Goal: Task Accomplishment & Management: Manage account settings

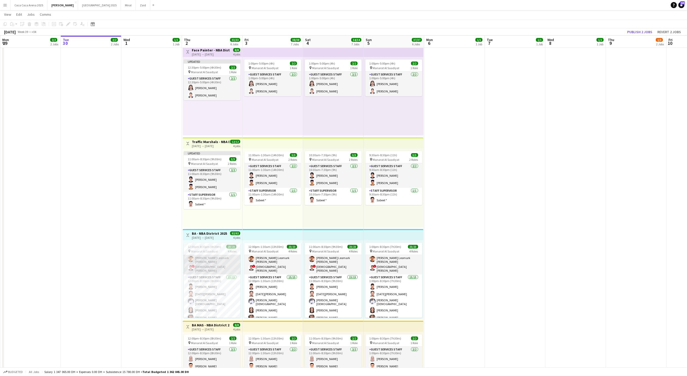
scroll to position [29, 0]
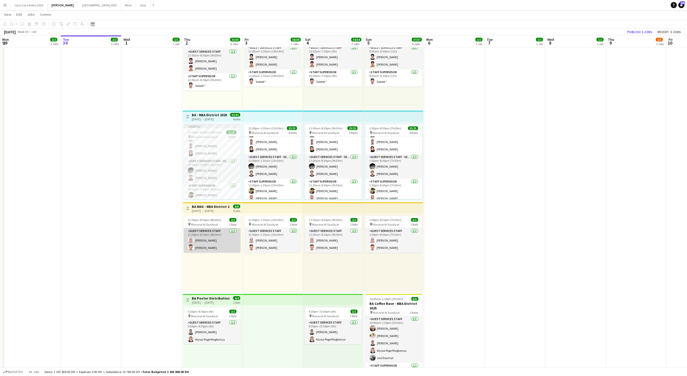
click at [202, 237] on app-card-role "Guest Services Staff 2/2 12:00pm-8:30pm (8h30m) Sara Mounir Salah Qasim" at bounding box center [212, 240] width 57 height 25
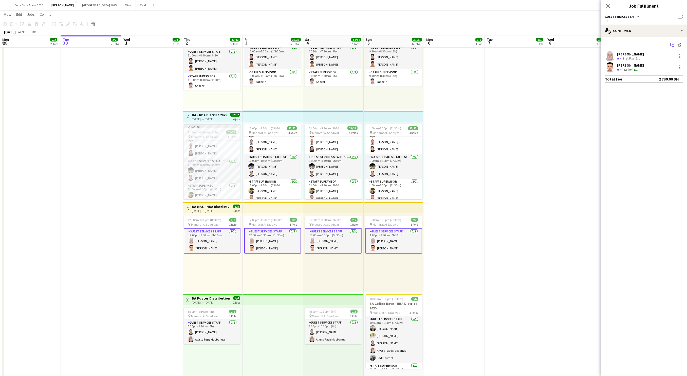
click at [674, 43] on icon "Start chat" at bounding box center [672, 45] width 4 height 4
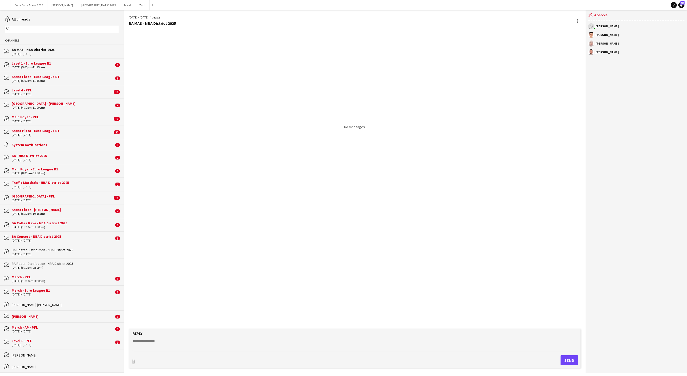
click at [160, 348] on textarea at bounding box center [355, 345] width 447 height 13
type textarea "**********"
click at [572, 359] on button "Send" at bounding box center [571, 361] width 17 height 10
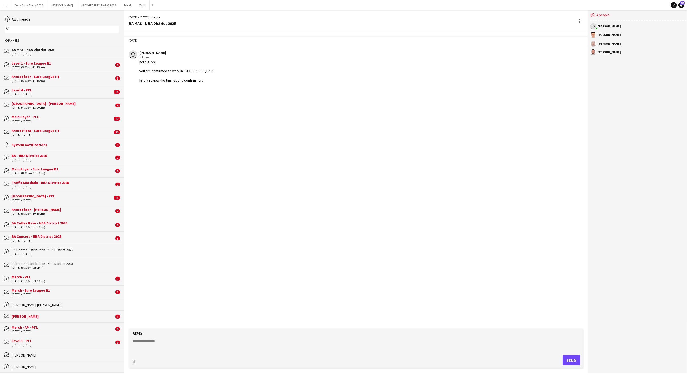
click at [200, 348] on textarea at bounding box center [355, 345] width 447 height 13
type textarea "**********"
click at [573, 360] on button "Send" at bounding box center [571, 361] width 17 height 10
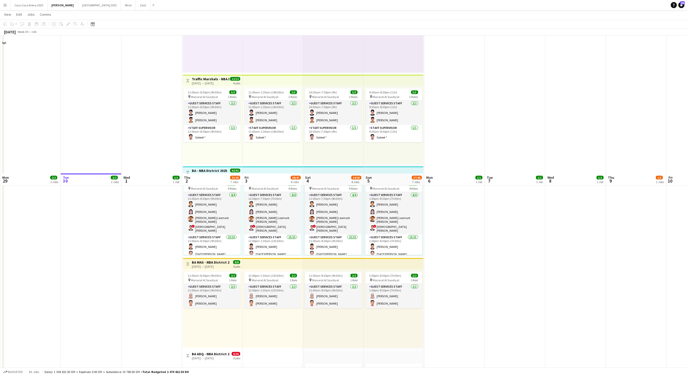
scroll to position [499, 0]
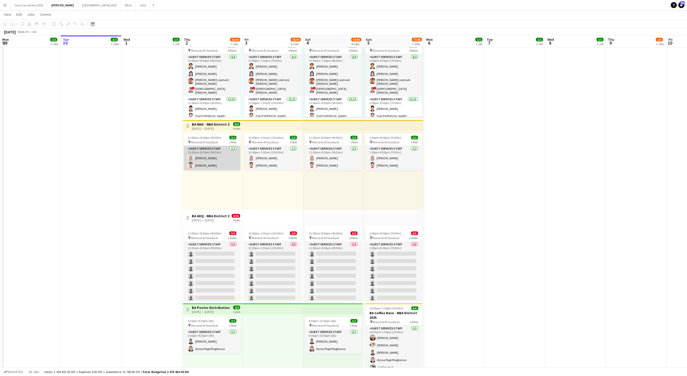
click at [220, 159] on app-card-role "Guest Services Staff 2/2 11:00am-8:30pm (9h30m) Sara Mounir Salah Qasim" at bounding box center [212, 158] width 57 height 25
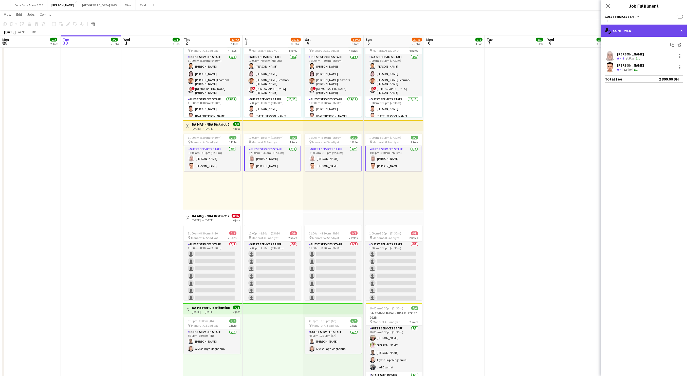
click at [665, 32] on div "single-neutral-actions-check-2 Confirmed" at bounding box center [644, 31] width 86 height 12
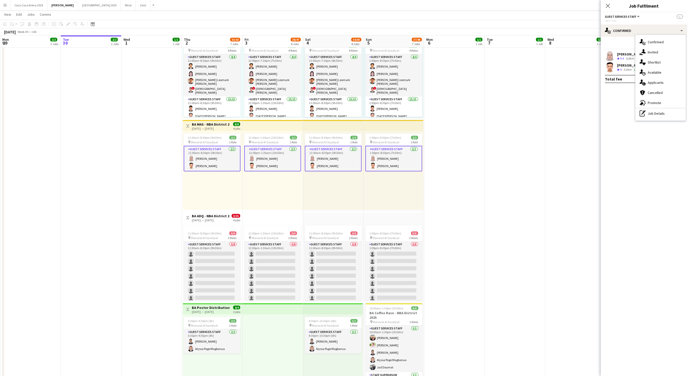
click at [626, 40] on div "Start chat Send notification Sara Mounir Crew rating 4.4 8.8km 1/1 Salah Qasim …" at bounding box center [644, 62] width 86 height 50
click at [671, 44] on icon "Start chat" at bounding box center [672, 45] width 4 height 4
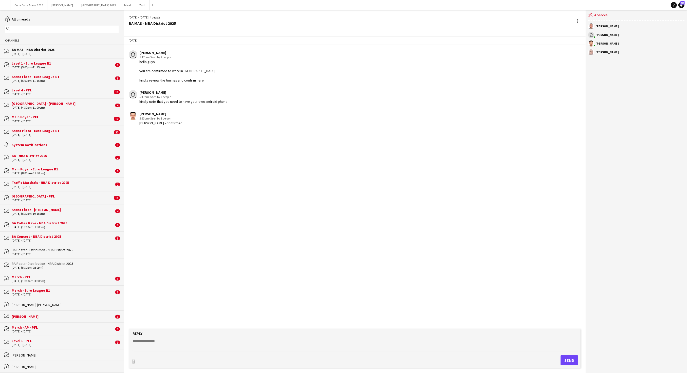
click at [213, 343] on textarea at bounding box center [355, 345] width 447 height 13
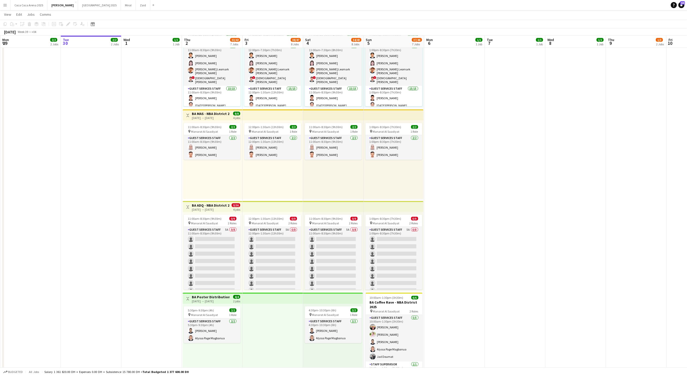
scroll to position [23, 0]
click at [195, 281] on app-card-role "Staff Supervisor 0/1 11:00am-8:30pm (9h30m) single-neutral-actions" at bounding box center [212, 281] width 57 height 17
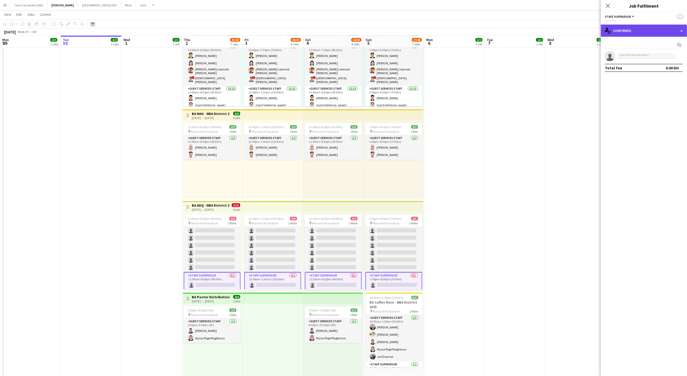
click at [621, 32] on div "single-neutral-actions-check-2 Confirmed" at bounding box center [644, 31] width 86 height 12
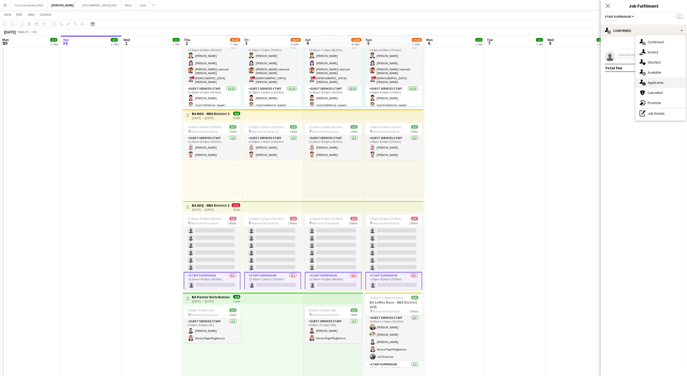
click at [650, 83] on span "Applicants" at bounding box center [656, 82] width 16 height 5
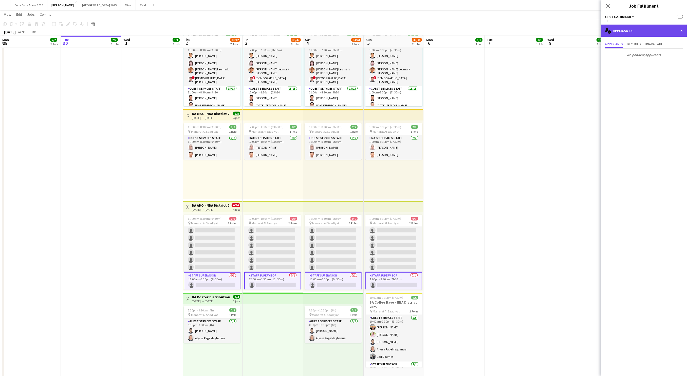
click at [652, 27] on div "single-neutral-actions-information Applicants" at bounding box center [644, 31] width 86 height 12
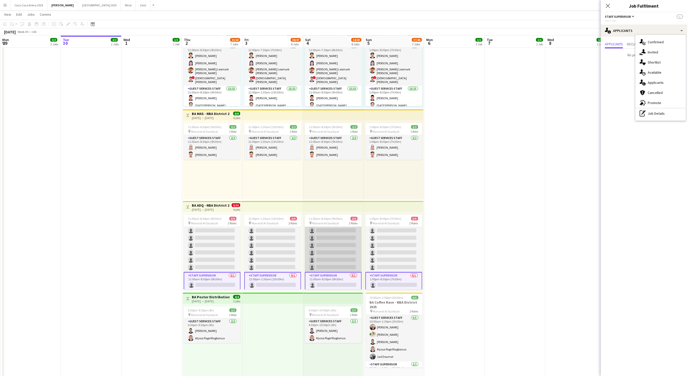
click at [338, 245] on app-card-role "Guest Services Staff 5A 0/8 11:00am-8:30pm (9h30m) single-neutral-actions singl…" at bounding box center [333, 238] width 57 height 69
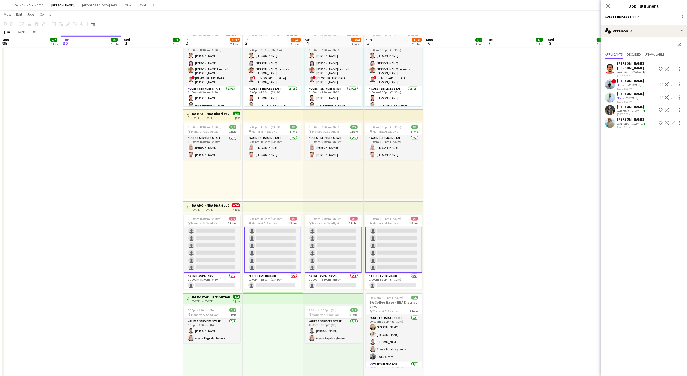
click at [222, 236] on app-card-role "Guest Services Staff 5A 0/8 11:00am-8:30pm (9h30m) single-neutral-actions singl…" at bounding box center [212, 239] width 57 height 70
click at [227, 280] on app-card-role "Staff Supervisor 0/1 11:00am-8:30pm (9h30m) single-neutral-actions" at bounding box center [212, 281] width 57 height 17
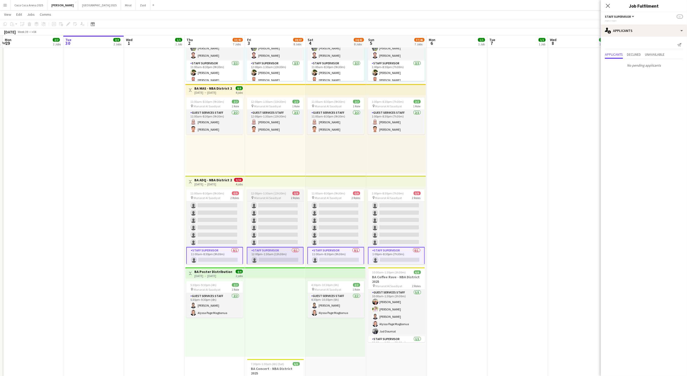
scroll to position [0, 118]
click at [234, 235] on app-card-role "Guest Services Staff 5A 0/8 11:00am-8:30pm (9h30m) single-neutral-actions singl…" at bounding box center [215, 213] width 57 height 69
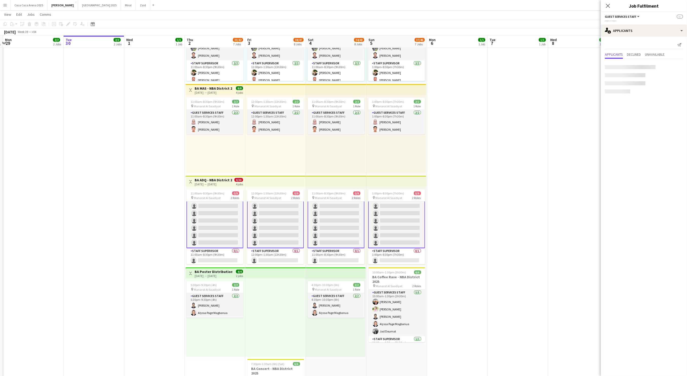
scroll to position [23, 0]
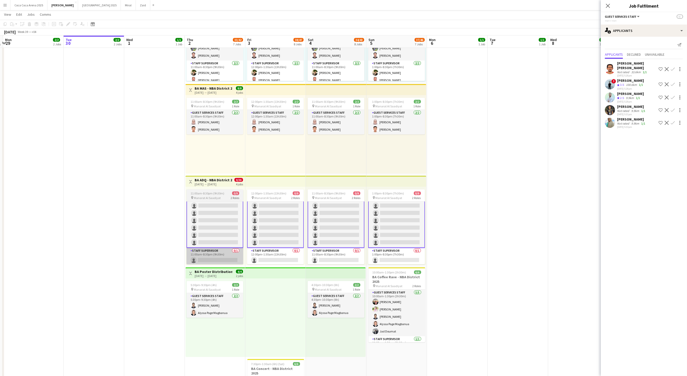
click at [241, 258] on app-card-role "Staff Supervisor 0/1 11:00am-8:30pm (9h30m) single-neutral-actions" at bounding box center [215, 256] width 57 height 17
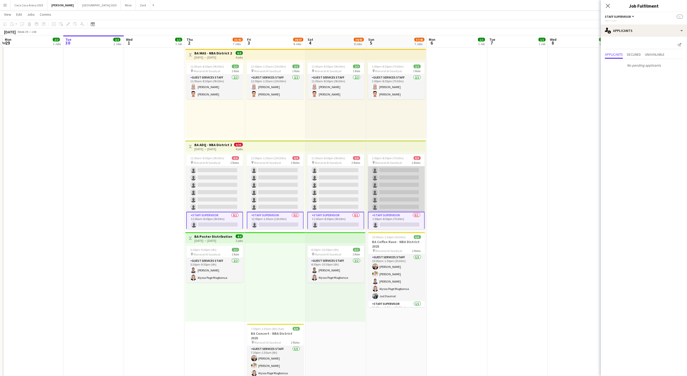
scroll to position [24, 0]
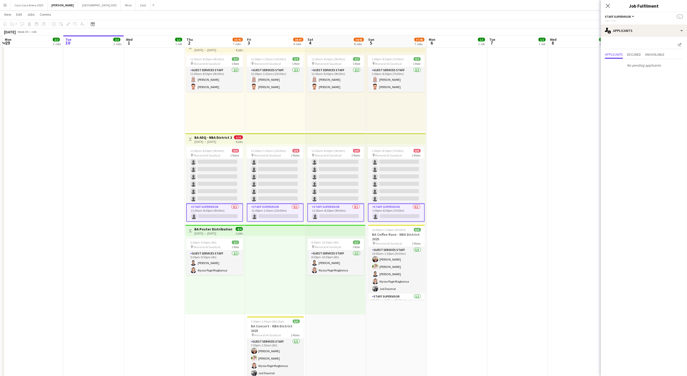
click at [232, 209] on app-card-role "Staff Supervisor 0/1 11:00am-8:30pm (9h30m) single-neutral-actions" at bounding box center [214, 213] width 57 height 18
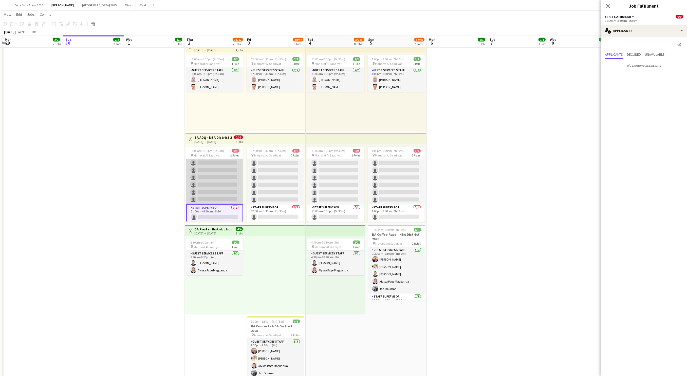
click at [226, 186] on app-card-role "Guest Services Staff 6A 0/8 11:00am-8:30pm (9h30m) single-neutral-actions singl…" at bounding box center [214, 170] width 57 height 69
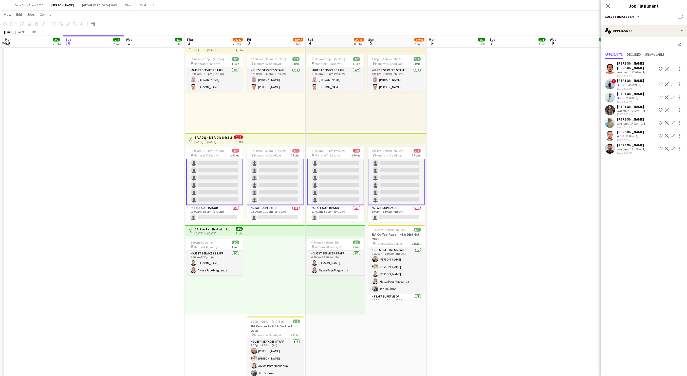
click at [557, 149] on app-date-cell at bounding box center [578, 83] width 61 height 638
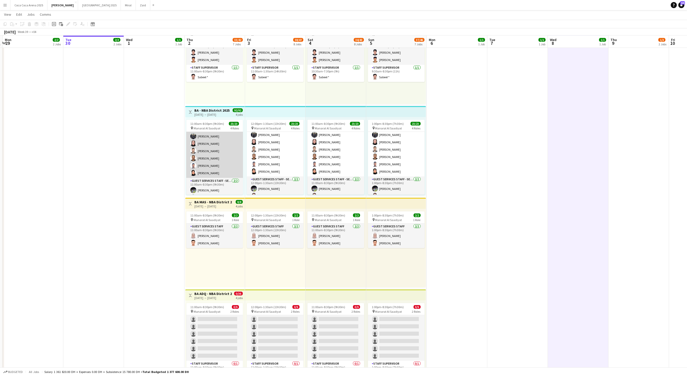
scroll to position [118, 0]
click at [219, 156] on app-card-role "Guest Services Staff 15/15 11:00am-8:30pm (9h30m) Mostafa Haider Raja Ibrar Kha…" at bounding box center [214, 118] width 57 height 122
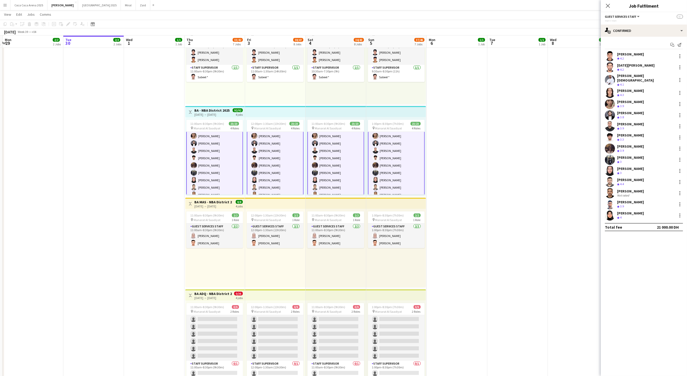
scroll to position [60, 0]
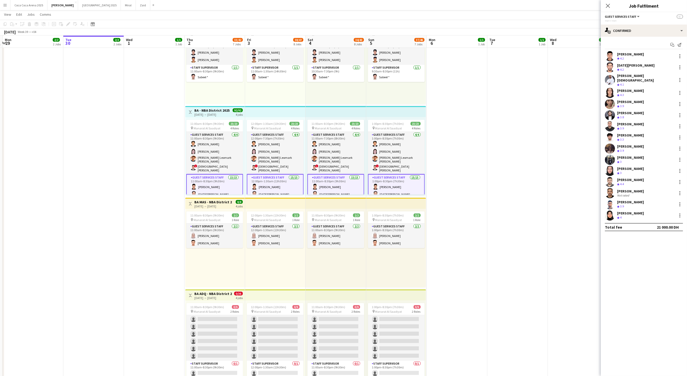
click at [219, 156] on app-card-role "Guest Services Staff 4/4 11:00am-8:30pm (9h30m) Oliver Francisco Imelda Quiacho…" at bounding box center [214, 153] width 57 height 42
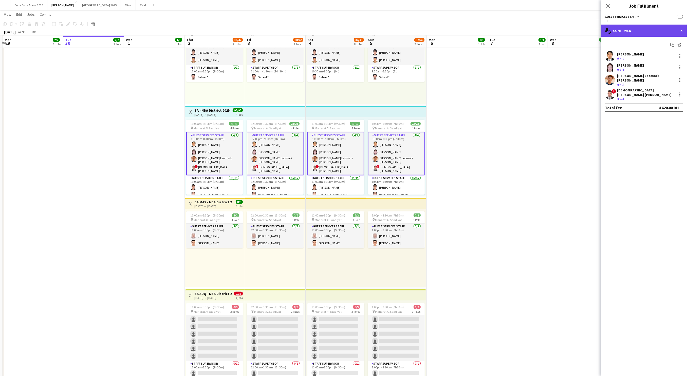
click at [622, 31] on div "single-neutral-actions-check-2 Confirmed" at bounding box center [644, 31] width 86 height 12
click at [648, 60] on span "Shortlist" at bounding box center [654, 62] width 13 height 5
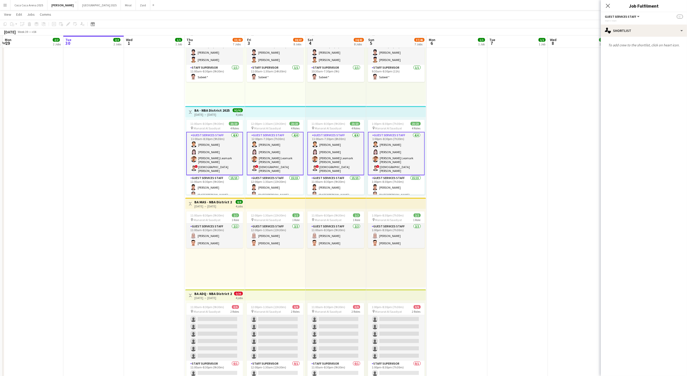
click at [219, 150] on app-card-role "Guest Services Staff 4/4 11:00am-8:30pm (9h30m) Oliver Francisco Imelda Quiacho…" at bounding box center [214, 153] width 57 height 43
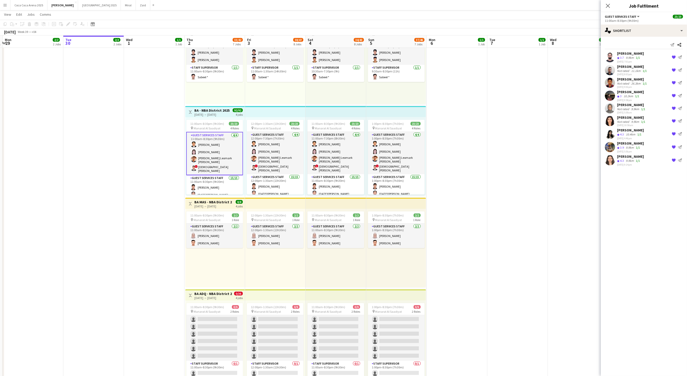
click at [588, 287] on app-date-cell at bounding box center [578, 240] width 61 height 638
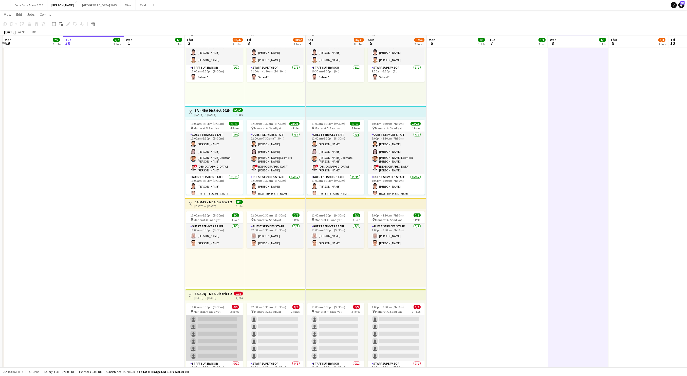
click at [227, 331] on app-card-role "Guest Services Staff 8A 0/8 11:00am-8:30pm (9h30m) single-neutral-actions singl…" at bounding box center [214, 326] width 57 height 69
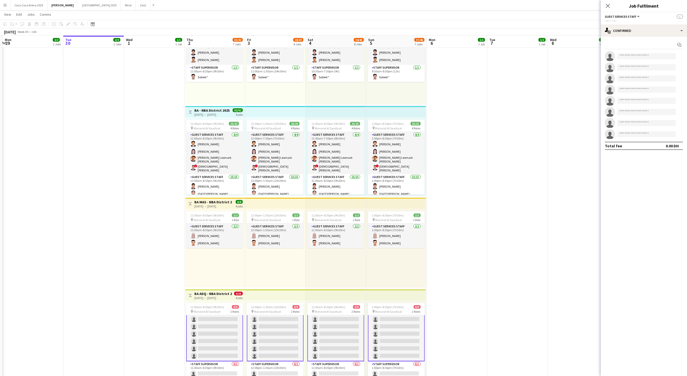
scroll to position [24, 0]
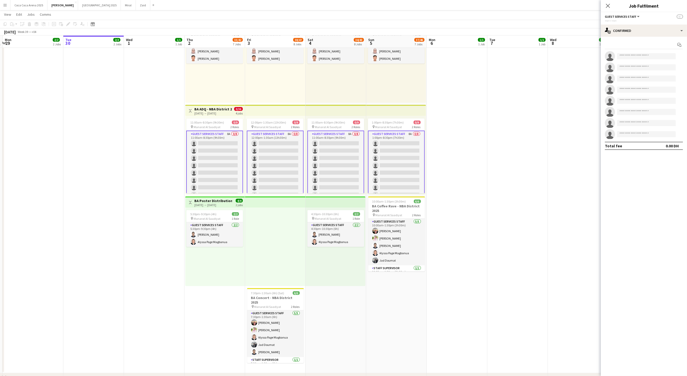
click at [231, 155] on app-card-role "Guest Services Staff 8A 0/8 11:00am-8:30pm (9h30m) single-neutral-actions singl…" at bounding box center [214, 166] width 57 height 70
click at [222, 137] on app-card-role "Guest Services Staff 8A 0/8 11:00am-8:30pm (9h30m) single-neutral-actions singl…" at bounding box center [214, 166] width 57 height 70
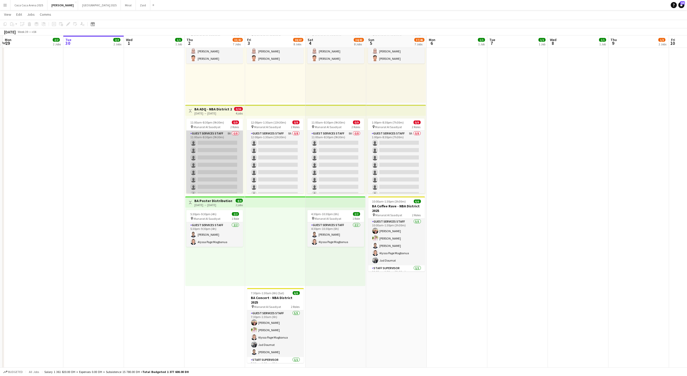
click at [223, 142] on app-card-role "Guest Services Staff 8A 0/8 11:00am-8:30pm (9h30m) single-neutral-actions singl…" at bounding box center [214, 165] width 57 height 69
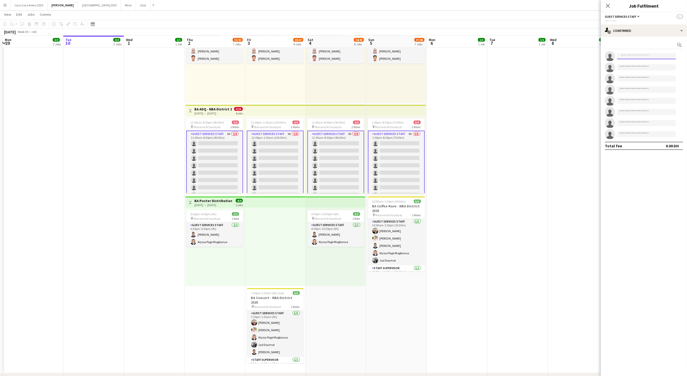
click at [629, 57] on input at bounding box center [646, 56] width 59 height 6
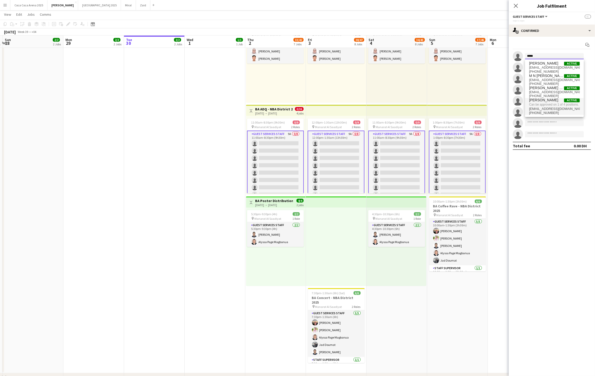
type input "*****"
click at [548, 109] on span "sakibsayed999@gmail.com" at bounding box center [554, 109] width 51 height 4
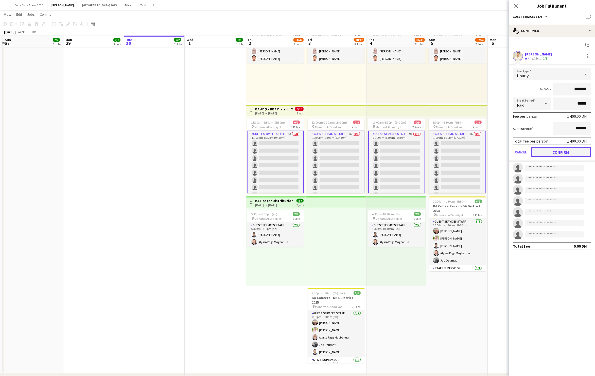
click at [547, 147] on button "Confirm" at bounding box center [560, 152] width 60 height 10
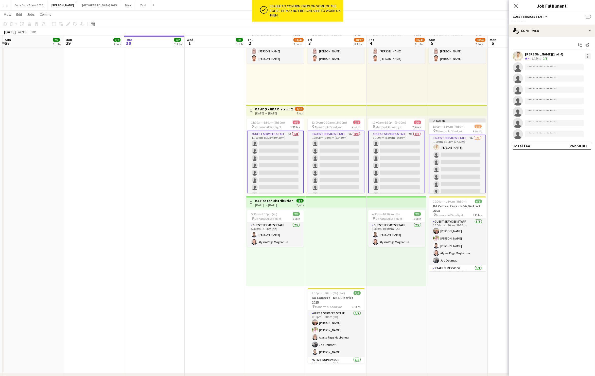
click at [587, 54] on div at bounding box center [587, 54] width 1 height 1
click at [575, 100] on span "Remove" at bounding box center [570, 102] width 31 height 5
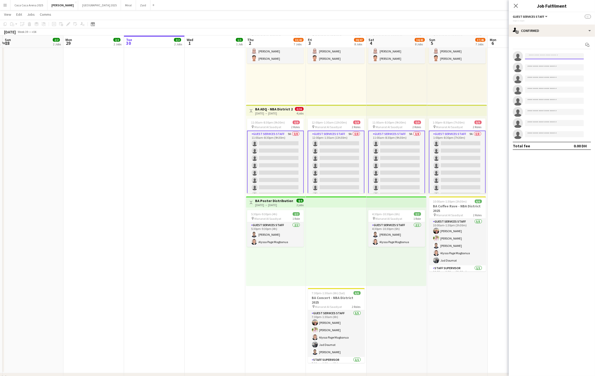
click at [551, 54] on input at bounding box center [554, 56] width 59 height 6
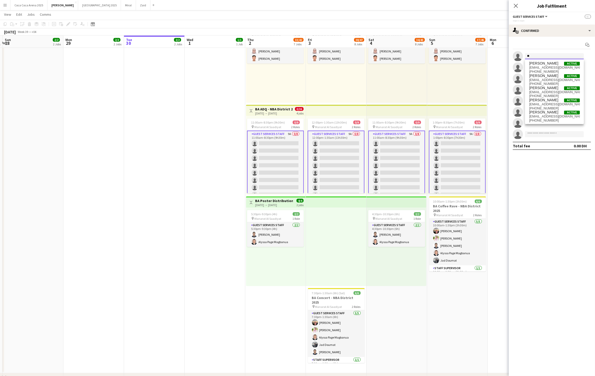
type input "*"
type input "**********"
click at [554, 67] on span "zainrahima538@gmail.com" at bounding box center [554, 68] width 51 height 4
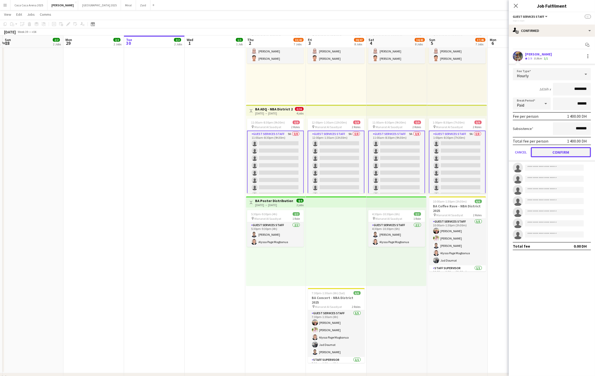
click at [549, 153] on button "Confirm" at bounding box center [560, 152] width 60 height 10
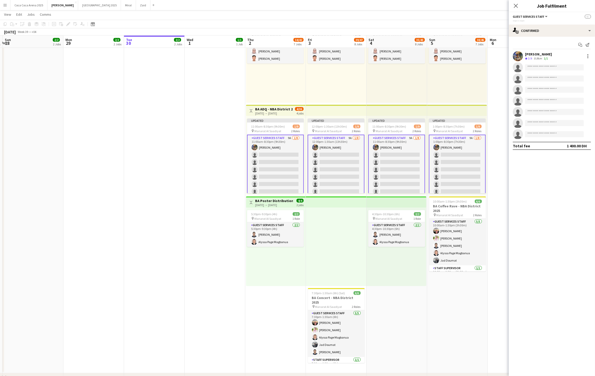
click at [545, 71] on app-invite-slot "single-neutral-actions" at bounding box center [551, 67] width 86 height 10
click at [545, 69] on input at bounding box center [554, 67] width 59 height 6
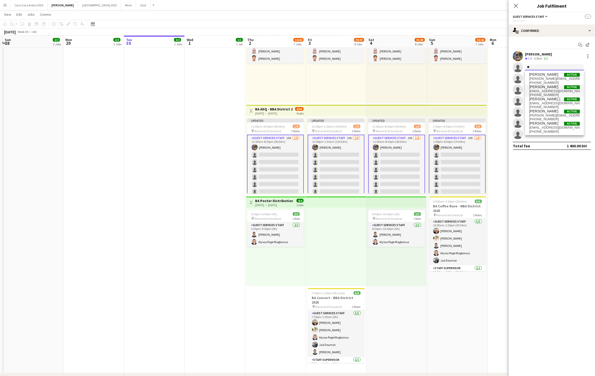
type input "*"
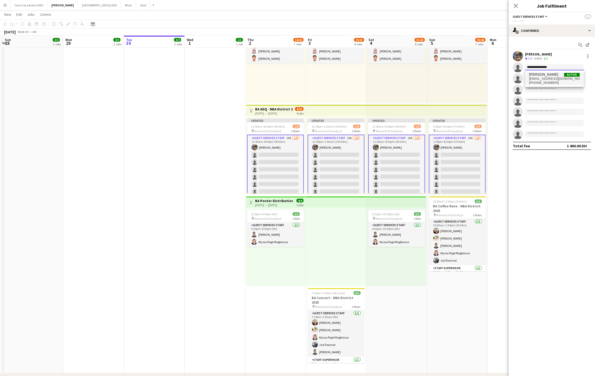
type input "**********"
click at [550, 83] on span "+971567223388" at bounding box center [554, 83] width 51 height 4
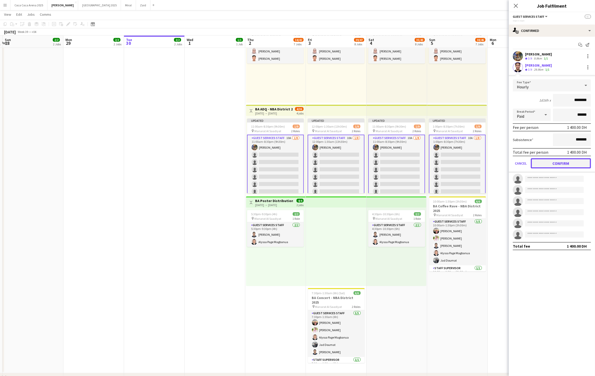
click at [551, 160] on button "Confirm" at bounding box center [560, 163] width 60 height 10
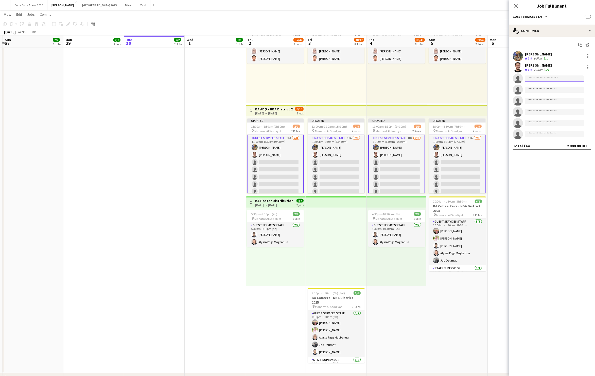
click at [545, 80] on input at bounding box center [554, 79] width 59 height 6
type input "******"
click at [546, 179] on mat-expansion-panel "check Confirmed Start chat Send notification Mohamed Zain Crew rating 3.9 9.9km…" at bounding box center [551, 207] width 86 height 340
click at [547, 79] on input "******" at bounding box center [554, 79] width 59 height 6
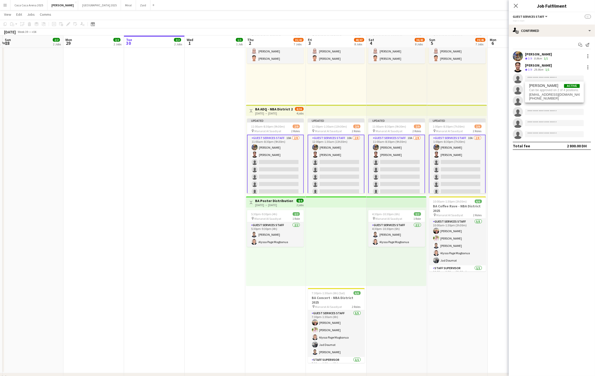
click at [558, 209] on mat-expansion-panel "check Confirmed Start chat Send notification Mohamed Zain Crew rating 3.9 9.9km…" at bounding box center [551, 207] width 86 height 340
click at [546, 80] on input at bounding box center [554, 79] width 59 height 6
type input "**********"
click at [540, 203] on mat-expansion-panel "**********" at bounding box center [551, 207] width 86 height 340
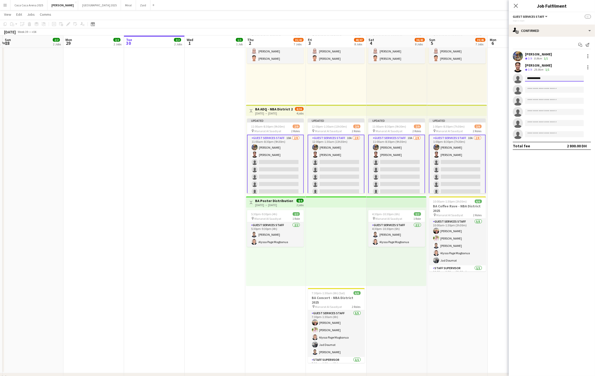
click at [551, 79] on input "**********" at bounding box center [554, 79] width 59 height 6
click at [453, 95] on div "1:00pm-8:30pm (7h30m) 2/2 pin Manarat Al Saadiyat 1 Role Guest Services Staff 2…" at bounding box center [457, 63] width 60 height 79
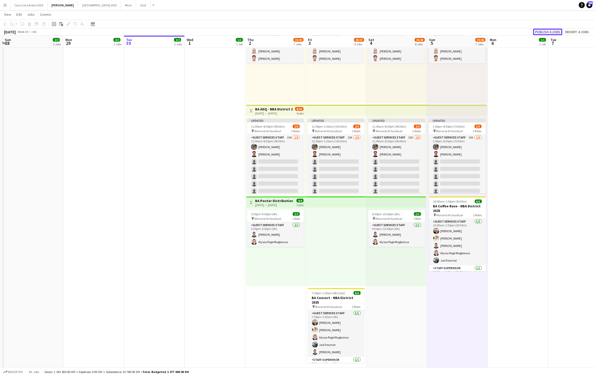
click at [546, 31] on button "Publish 4 jobs" at bounding box center [547, 32] width 29 height 7
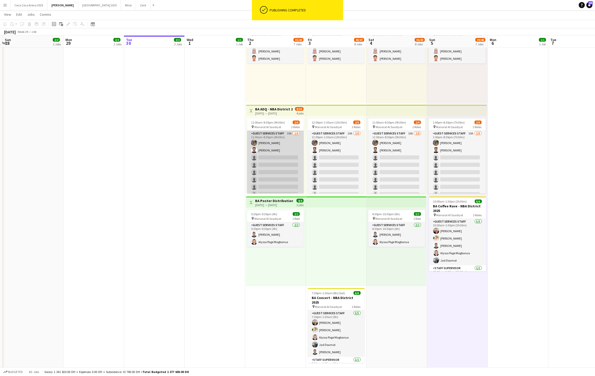
click at [291, 168] on app-card-role "Guest Services Staff 10A 2/8 11:00am-8:30pm (9h30m) Mohamed Zain muhammad shahz…" at bounding box center [275, 165] width 57 height 69
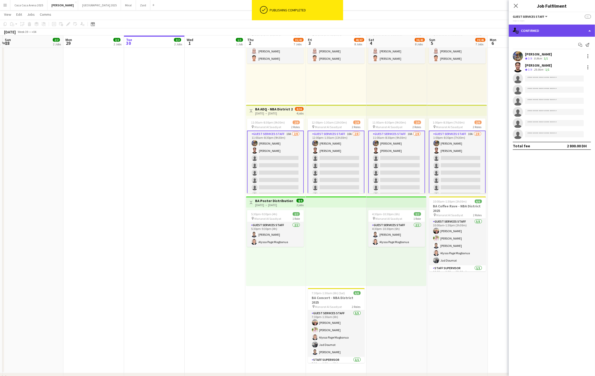
click at [535, 29] on div "single-neutral-actions-check-2 Confirmed" at bounding box center [551, 31] width 86 height 12
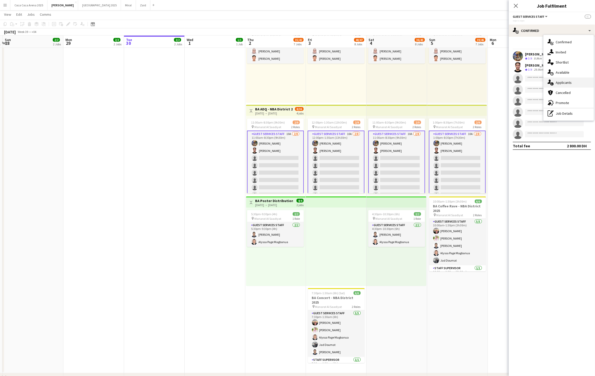
click at [564, 82] on span "Applicants" at bounding box center [563, 82] width 16 height 5
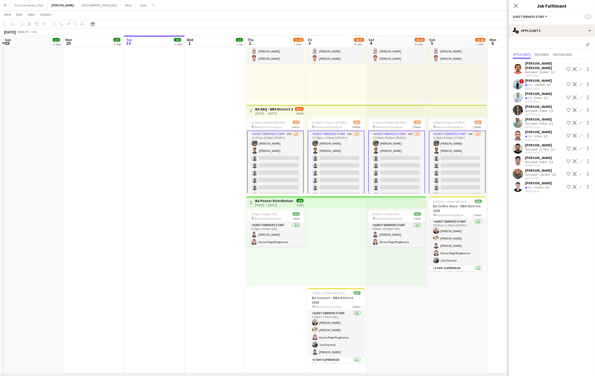
click at [535, 132] on div "[PERSON_NAME]" at bounding box center [538, 132] width 27 height 5
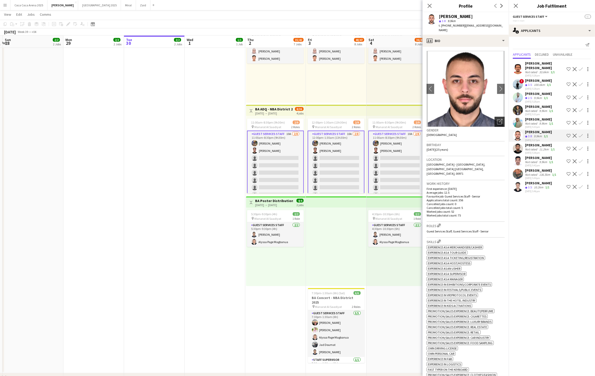
click at [499, 121] on icon "Open photos pop-in" at bounding box center [499, 121] width 5 height 5
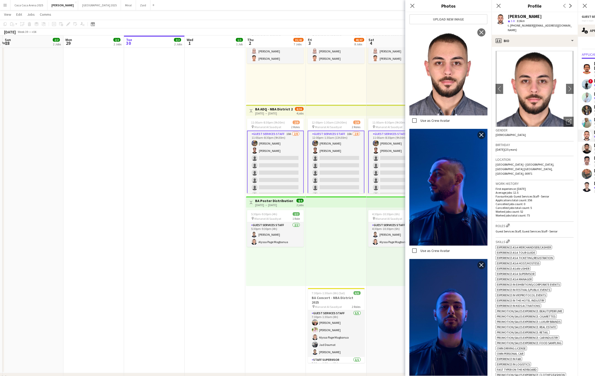
scroll to position [106, 0]
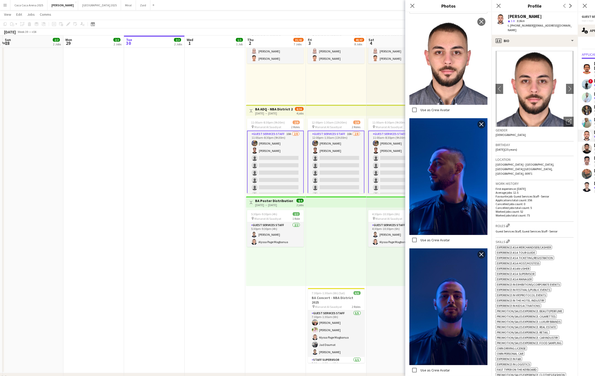
click at [586, 110] on app-user-avatar at bounding box center [586, 110] width 10 height 10
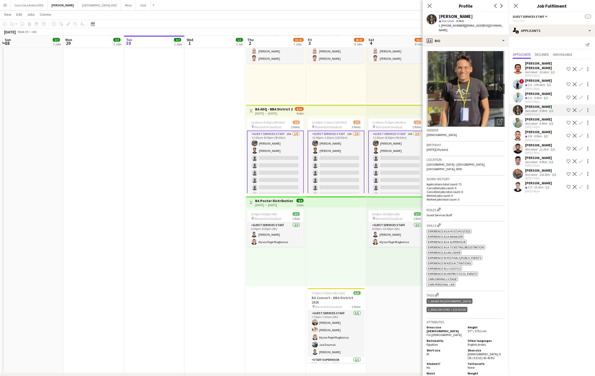
click at [578, 135] on button "Confirm" at bounding box center [580, 136] width 6 height 6
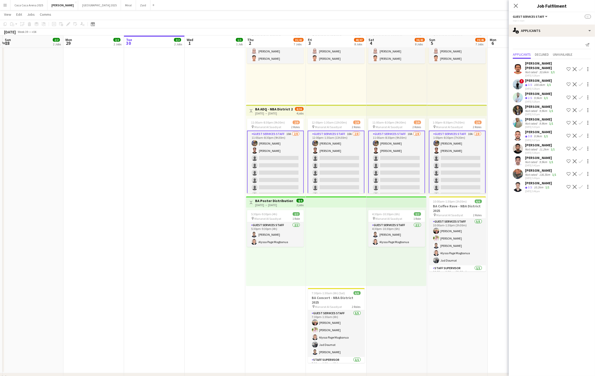
click at [578, 135] on button "Confirm" at bounding box center [580, 136] width 6 height 6
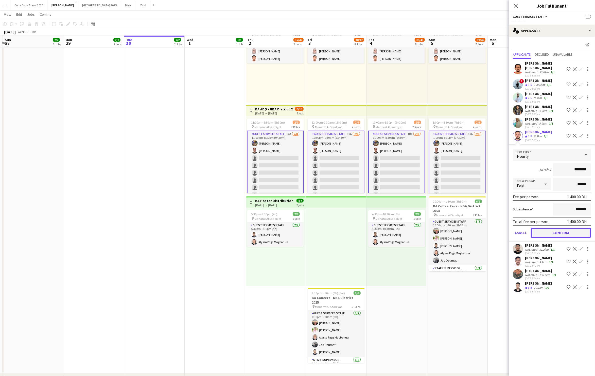
click at [561, 231] on button "Confirm" at bounding box center [560, 233] width 60 height 10
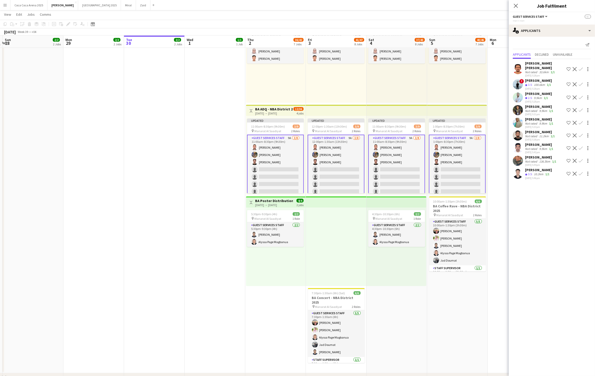
click at [537, 170] on div "[PERSON_NAME]" at bounding box center [538, 170] width 27 height 5
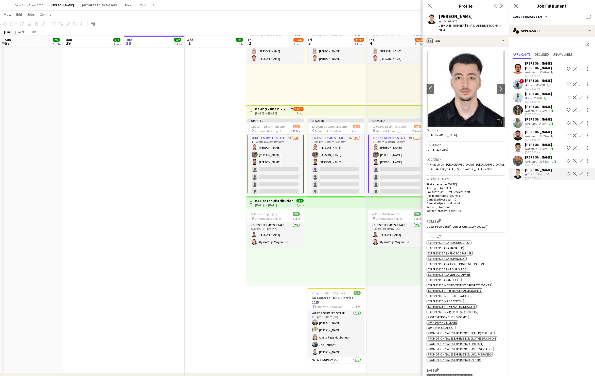
click at [577, 173] on button "Confirm" at bounding box center [580, 174] width 6 height 6
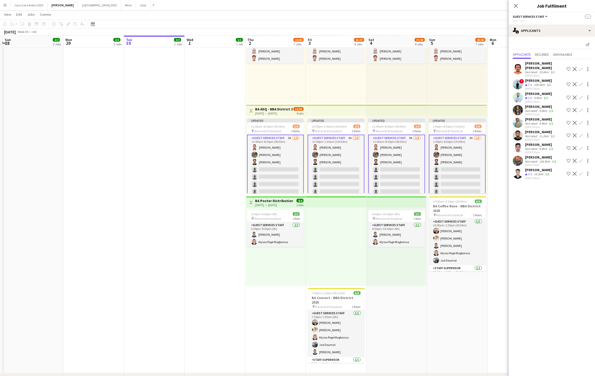
click at [577, 173] on button "Confirm" at bounding box center [580, 174] width 6 height 6
click at [581, 174] on app-icon "Confirm" at bounding box center [580, 174] width 4 height 4
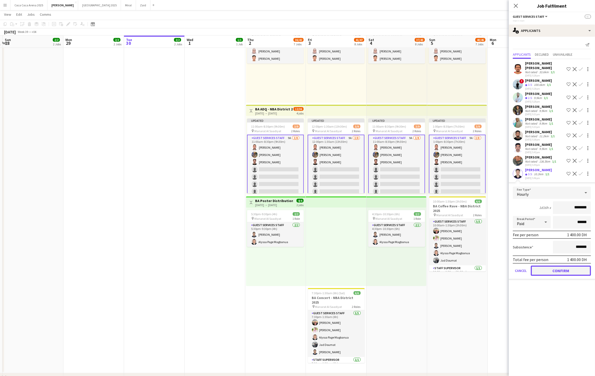
click at [568, 269] on button "Confirm" at bounding box center [560, 271] width 60 height 10
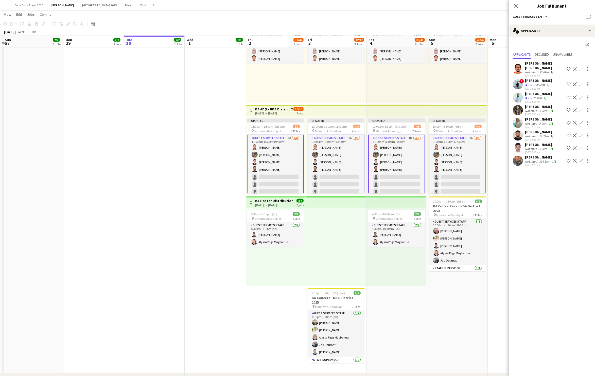
click at [565, 261] on mat-expansion-panel "users2 Applicants Send notification Applicants Declined Unavailable Omer abdala…" at bounding box center [551, 207] width 86 height 340
click at [493, 171] on app-date-cell at bounding box center [517, 55] width 61 height 638
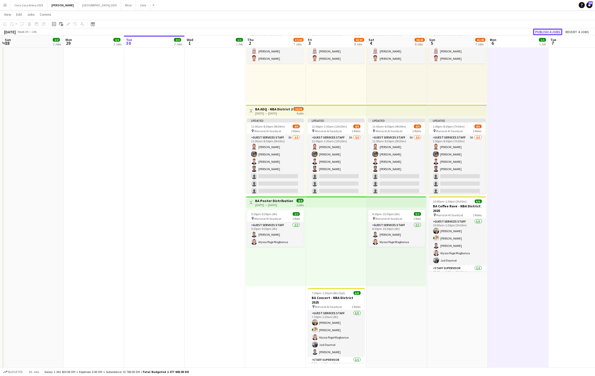
click at [547, 33] on button "Publish 4 jobs" at bounding box center [547, 32] width 29 height 7
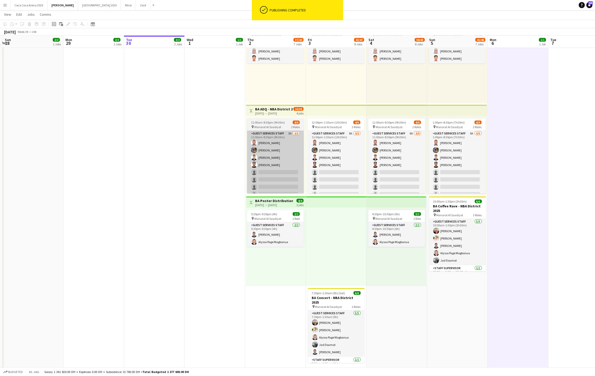
click at [300, 144] on app-card-role "Guest Services Staff 8A 4/8 11:00am-8:30pm (9h30m) mohammad salah Mohamed Zain …" at bounding box center [275, 165] width 57 height 69
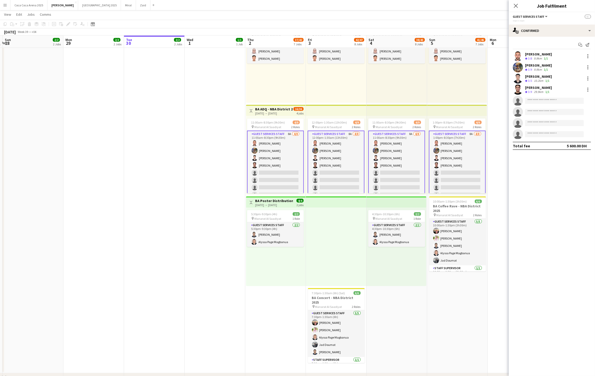
click at [286, 174] on app-card-role "Guest Services Staff 8A 4/8 11:00am-8:30pm (9h30m) mohammad salah Mohamed Zain …" at bounding box center [275, 166] width 57 height 70
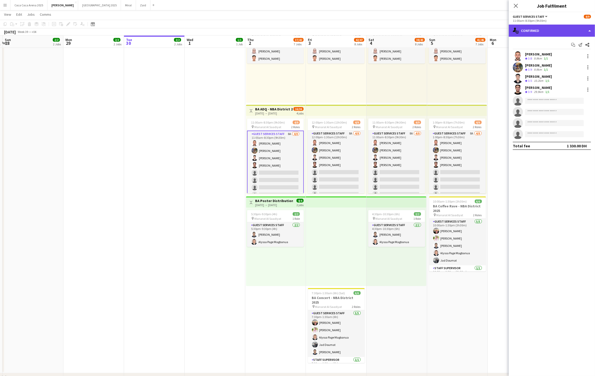
click at [548, 28] on div "single-neutral-actions-check-2 Confirmed" at bounding box center [551, 31] width 86 height 12
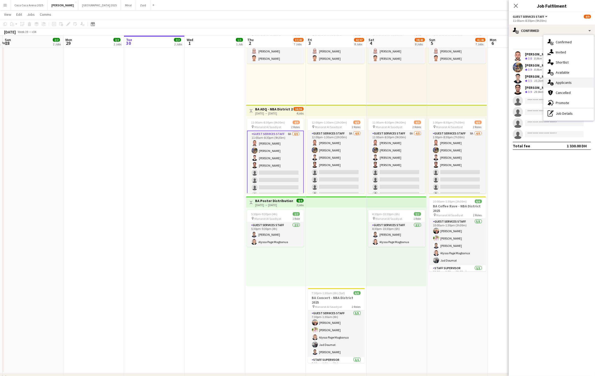
click at [562, 83] on span "Applicants" at bounding box center [563, 82] width 16 height 5
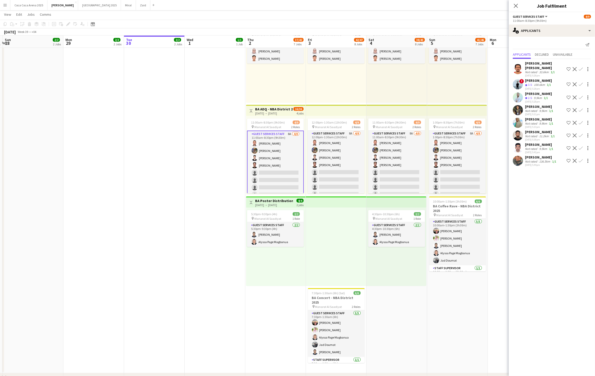
click at [528, 120] on div "Safa Koko" at bounding box center [539, 119] width 29 height 5
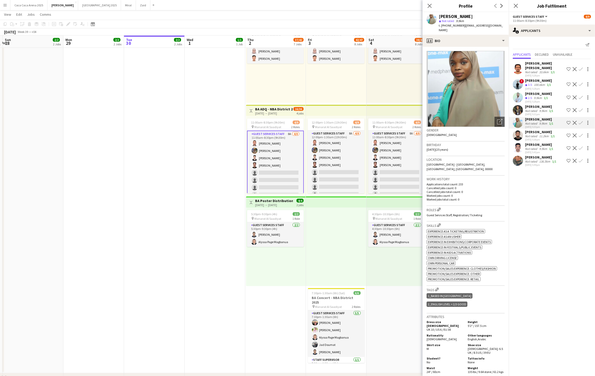
click at [533, 110] on div "Not rated" at bounding box center [531, 111] width 13 height 4
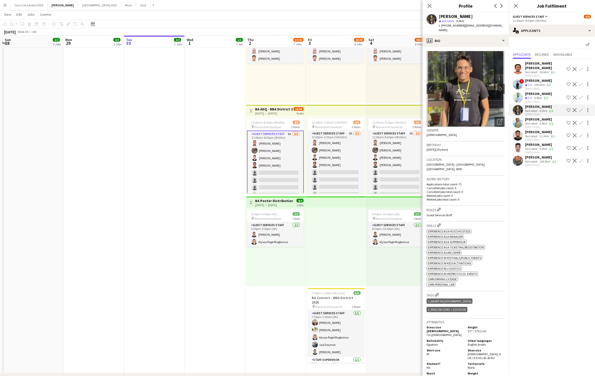
click at [533, 97] on div "9.9km" at bounding box center [537, 98] width 10 height 4
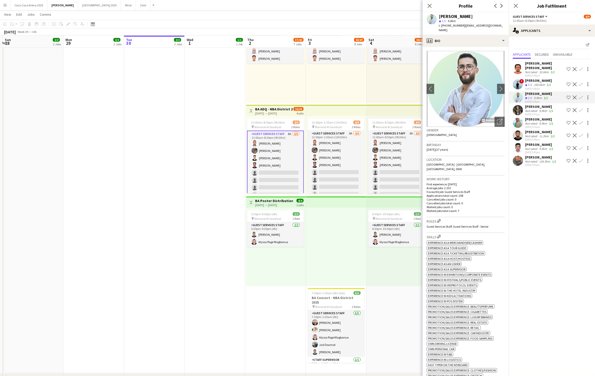
click at [533, 85] on div "100.6km" at bounding box center [538, 85] width 13 height 4
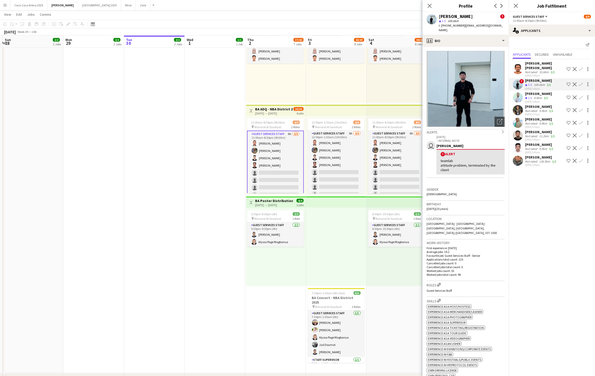
click at [532, 66] on div "Omer abdalaziz Omer mohammed" at bounding box center [545, 65] width 40 height 9
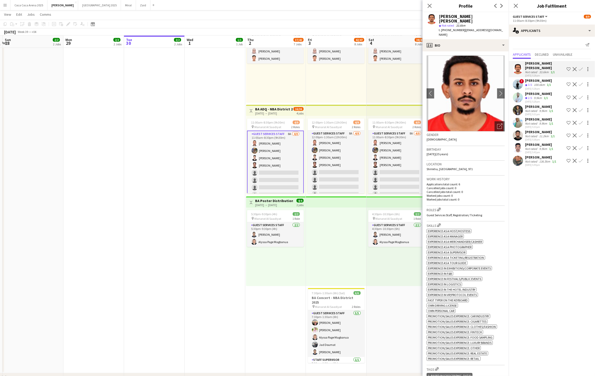
click at [530, 155] on div "[PERSON_NAME]" at bounding box center [541, 157] width 32 height 5
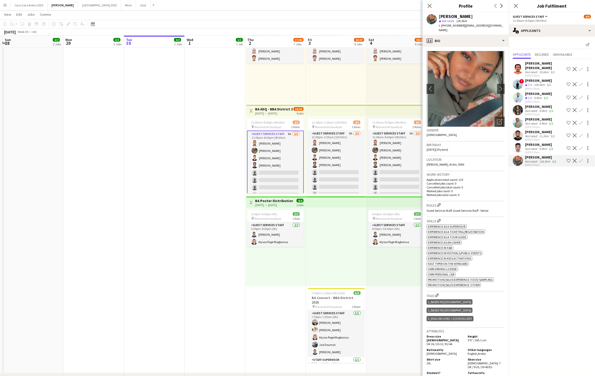
click at [532, 145] on div "Mohammad Shayyan" at bounding box center [539, 144] width 29 height 5
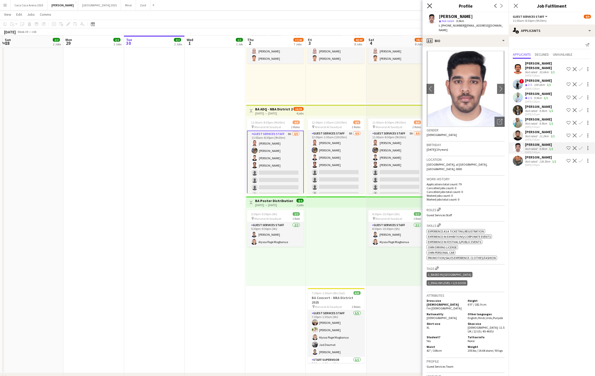
click at [430, 7] on icon at bounding box center [429, 5] width 5 height 5
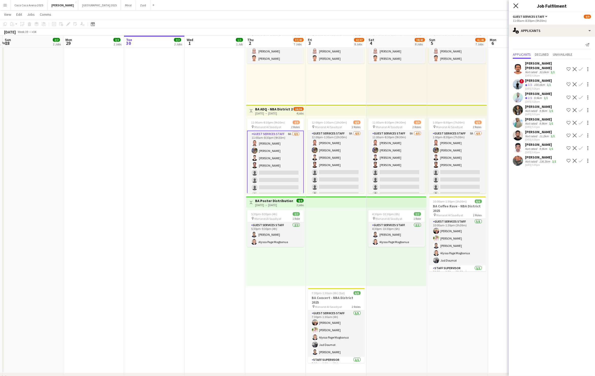
click at [517, 5] on icon at bounding box center [515, 5] width 5 height 5
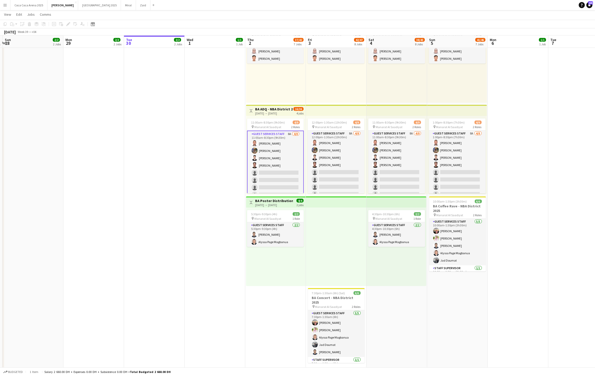
click at [457, 75] on div "1:00pm-8:30pm (7h30m) 2/2 pin Manarat Al Saadiyat 1 Role Guest Services Staff 2…" at bounding box center [457, 63] width 60 height 79
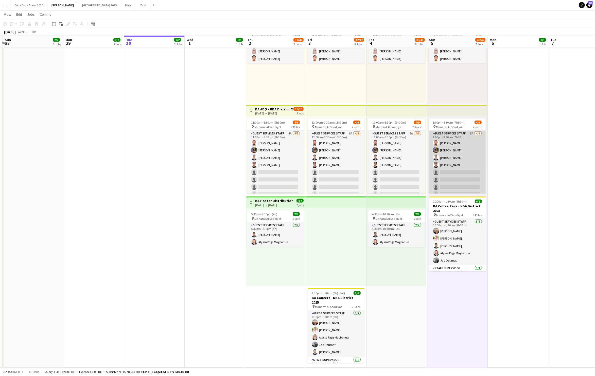
scroll to position [23, 0]
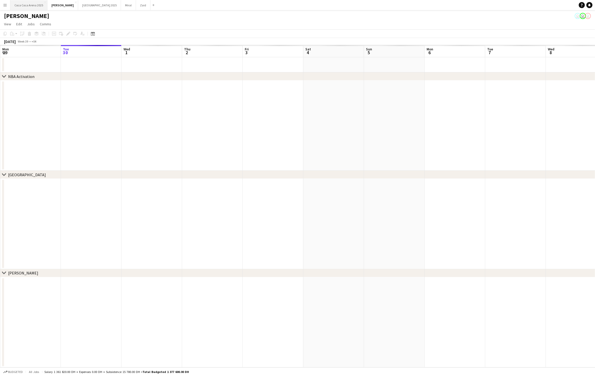
click at [38, 3] on button "[GEOGRAPHIC_DATA] 2025 Close" at bounding box center [28, 5] width 37 height 10
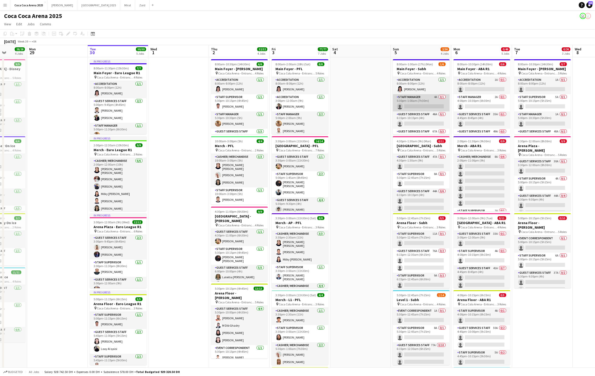
click at [420, 106] on app-card-role "Staff Manager 4A 0/1 5:30pm-1:00am (7h30m) single-neutral-actions" at bounding box center [421, 102] width 57 height 17
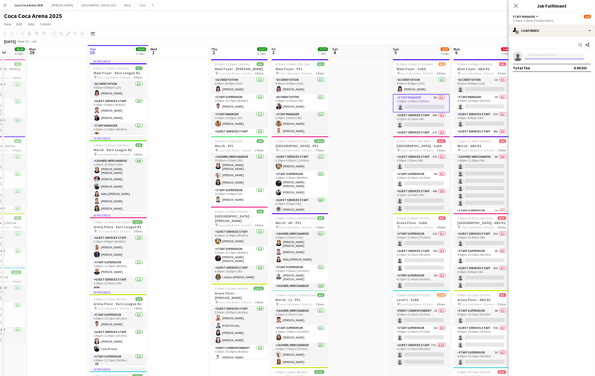
click at [536, 57] on input at bounding box center [554, 56] width 59 height 6
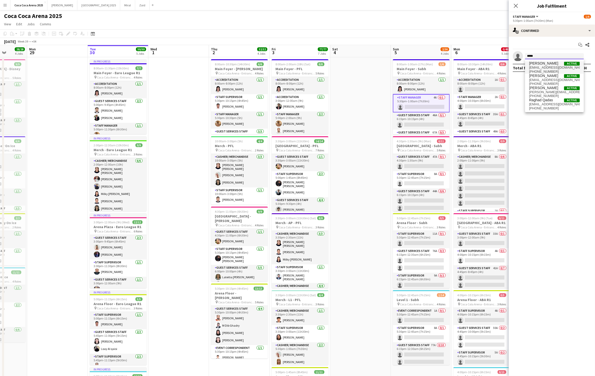
type input "*****"
click at [542, 66] on span "ahmedqadas2@gmail.com" at bounding box center [554, 68] width 51 height 4
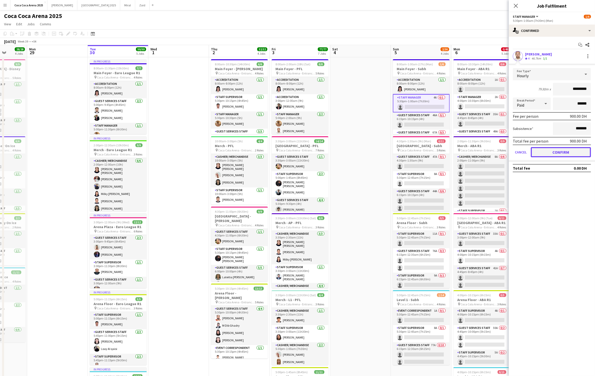
click at [545, 151] on button "Confirm" at bounding box center [560, 152] width 60 height 10
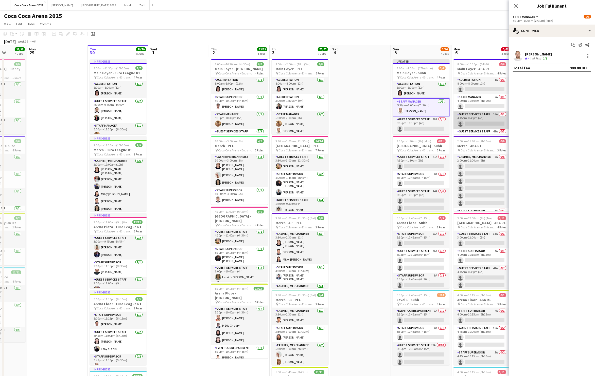
click at [472, 115] on app-card-role "Guest Services Staff 35A 0/1 4:45pm-8:45pm (4h) single-neutral-actions" at bounding box center [481, 120] width 57 height 17
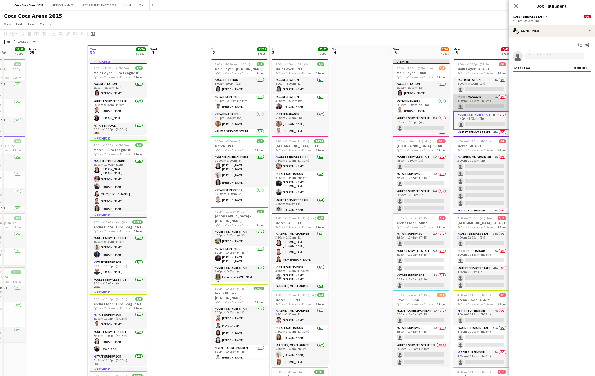
click at [475, 105] on app-card-role "Staff Manager 2A 0/1 4:00pm-10:30pm (6h30m) single-neutral-actions" at bounding box center [481, 102] width 57 height 17
click at [541, 56] on input at bounding box center [554, 56] width 59 height 6
type input "*******"
click at [540, 66] on span "mo7ammed.zoghbor@hotmail.com" at bounding box center [554, 68] width 51 height 4
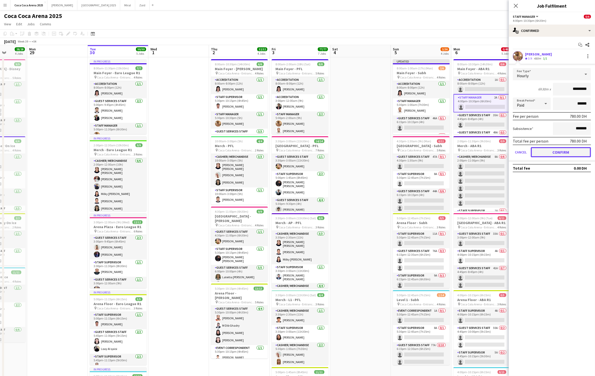
click at [549, 154] on button "Confirm" at bounding box center [560, 152] width 60 height 10
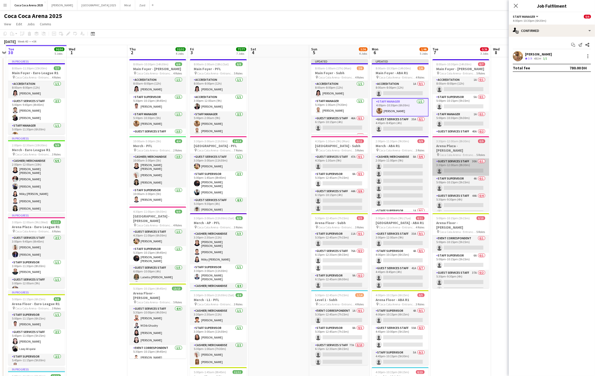
scroll to position [0, 180]
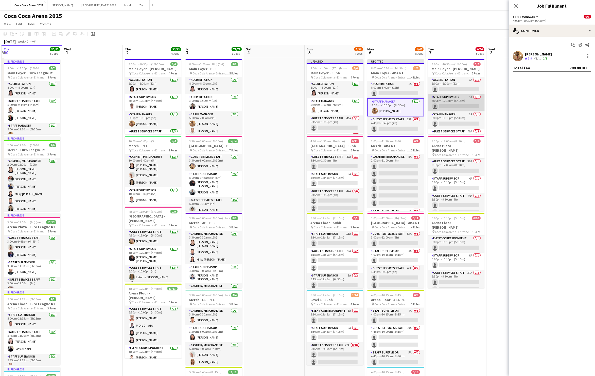
click at [455, 106] on app-card-role "Staff Supervisor 5A 0/1 5:00pm-10:15pm (5h15m) single-neutral-actions" at bounding box center [456, 102] width 57 height 17
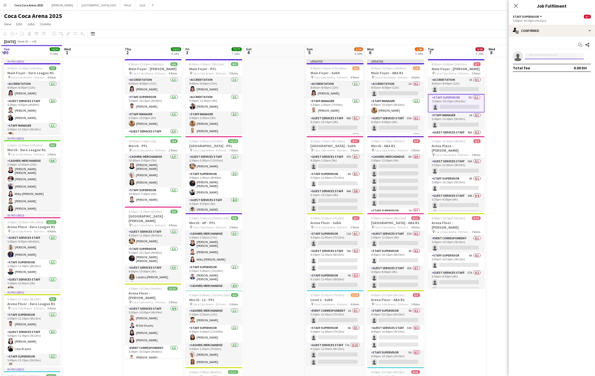
click at [534, 57] on input at bounding box center [554, 56] width 59 height 6
type input "**********"
click at [551, 67] on span "mohamed_mabrouk93@hotmail.com" at bounding box center [554, 68] width 51 height 4
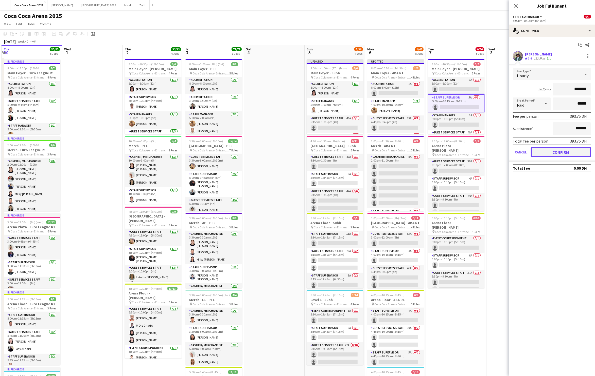
click at [547, 151] on button "Confirm" at bounding box center [560, 152] width 60 height 10
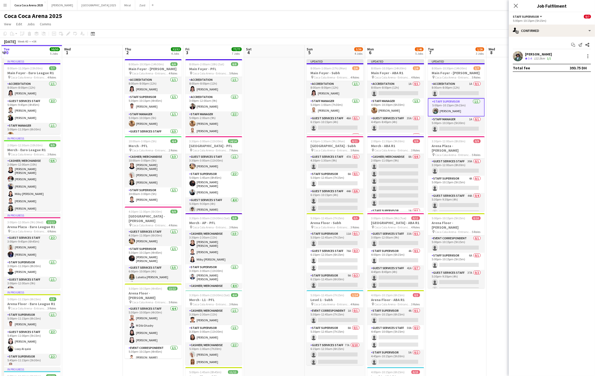
click at [398, 28] on app-page-menu "View Day view expanded Day view collapsed Month view Date picker Jump to today …" at bounding box center [297, 25] width 595 height 10
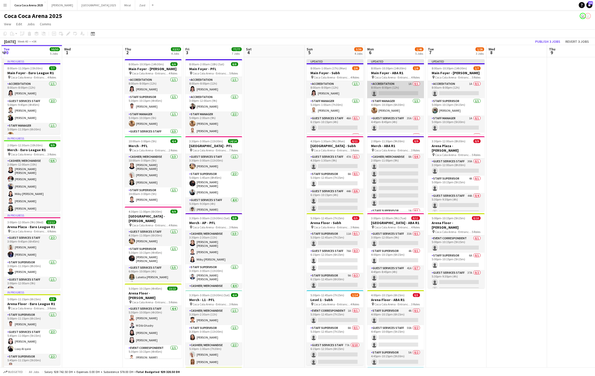
click at [392, 96] on app-card-role "Accreditation 1A 0/1 8:00am-8:00pm (12h) single-neutral-actions" at bounding box center [395, 89] width 57 height 17
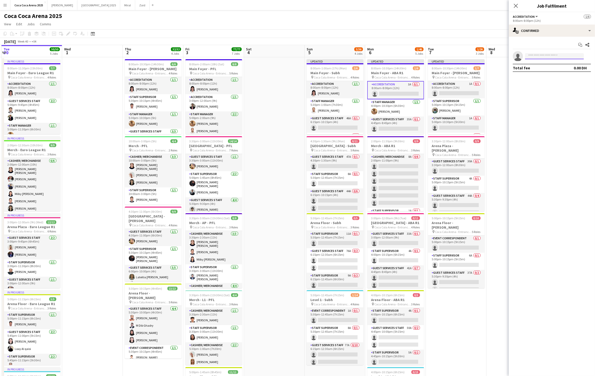
click at [552, 56] on input at bounding box center [554, 56] width 59 height 6
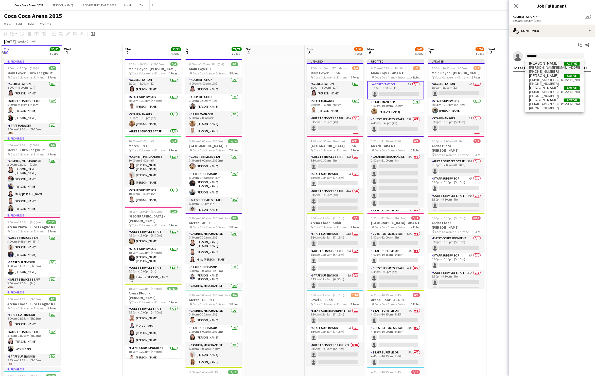
type input "********"
click at [542, 67] on span "michellemarie.garcia@yahoo.com" at bounding box center [554, 68] width 51 height 4
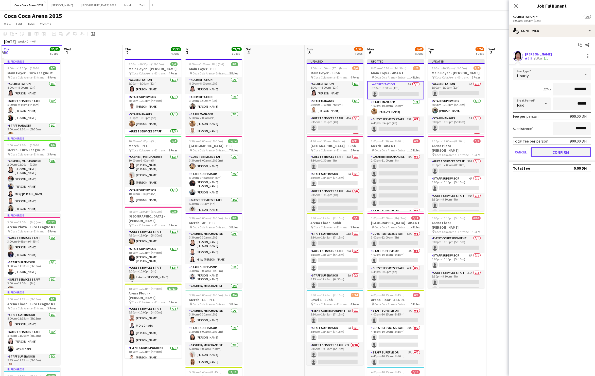
click at [539, 151] on button "Confirm" at bounding box center [560, 152] width 60 height 10
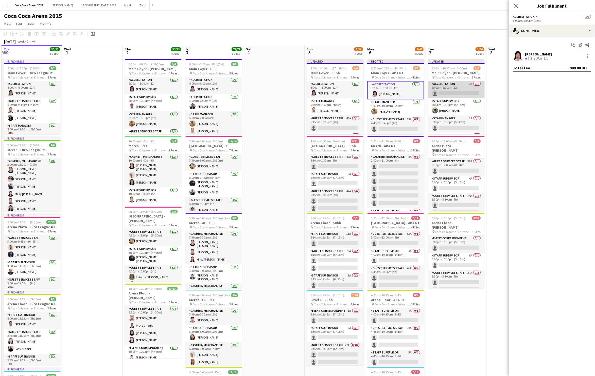
click at [458, 94] on app-card-role "Accreditation 1A 0/1 8:00am-8:00pm (12h) single-neutral-actions" at bounding box center [456, 89] width 57 height 17
click at [531, 54] on input at bounding box center [554, 56] width 59 height 6
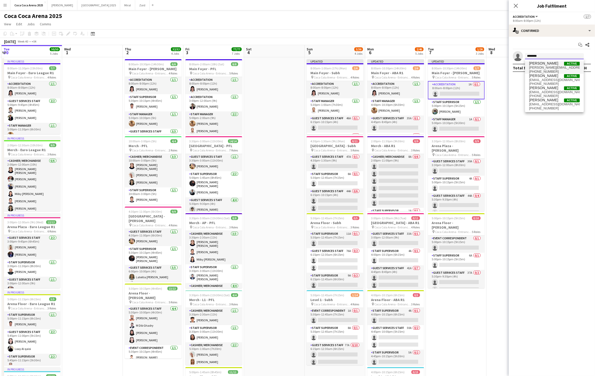
type input "********"
click at [545, 66] on span "michellemarie.garcia@yahoo.com" at bounding box center [554, 68] width 51 height 4
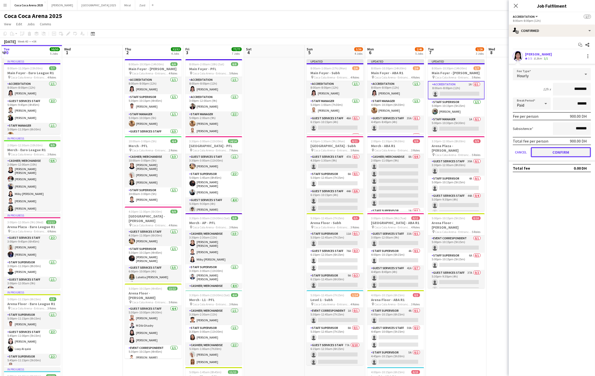
click at [545, 152] on button "Confirm" at bounding box center [560, 152] width 60 height 10
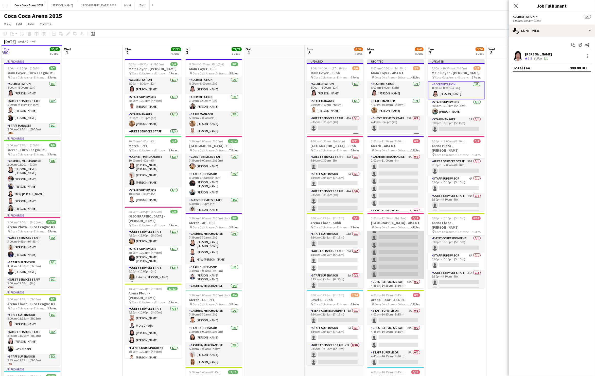
scroll to position [56, 0]
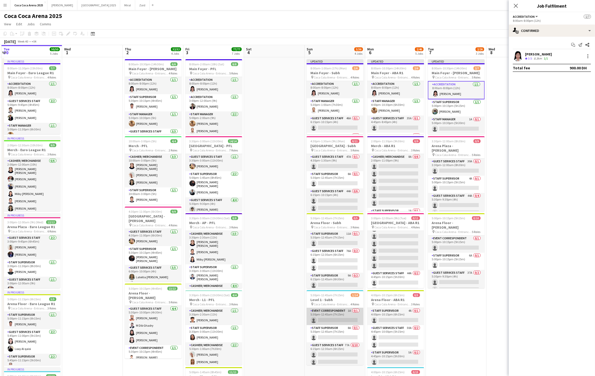
click at [348, 316] on app-card-role "Event Correspondent 1A 0/1 5:30pm-12:45am (7h15m) single-neutral-actions" at bounding box center [334, 316] width 57 height 17
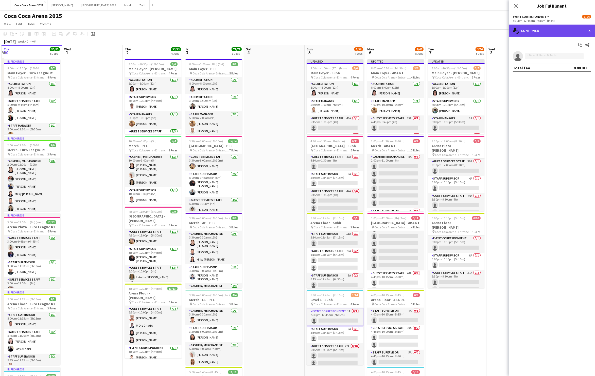
click at [534, 34] on div "single-neutral-actions-check-2 Confirmed" at bounding box center [551, 31] width 86 height 12
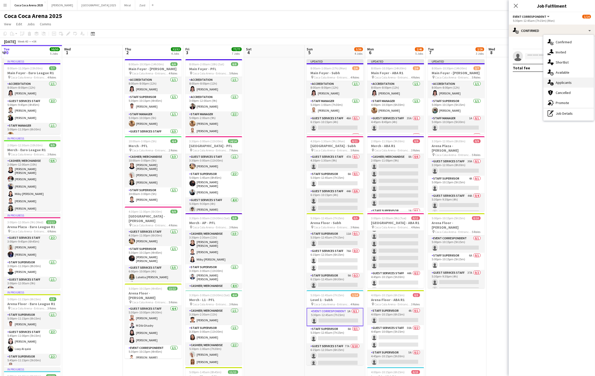
click at [556, 85] on div "single-neutral-actions-information Applicants" at bounding box center [568, 83] width 50 height 10
click at [580, 67] on app-icon "Confirm" at bounding box center [580, 67] width 4 height 4
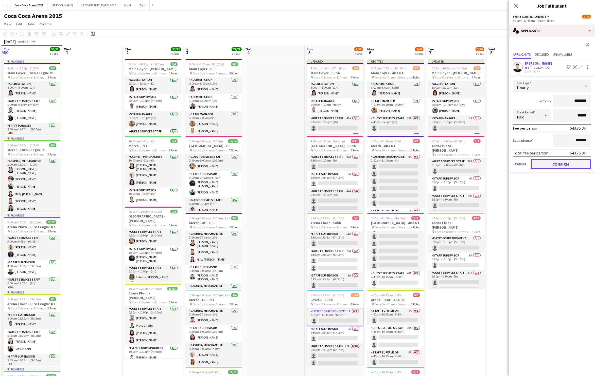
click at [573, 162] on button "Confirm" at bounding box center [560, 164] width 60 height 10
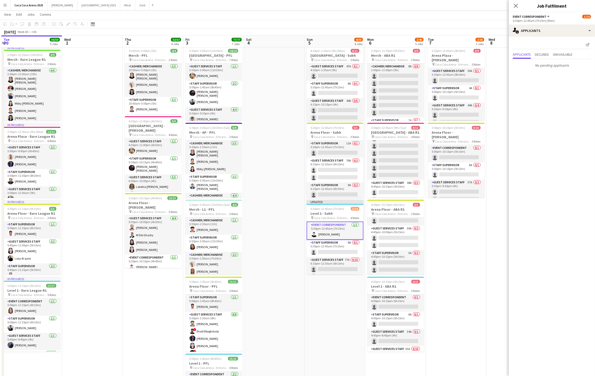
scroll to position [89, 0]
click at [403, 309] on app-card-role "Event Correspondent 0/1 4:00pm-10:15pm (6h15m) single-neutral-actions" at bounding box center [395, 303] width 57 height 17
click at [460, 151] on app-card-role "Event Correspondent 0/1 5:00pm-10:15pm (5h15m) single-neutral-actions" at bounding box center [456, 154] width 57 height 17
click at [392, 301] on app-card-role "Event Correspondent 0/1 4:00pm-10:15pm (6h15m) single-neutral-actions" at bounding box center [395, 303] width 57 height 17
click at [393, 303] on app-card-role "Event Correspondent 0/1 4:00pm-10:15pm (6h15m) single-neutral-actions" at bounding box center [395, 304] width 57 height 18
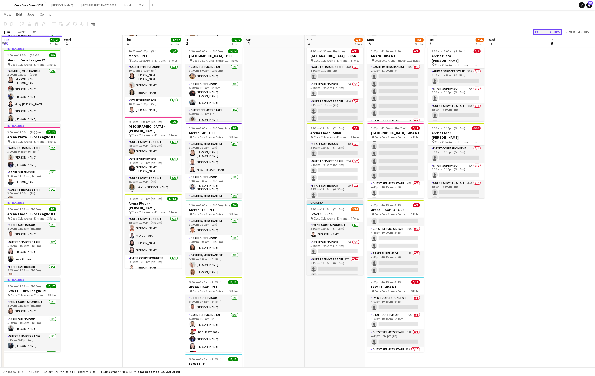
click at [542, 32] on button "Publish 4 jobs" at bounding box center [547, 32] width 29 height 7
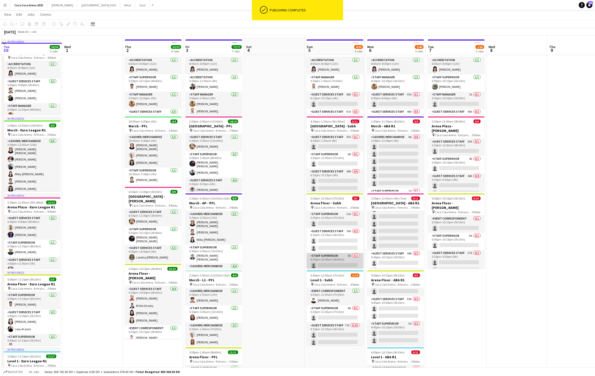
scroll to position [0, 0]
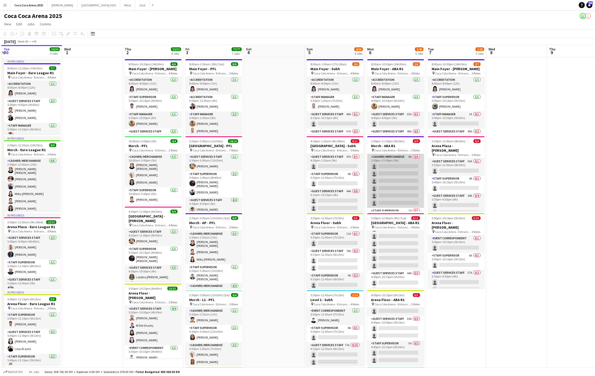
click at [396, 187] on app-card-role "Cashier/ Merchandise 8A 0/6 2:00pm-11:00pm (9h) single-neutral-actions single-n…" at bounding box center [395, 181] width 57 height 54
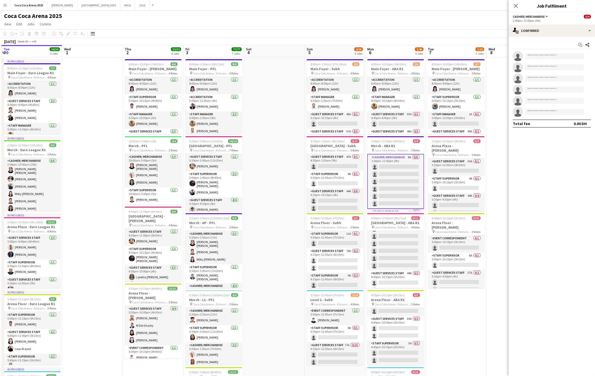
scroll to position [39, 0]
click at [396, 178] on app-card-role "Staff Supervisor 1A 0/1 2:00pm-11:30pm (9h30m) single-neutral-actions" at bounding box center [395, 178] width 57 height 17
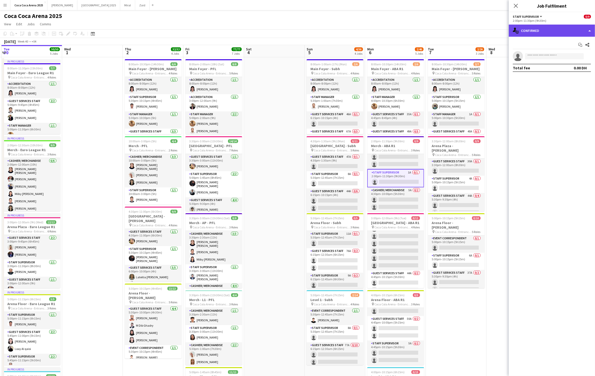
click at [531, 32] on div "single-neutral-actions-check-2 Confirmed" at bounding box center [551, 31] width 86 height 12
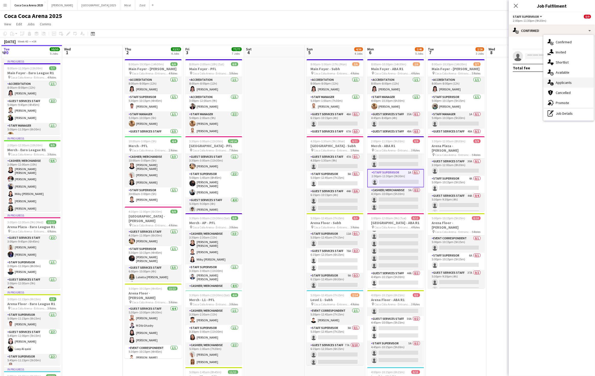
click at [557, 82] on span "Applicants" at bounding box center [563, 82] width 16 height 5
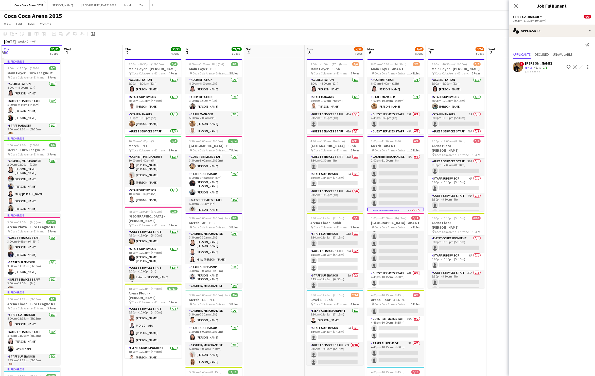
scroll to position [39, 0]
click at [404, 182] on app-card-role "Staff Supervisor 1A 0/1 2:00pm-11:30pm (9h30m) single-neutral-actions" at bounding box center [395, 178] width 57 height 18
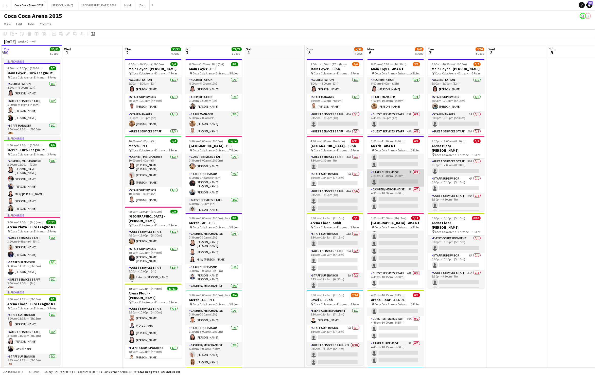
click at [404, 182] on app-card-role "Staff Supervisor 1A 0/1 2:00pm-11:30pm (9h30m) single-neutral-actions" at bounding box center [395, 178] width 57 height 17
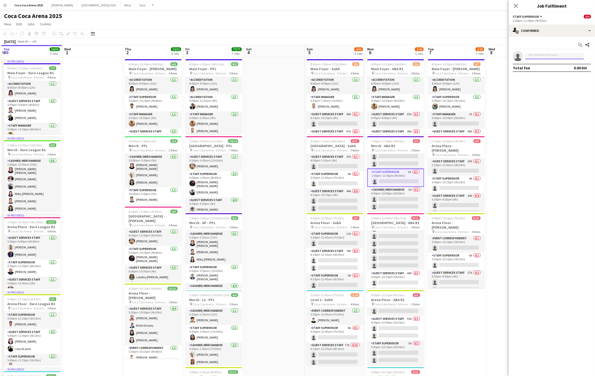
click at [528, 56] on input at bounding box center [554, 56] width 59 height 6
type input "******"
click at [546, 65] on span "Tommie Lajum" at bounding box center [543, 63] width 29 height 4
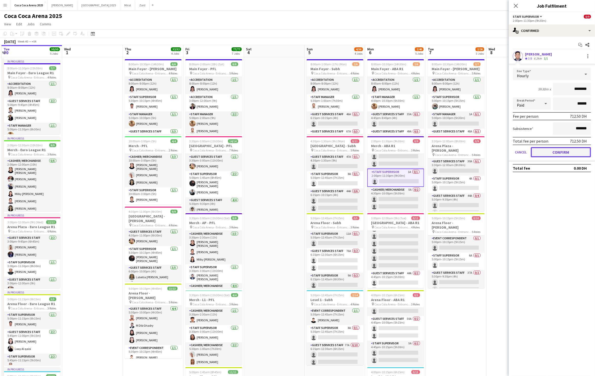
click at [547, 152] on button "Confirm" at bounding box center [560, 152] width 60 height 10
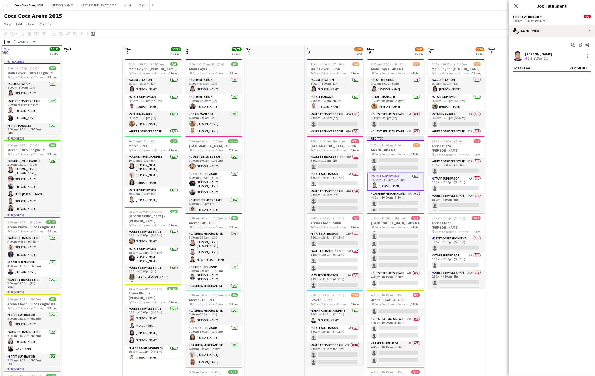
click at [484, 98] on app-date-cell "8:00am-10:30pm (14h30m) 2/7 Main Foyer - Andrew Schulz pin Coca Cola Arena - En…" at bounding box center [456, 331] width 61 height 549
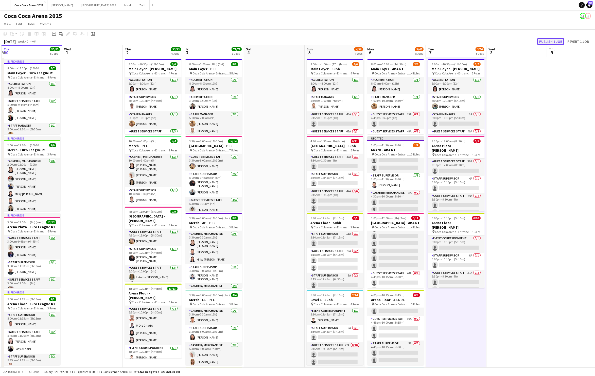
click at [549, 41] on button "Publish 1 job" at bounding box center [550, 41] width 27 height 7
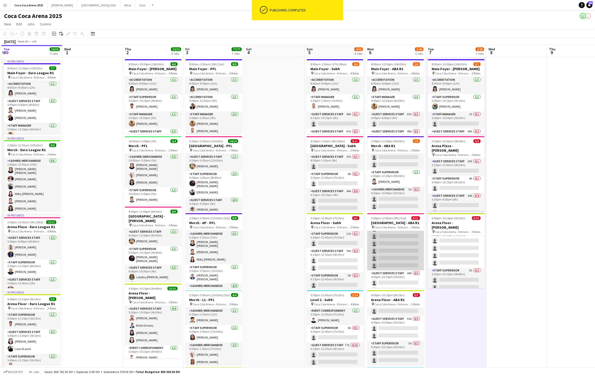
scroll to position [63, 0]
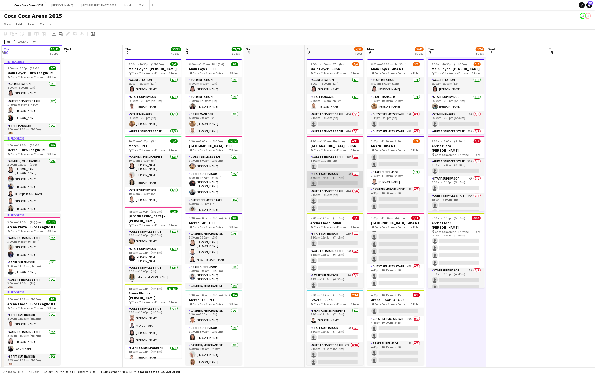
click at [329, 182] on app-card-role "Staff Supervisor 8A 0/1 5:30pm-12:45am (7h15m) single-neutral-actions" at bounding box center [334, 179] width 57 height 17
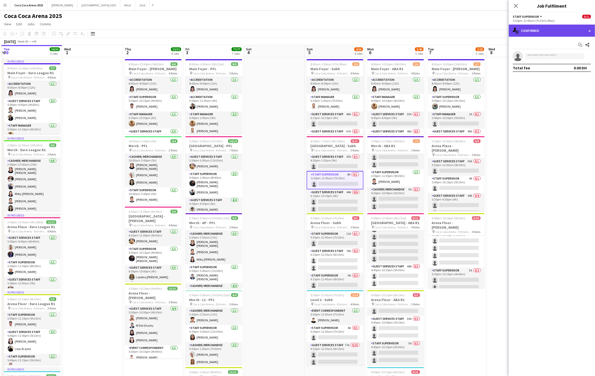
click at [533, 28] on div "single-neutral-actions-check-2 Confirmed" at bounding box center [551, 31] width 86 height 12
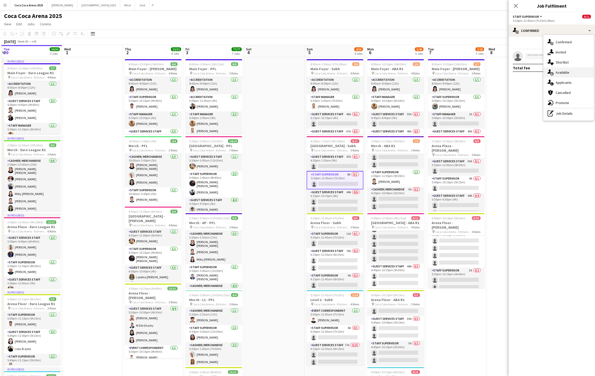
click at [560, 75] on span "Available" at bounding box center [562, 72] width 14 height 5
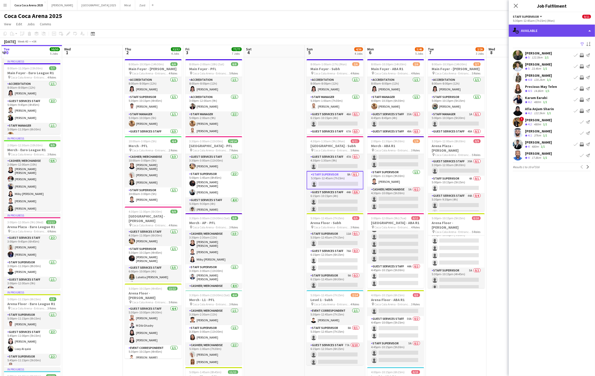
click at [538, 27] on div "single-neutral-actions-upload Available" at bounding box center [551, 31] width 86 height 12
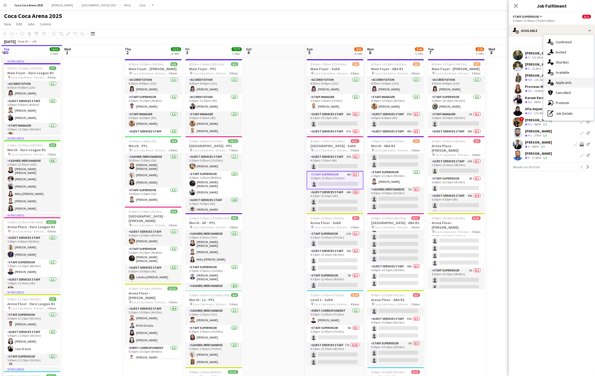
click at [555, 83] on div "single-neutral-actions-information Applicants" at bounding box center [568, 83] width 50 height 10
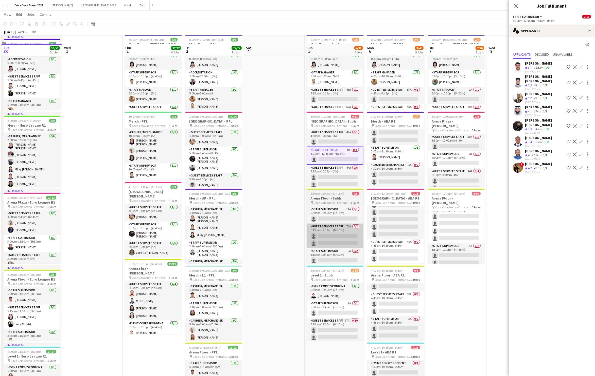
scroll to position [9, 0]
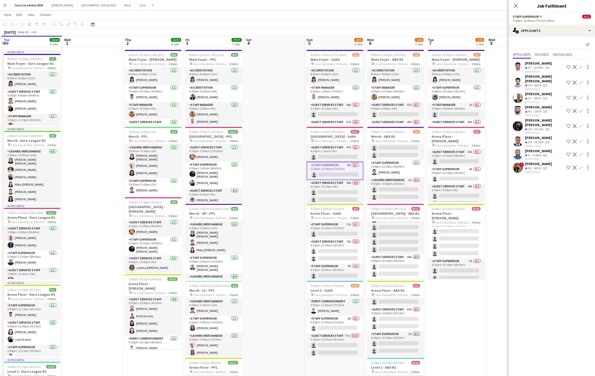
click at [581, 110] on app-icon "Confirm" at bounding box center [580, 111] width 4 height 4
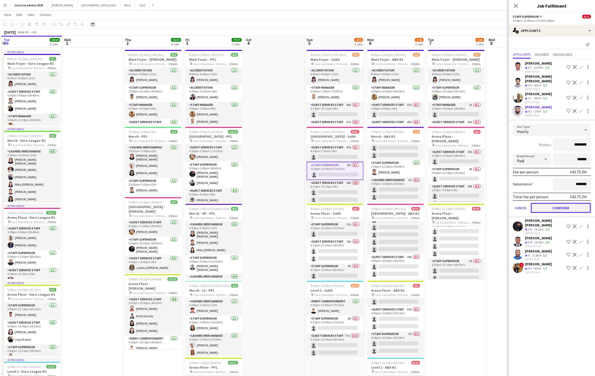
click at [570, 205] on button "Confirm" at bounding box center [560, 208] width 60 height 10
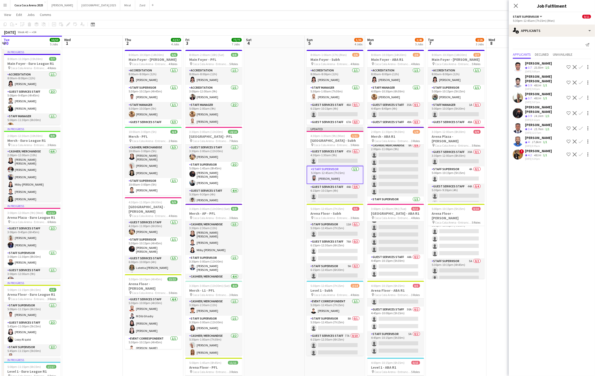
scroll to position [0, 0]
click at [342, 233] on app-card-role "Staff Supervisor 11A 0/1 5:30pm-12:45am (7h15m) single-neutral-actions" at bounding box center [334, 230] width 57 height 17
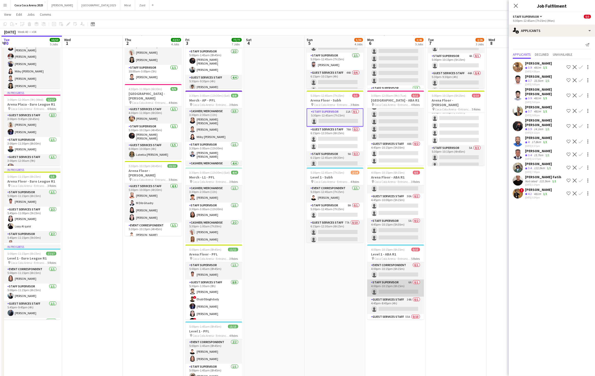
click at [389, 288] on app-card-role "Staff Supervisor 6A 0/1 4:00pm-10:15pm (6h15m) single-neutral-actions" at bounding box center [395, 288] width 57 height 17
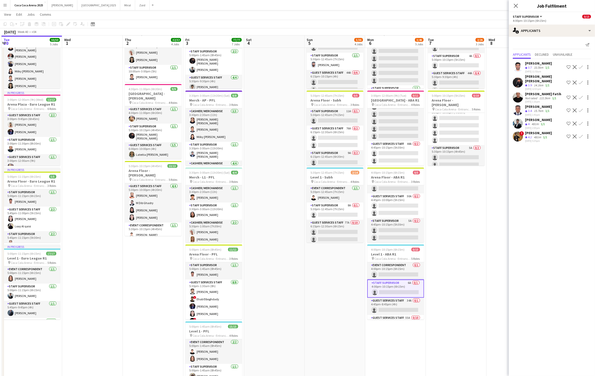
click at [581, 122] on app-icon "Confirm" at bounding box center [580, 124] width 4 height 4
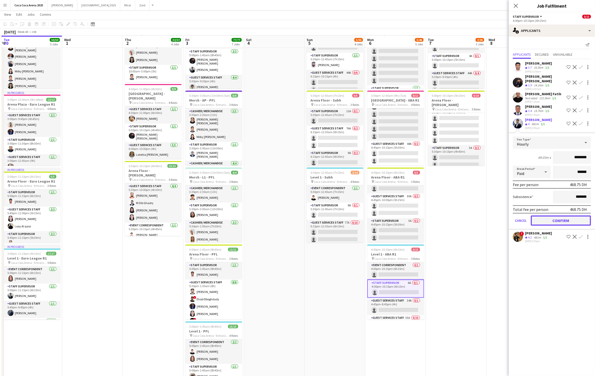
click at [574, 216] on button "Confirm" at bounding box center [560, 221] width 60 height 10
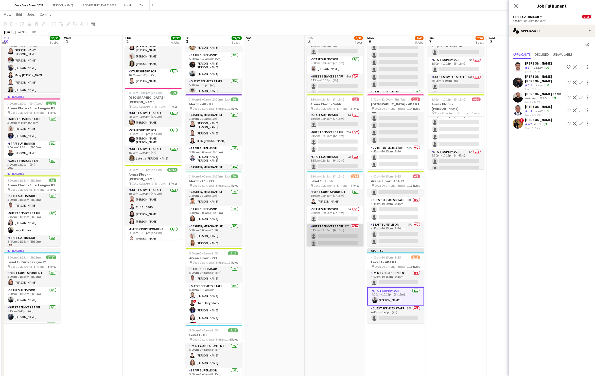
scroll to position [116, 0]
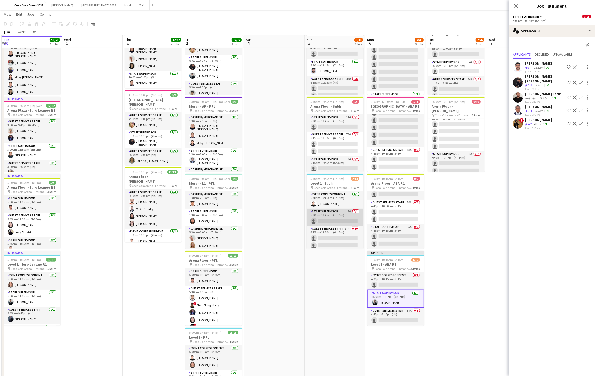
click at [343, 220] on app-card-role "Staff Supervisor 8A 0/1 5:30pm-12:45am (7h15m) single-neutral-actions" at bounding box center [334, 217] width 57 height 17
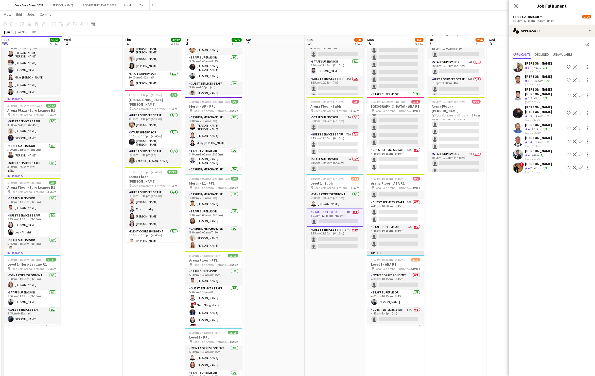
click at [582, 153] on app-icon "Confirm" at bounding box center [580, 155] width 4 height 4
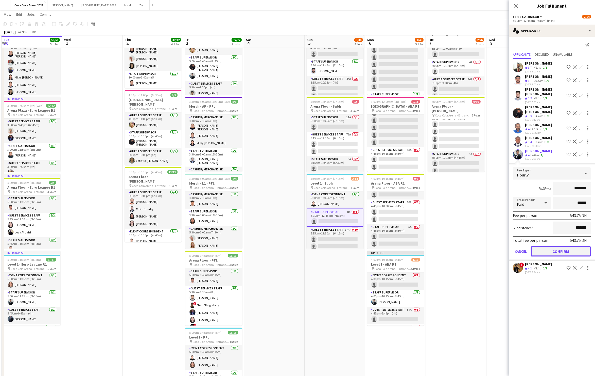
click at [552, 247] on button "Confirm" at bounding box center [560, 252] width 60 height 10
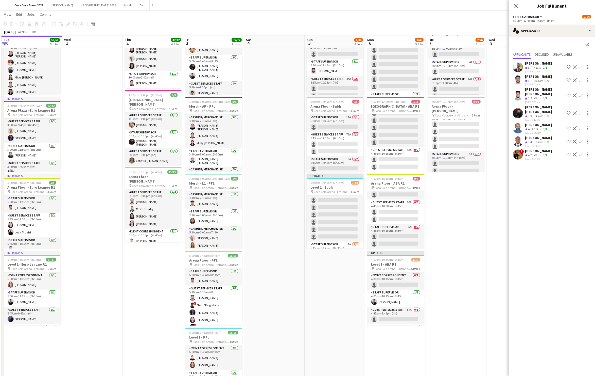
scroll to position [90, 0]
click at [341, 243] on app-card-role "Staff Supervisor 8A 1/2 6:15pm-12:45am (6h30m) Miles Direct Malapo single-neutr…" at bounding box center [334, 236] width 57 height 25
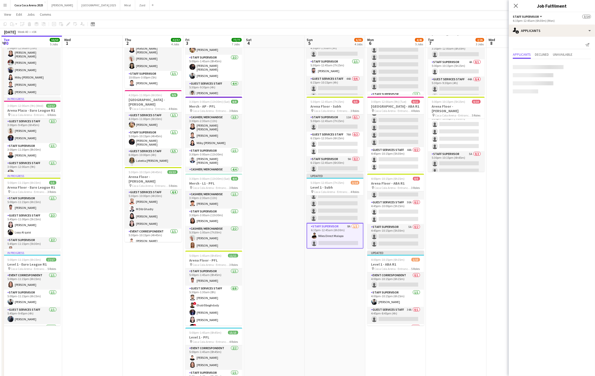
scroll to position [89, 0]
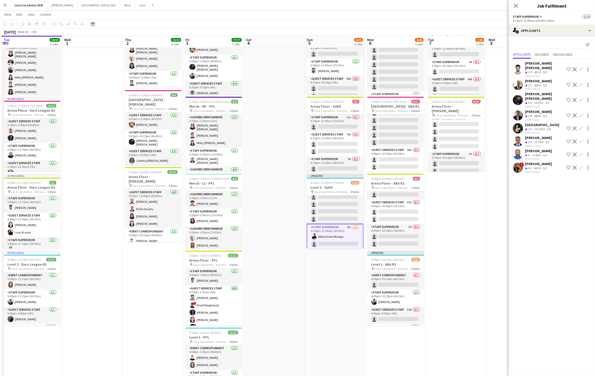
click at [343, 240] on app-card-role "Staff Supervisor 8A 1/2 6:15pm-12:45am (6h30m) Miles Direct Malapo single-neutr…" at bounding box center [334, 237] width 57 height 26
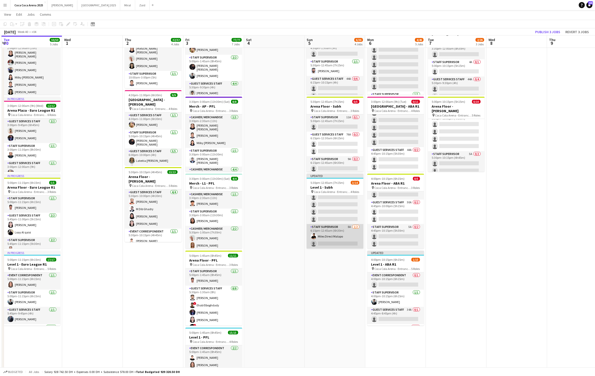
click at [343, 240] on app-card-role "Staff Supervisor 8A 1/2 6:15pm-12:45am (6h30m) Miles Direct Malapo single-neutr…" at bounding box center [334, 236] width 57 height 25
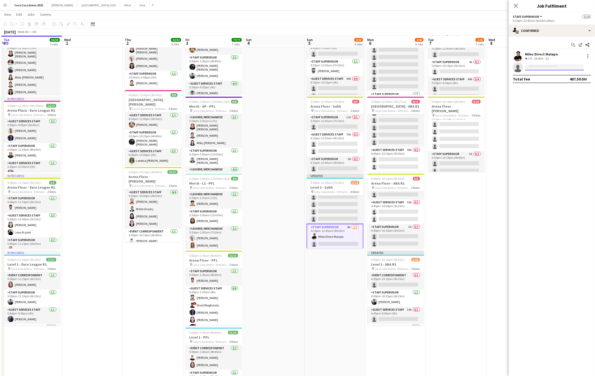
click at [543, 69] on input at bounding box center [554, 67] width 59 height 6
type input "******"
click at [553, 103] on span "mariumyounus2015@gmail.com" at bounding box center [554, 103] width 51 height 4
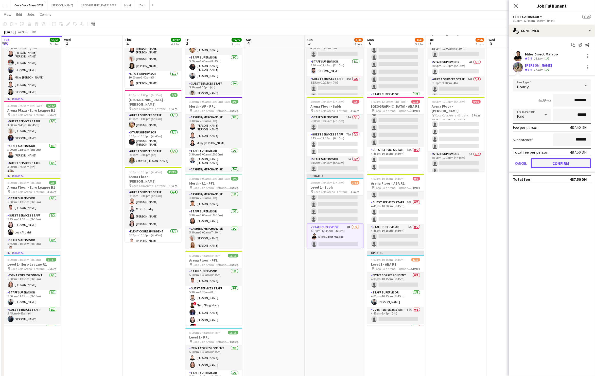
click at [554, 160] on button "Confirm" at bounding box center [560, 163] width 60 height 10
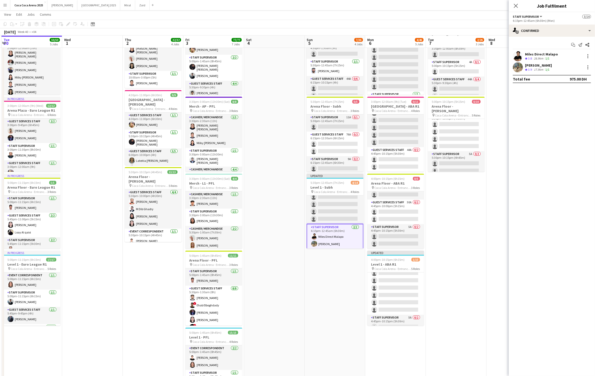
scroll to position [107, 0]
click at [401, 310] on app-card-role "Staff Supervisor 5A 0/2 4:45pm-10:15pm (5h30m) single-neutral-actions single-ne…" at bounding box center [395, 313] width 57 height 25
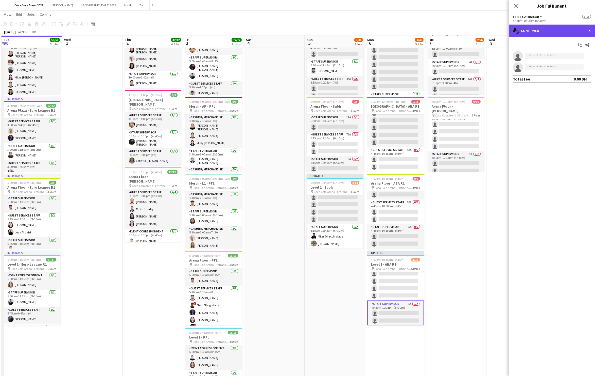
click at [527, 31] on div "single-neutral-actions-check-2 Confirmed" at bounding box center [551, 31] width 86 height 12
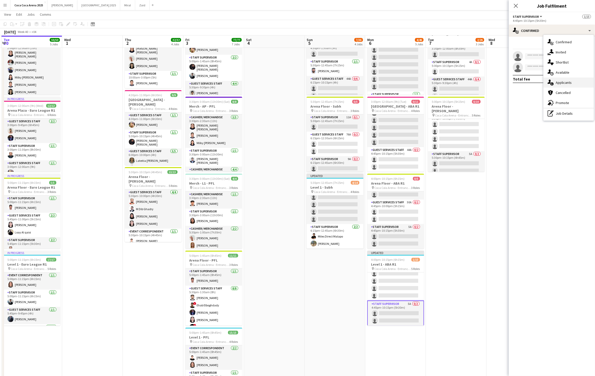
click at [561, 83] on span "Applicants" at bounding box center [563, 82] width 16 height 5
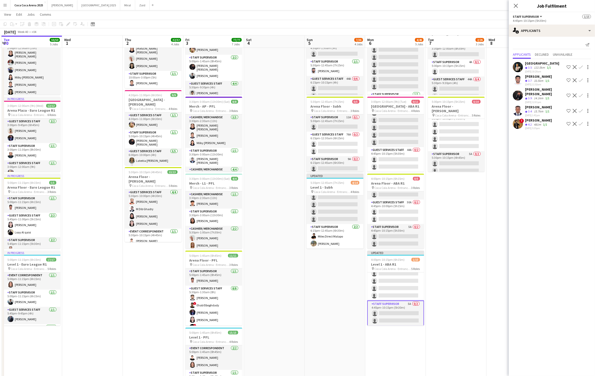
click at [581, 109] on app-icon "Confirm" at bounding box center [580, 111] width 4 height 4
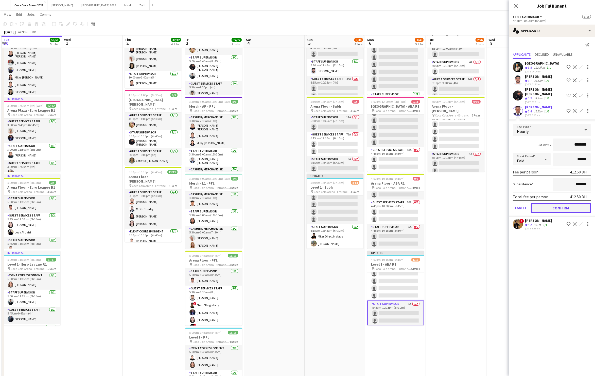
click at [563, 203] on button "Confirm" at bounding box center [560, 208] width 60 height 10
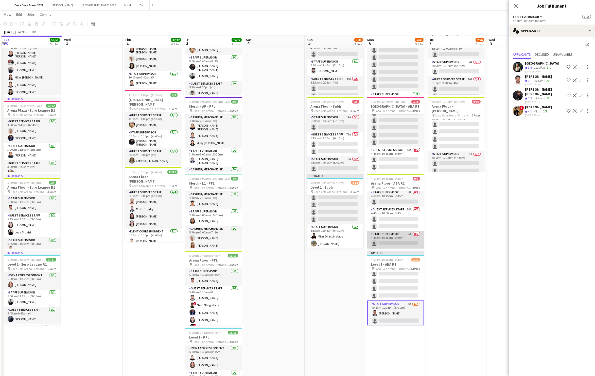
scroll to position [9, 0]
click at [409, 320] on app-card-role "Staff Supervisor 4A 1/2 4:45pm-10:15pm (5h30m) MICHAEL ANIEBONAM single-neutral…" at bounding box center [395, 314] width 57 height 26
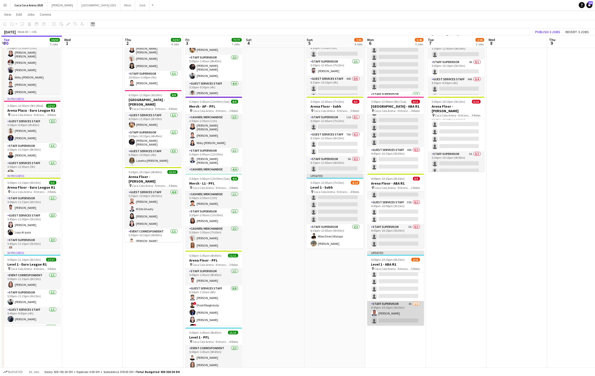
click at [409, 320] on app-card-role "Staff Supervisor 4A 1/2 4:45pm-10:15pm (5h30m) MICHAEL ANIEBONAM single-neutral…" at bounding box center [395, 313] width 57 height 25
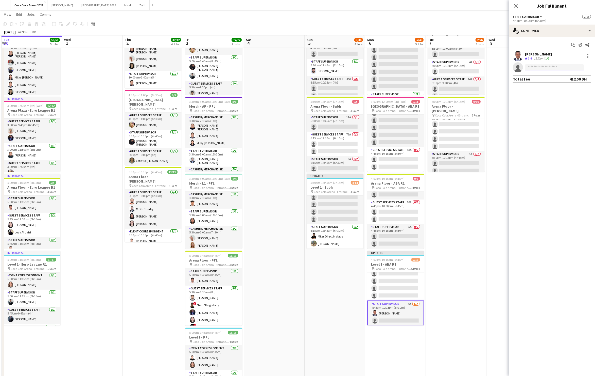
click at [535, 67] on input at bounding box center [554, 67] width 59 height 6
type input "******"
click at [542, 105] on span "+971503782811" at bounding box center [554, 107] width 51 height 4
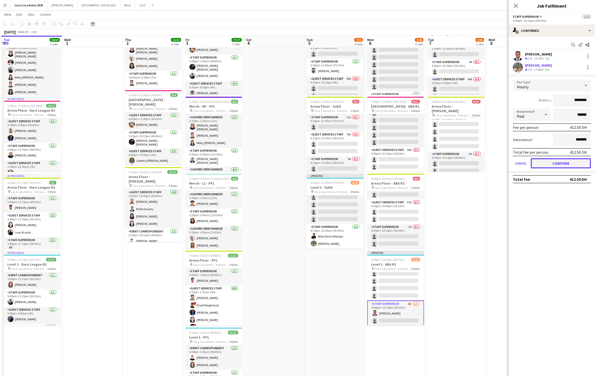
click at [550, 164] on button "Confirm" at bounding box center [560, 163] width 60 height 10
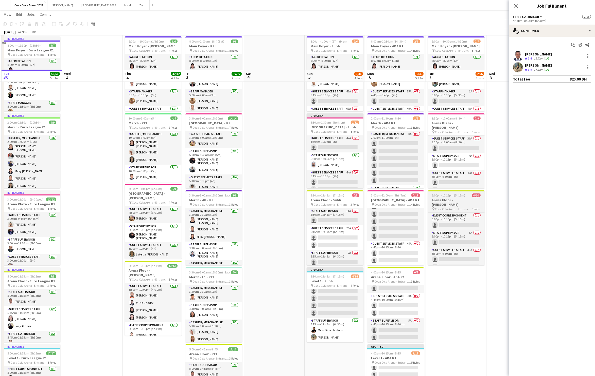
scroll to position [0, 0]
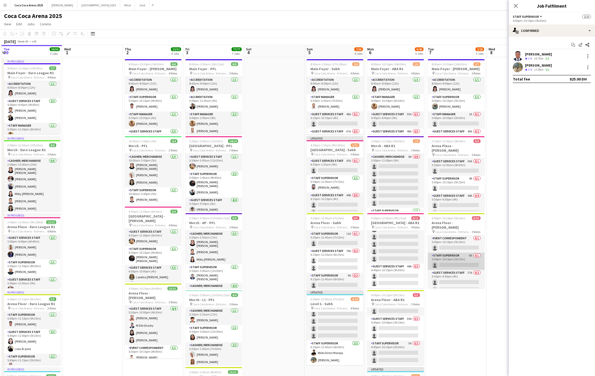
click at [445, 256] on app-card-role "Staff Supervisor 6A 0/1 5:00pm-10:15pm (5h15m) single-neutral-actions" at bounding box center [456, 261] width 57 height 17
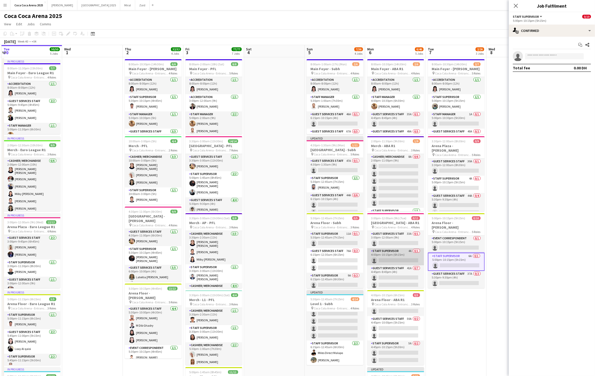
click at [396, 256] on app-card-role "Staff Supervisor 4A 0/1 4:00pm-10:15pm (6h15m) single-neutral-actions" at bounding box center [395, 256] width 57 height 17
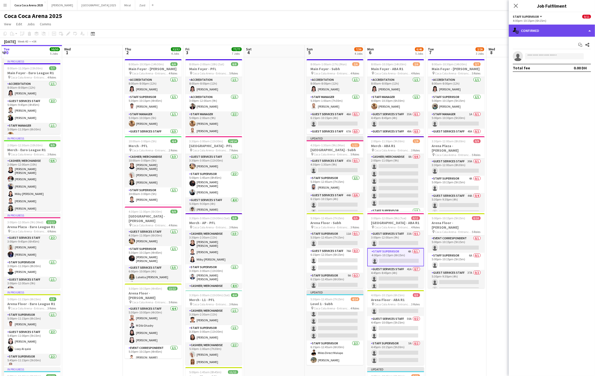
click at [528, 30] on div "single-neutral-actions-check-2 Confirmed" at bounding box center [551, 31] width 86 height 12
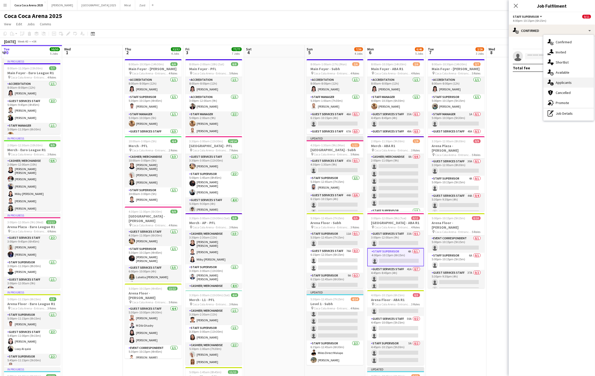
click at [558, 81] on span "Applicants" at bounding box center [563, 82] width 16 height 5
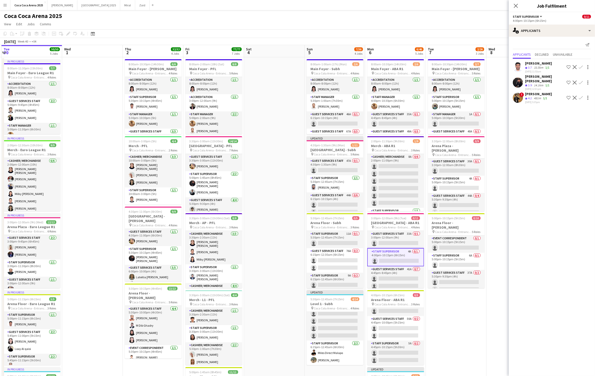
click at [580, 81] on app-icon "Confirm" at bounding box center [580, 83] width 4 height 4
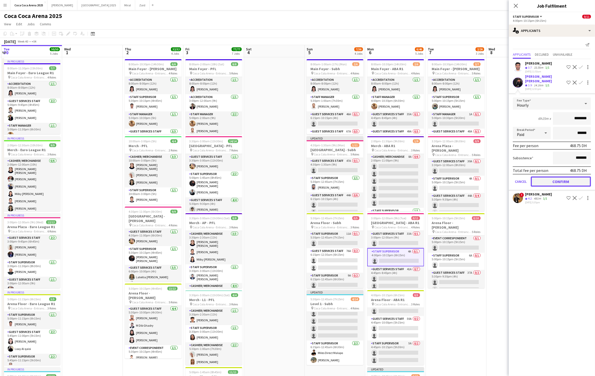
click at [569, 177] on button "Confirm" at bounding box center [560, 182] width 60 height 10
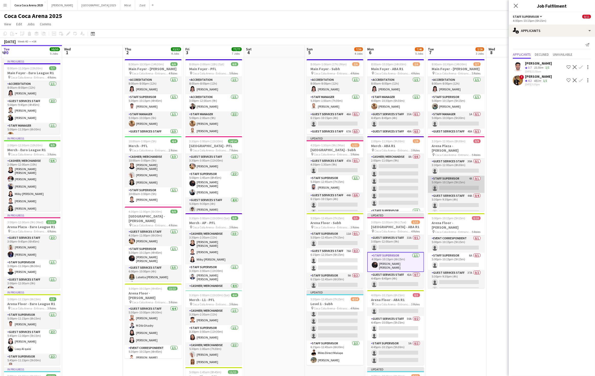
click at [463, 176] on app-card-role "Staff Supervisor 4A 0/1 5:00pm-10:15pm (5h15m) single-neutral-actions" at bounding box center [456, 184] width 57 height 17
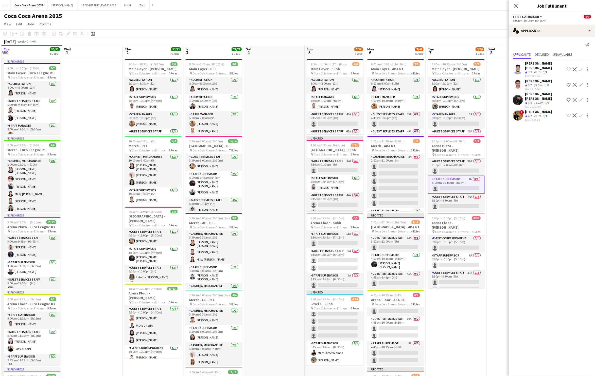
click at [579, 98] on app-icon "Confirm" at bounding box center [580, 100] width 4 height 4
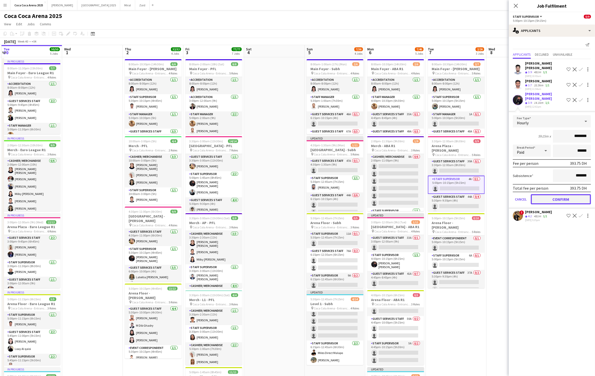
click at [567, 194] on button "Confirm" at bounding box center [560, 199] width 60 height 10
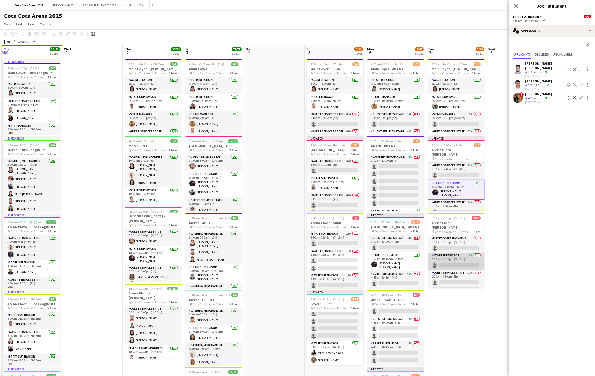
click at [452, 262] on app-card-role "Staff Supervisor 6A 0/1 5:00pm-10:15pm (5h15m) single-neutral-actions" at bounding box center [456, 261] width 57 height 17
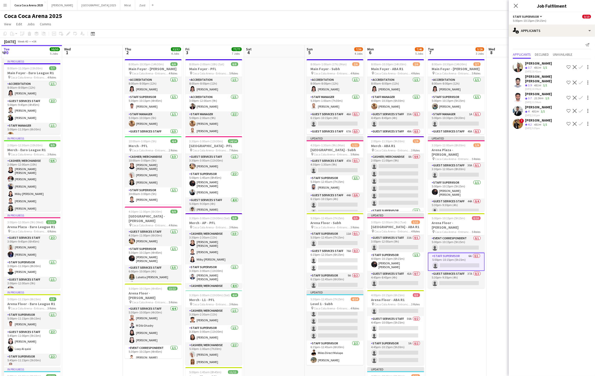
click at [458, 259] on app-card-role "Staff Supervisor 6A 0/1 5:00pm-10:15pm (5h15m) single-neutral-actions" at bounding box center [456, 262] width 57 height 18
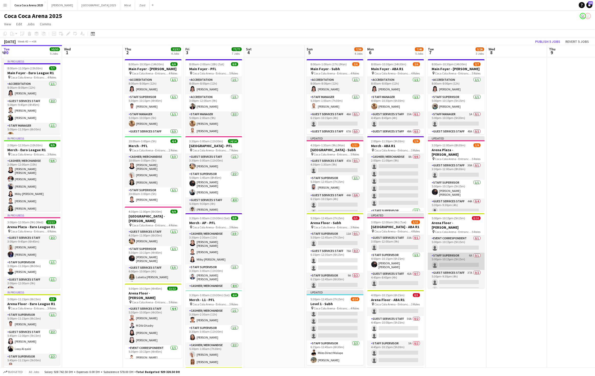
click at [458, 259] on app-card-role "Staff Supervisor 6A 0/1 5:00pm-10:15pm (5h15m) single-neutral-actions" at bounding box center [456, 261] width 57 height 17
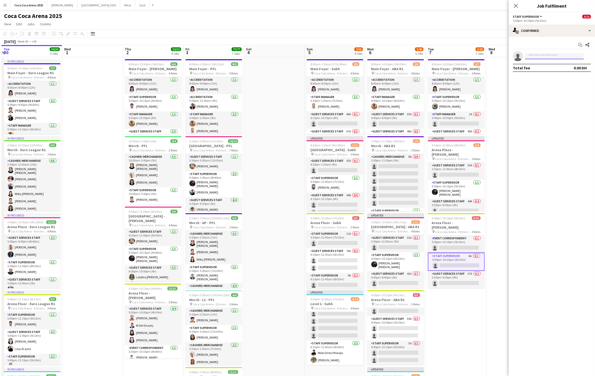
click at [537, 58] on input at bounding box center [554, 56] width 59 height 6
type input "*******"
click at [542, 66] on span "mo7ammed.zoghbor@hotmail.com" at bounding box center [554, 68] width 51 height 4
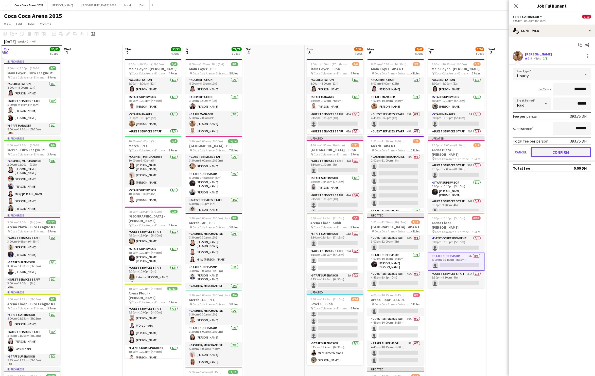
click at [545, 149] on button "Confirm" at bounding box center [560, 152] width 60 height 10
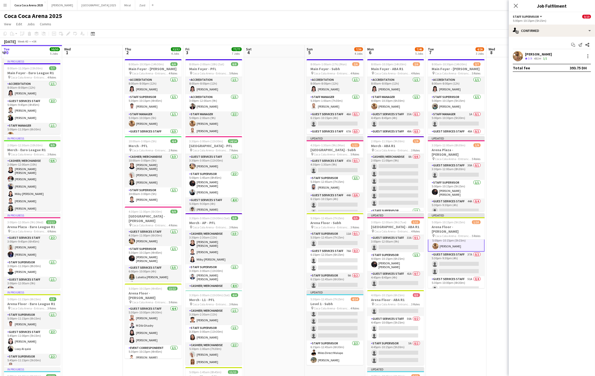
scroll to position [24, 0]
click at [343, 238] on app-card-role "Staff Supervisor 11A 0/1 5:30pm-12:45am (7h15m) single-neutral-actions" at bounding box center [334, 239] width 57 height 17
click at [538, 57] on input at bounding box center [554, 56] width 59 height 6
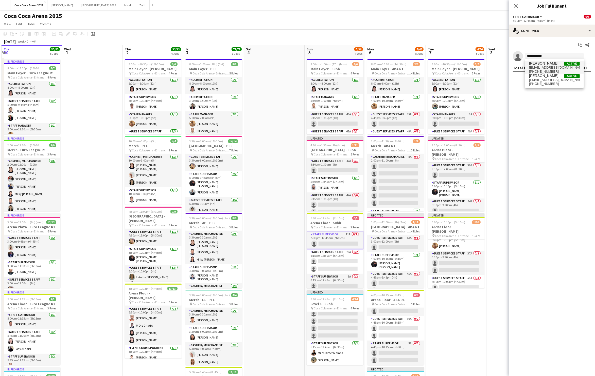
type input "**********"
click at [553, 68] on span "mohamed_mabrouk93@hotmail.com" at bounding box center [554, 68] width 51 height 4
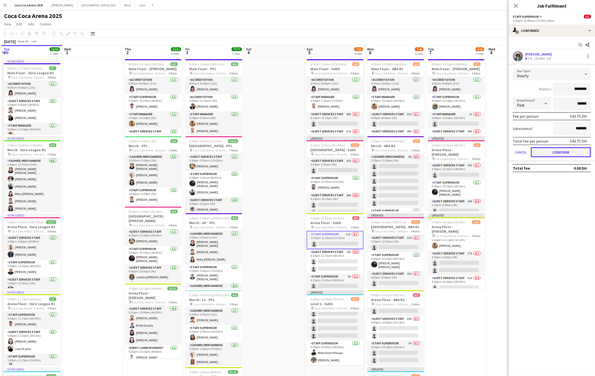
click at [549, 148] on button "Confirm" at bounding box center [560, 152] width 60 height 10
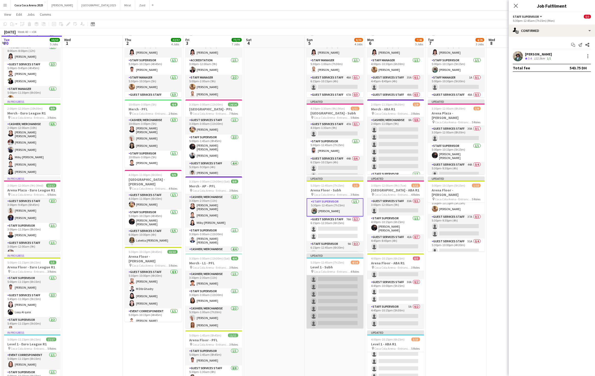
scroll to position [59, 0]
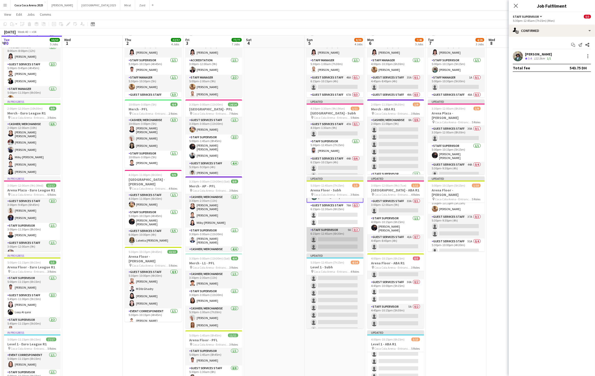
click at [340, 248] on app-card-role "Staff Supervisor 9A 0/2 6:15pm-12:45am (6h30m) single-neutral-actions single-ne…" at bounding box center [334, 239] width 57 height 25
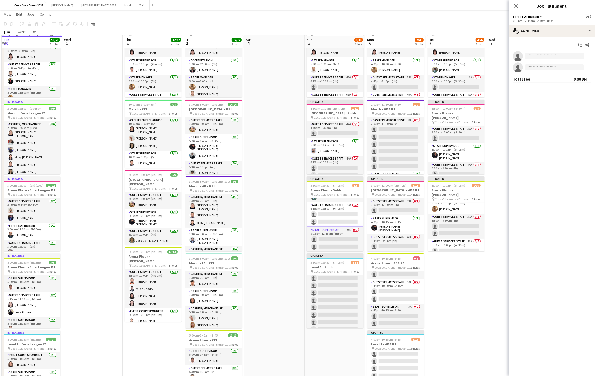
click at [547, 59] on input at bounding box center [554, 56] width 59 height 6
type input "**********"
click at [548, 68] on span "x_ayman@hotmail.com" at bounding box center [554, 68] width 51 height 4
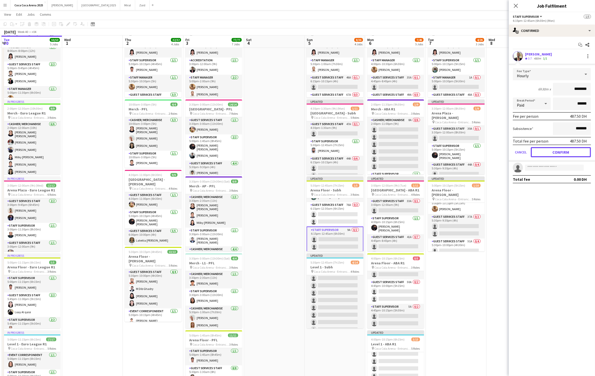
click at [555, 149] on button "Confirm" at bounding box center [560, 152] width 60 height 10
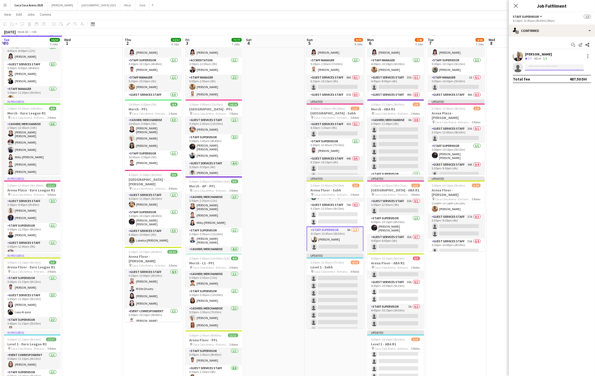
click at [551, 69] on input at bounding box center [554, 67] width 59 height 6
type input "*******"
click at [552, 80] on span "m7md.balfaqih@gmail.com" at bounding box center [554, 79] width 51 height 4
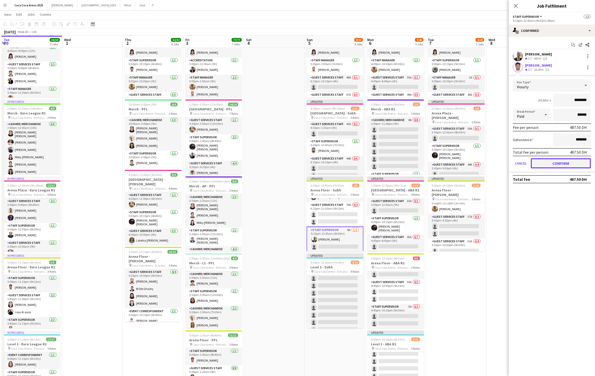
click at [555, 160] on button "Confirm" at bounding box center [560, 163] width 60 height 10
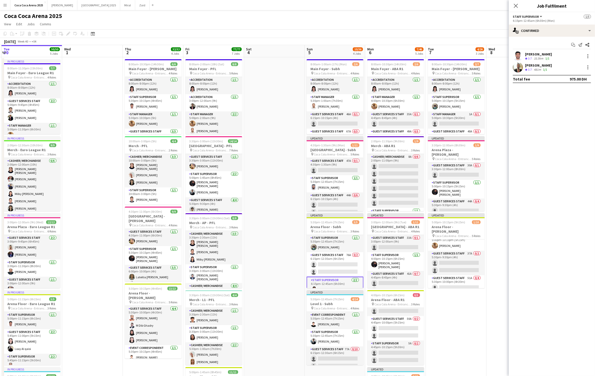
scroll to position [78, 0]
click at [337, 210] on app-card-role "Staff Supervisor 8A 0/1 6:15pm-12:45am (6h30m) single-neutral-actions" at bounding box center [334, 202] width 57 height 17
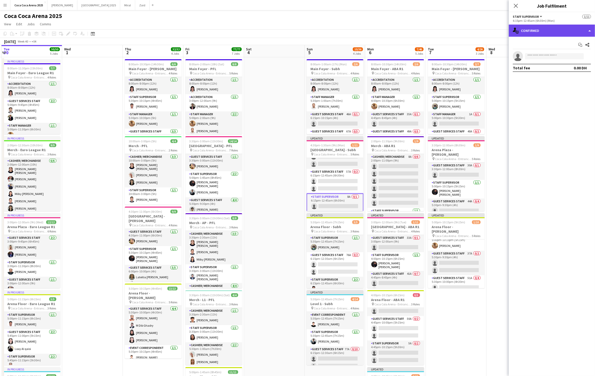
click at [542, 32] on div "single-neutral-actions-check-2 Confirmed" at bounding box center [551, 31] width 86 height 12
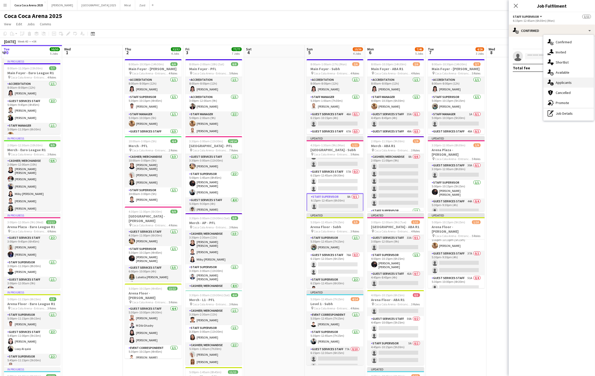
click at [565, 82] on span "Applicants" at bounding box center [563, 82] width 16 height 5
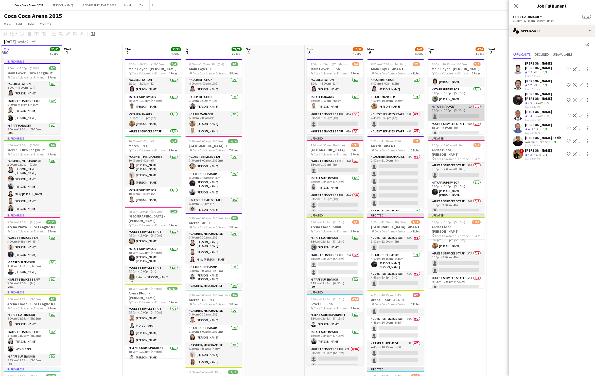
scroll to position [8, 0]
click at [447, 99] on app-card-role "Staff Supervisor 1/1 5:00pm-10:15pm (5h15m) Mohamed Amer" at bounding box center [456, 94] width 57 height 17
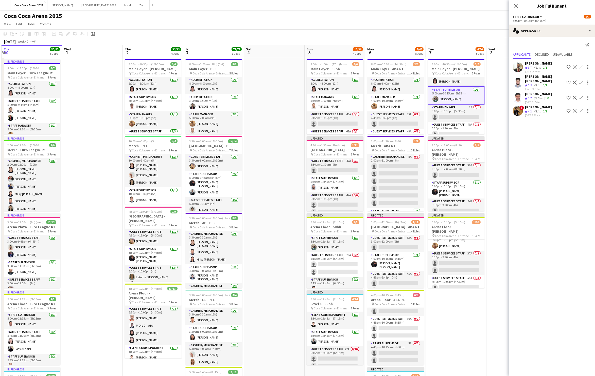
click at [467, 93] on app-card-role "Staff Supervisor 1/1 5:00pm-10:15pm (5h15m) Mohamed Amer" at bounding box center [456, 95] width 57 height 18
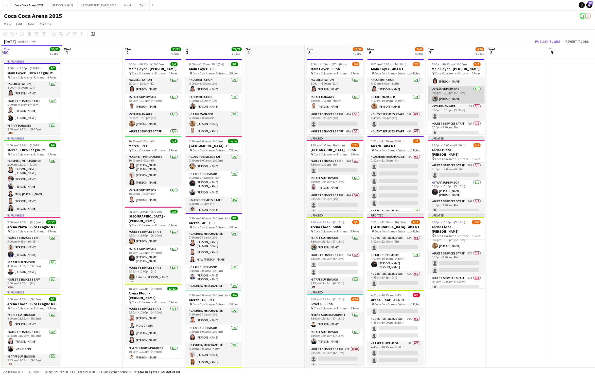
click at [451, 92] on app-card-role "Staff Supervisor 1/1 5:00pm-10:15pm (5h15m) Mohamed Amer" at bounding box center [456, 94] width 57 height 17
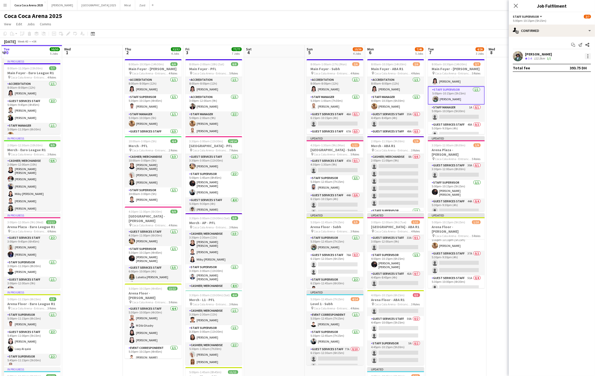
click at [587, 54] on div at bounding box center [587, 54] width 1 height 1
click at [570, 77] on span "Switch crew" at bounding box center [566, 78] width 22 height 4
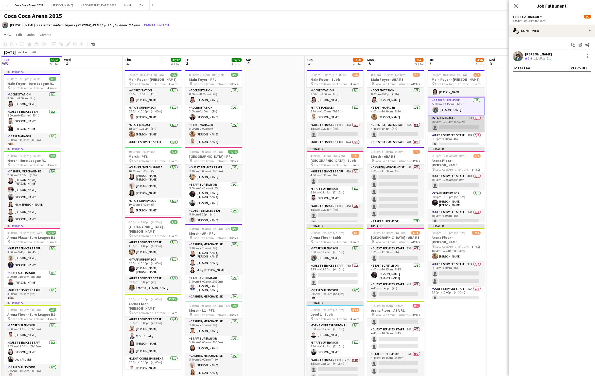
click at [467, 129] on app-card-role "Staff Manager 1A 0/1 5:00pm-10:30pm (5h30m) single-neutral-actions" at bounding box center [456, 123] width 57 height 17
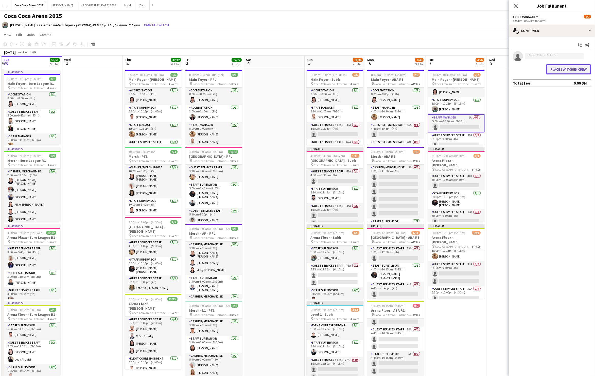
click at [575, 70] on button "Place switched crew" at bounding box center [568, 69] width 45 height 10
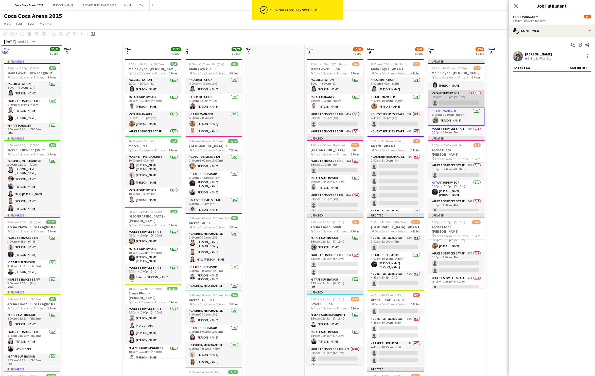
click at [453, 100] on app-card-role "Staff Supervisor 5A 0/1 5:00pm-10:15pm (5h15m) single-neutral-actions" at bounding box center [456, 98] width 57 height 17
click at [540, 58] on input at bounding box center [554, 56] width 59 height 6
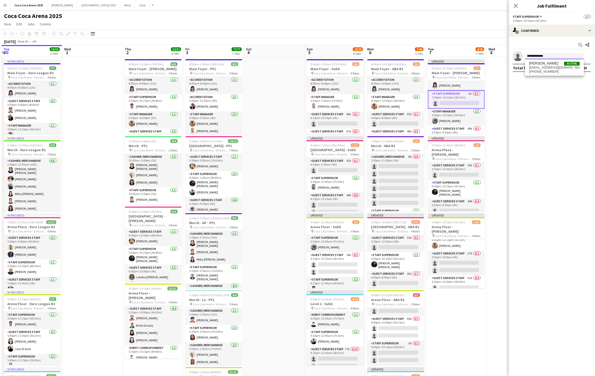
type input "**********"
click at [537, 68] on span "amirammibrahim@outlook.com" at bounding box center [554, 68] width 51 height 4
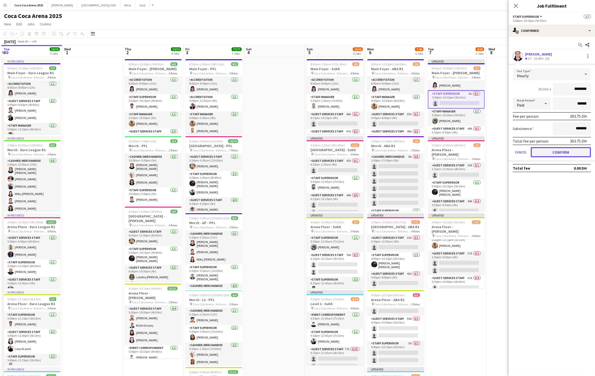
click at [551, 153] on button "Confirm" at bounding box center [560, 152] width 60 height 10
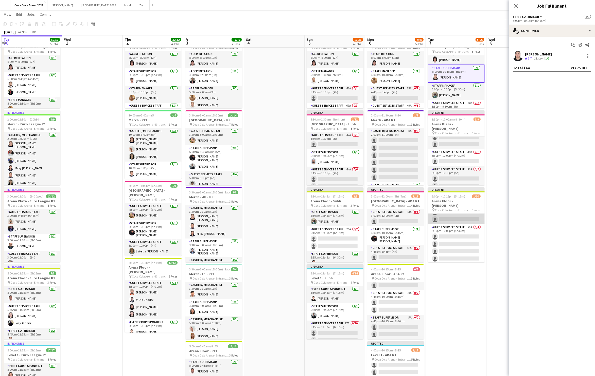
scroll to position [70, 0]
click at [452, 251] on app-card-role "Staff Supervisor 5A 0/2 5:30pm-10:15pm (4h45m) single-neutral-actions single-ne…" at bounding box center [456, 254] width 57 height 25
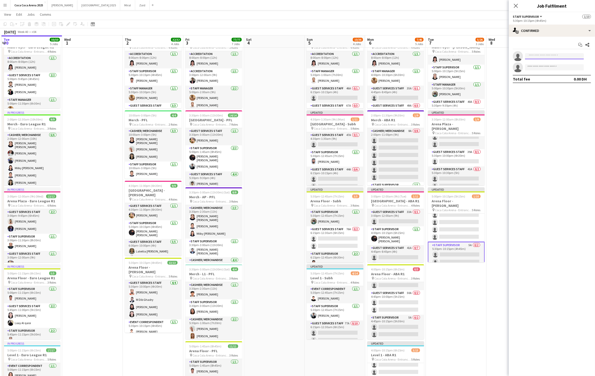
click at [534, 59] on input at bounding box center [554, 56] width 59 height 6
click at [547, 33] on div "single-neutral-actions-check-2 Confirmed" at bounding box center [551, 31] width 86 height 12
click at [559, 83] on span "Applicants" at bounding box center [563, 82] width 16 height 5
click at [580, 97] on app-icon "Confirm" at bounding box center [580, 98] width 4 height 4
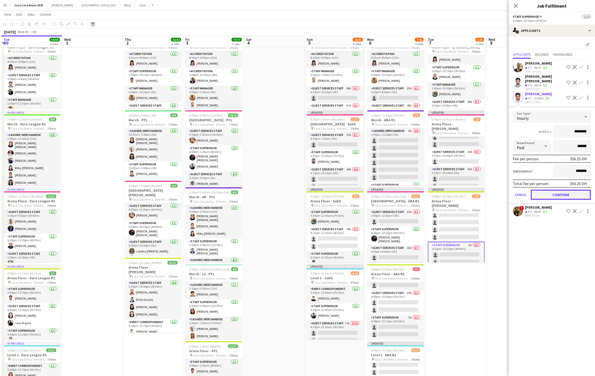
click at [579, 195] on button "Confirm" at bounding box center [560, 195] width 60 height 10
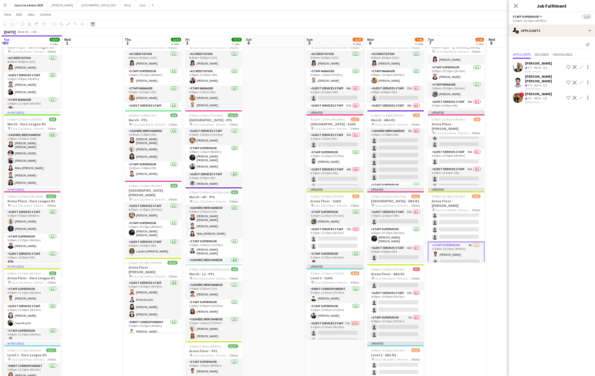
click at [582, 81] on app-icon "Confirm" at bounding box center [580, 83] width 4 height 4
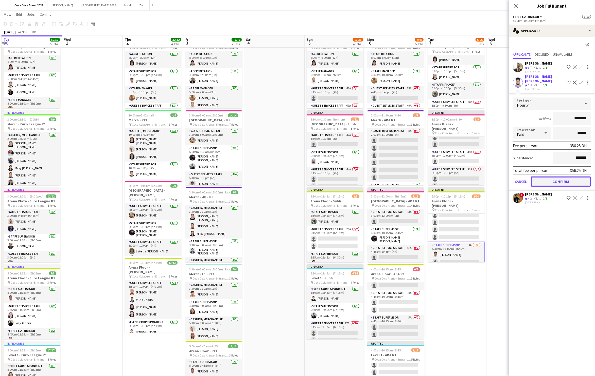
click at [584, 180] on button "Confirm" at bounding box center [560, 182] width 60 height 10
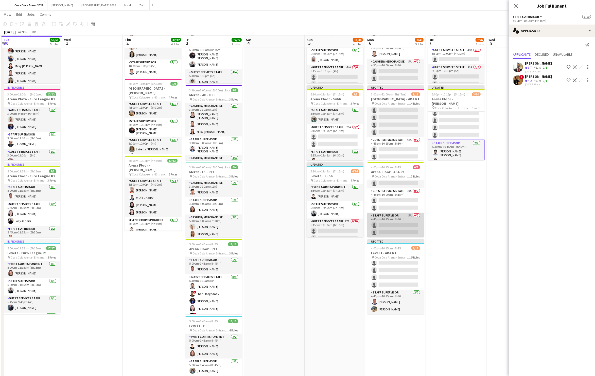
scroll to position [0, 0]
click at [390, 189] on app-card-role "Staff Supervisor 4A 0/1 4:00pm-10:15pm (6h15m) single-neutral-actions" at bounding box center [395, 188] width 57 height 17
click at [405, 223] on app-card-role "Staff Supervisor 5A 0/2 4:45pm-10:15pm (5h30m) single-neutral-actions single-ne…" at bounding box center [395, 225] width 57 height 25
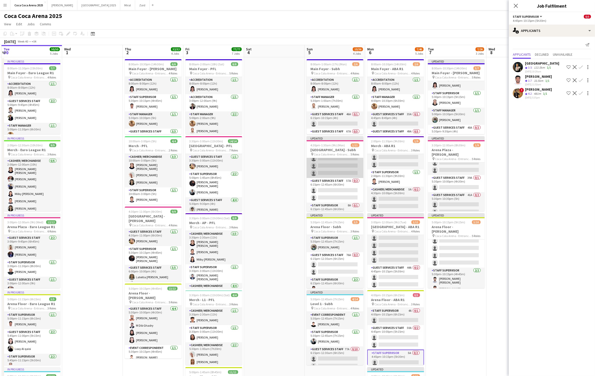
scroll to position [78, 0]
click at [341, 206] on app-card-role "Staff Supervisor 8A 0/1 6:15pm-12:45am (6h30m) single-neutral-actions" at bounding box center [334, 202] width 57 height 17
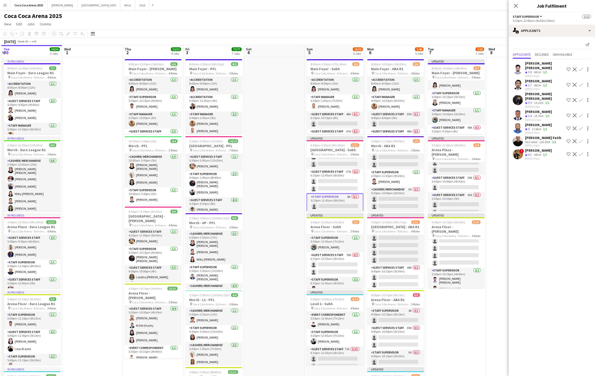
click at [343, 203] on app-card-role "Staff Supervisor 8A 0/1 6:15pm-12:45am (6h30m) single-neutral-actions" at bounding box center [334, 203] width 57 height 18
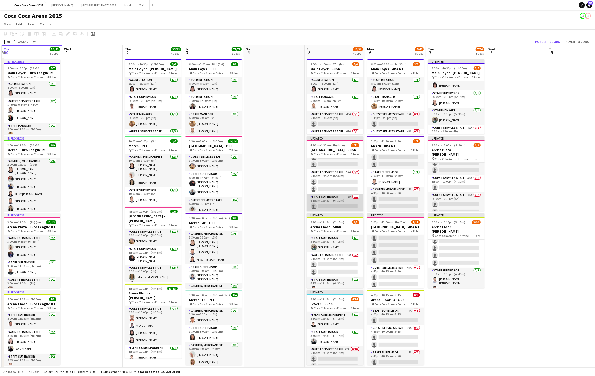
click at [343, 203] on app-card-role "Staff Supervisor 8A 0/1 6:15pm-12:45am (6h30m) single-neutral-actions" at bounding box center [334, 202] width 57 height 17
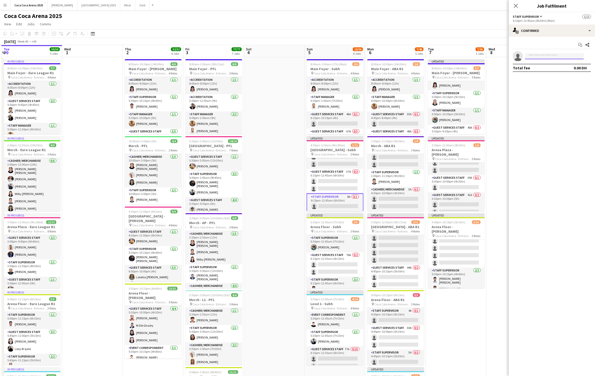
click at [565, 54] on input at bounding box center [554, 56] width 59 height 6
type input "*"
type input "******"
click at [546, 70] on span "+971567755940" at bounding box center [554, 72] width 51 height 4
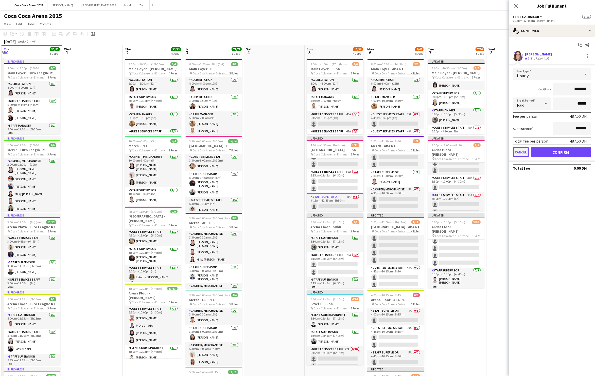
click at [522, 151] on button "Cancel" at bounding box center [520, 152] width 16 height 10
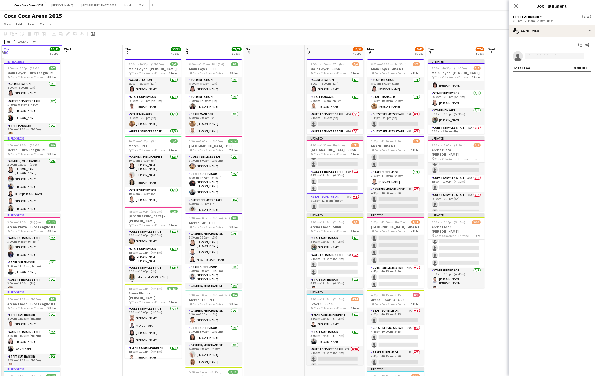
click at [536, 58] on input at bounding box center [554, 56] width 59 height 6
click at [539, 74] on span "M Dib Ghadry" at bounding box center [540, 76] width 22 height 4
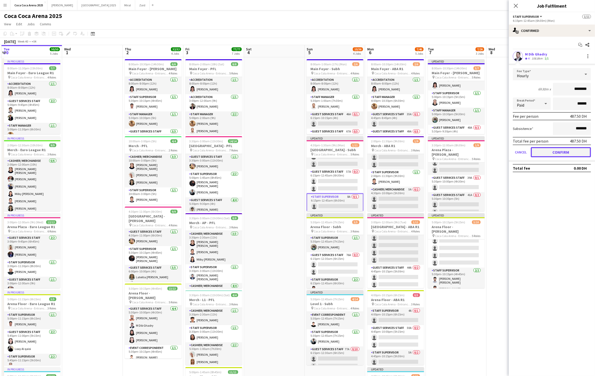
click at [545, 150] on button "Confirm" at bounding box center [560, 152] width 60 height 10
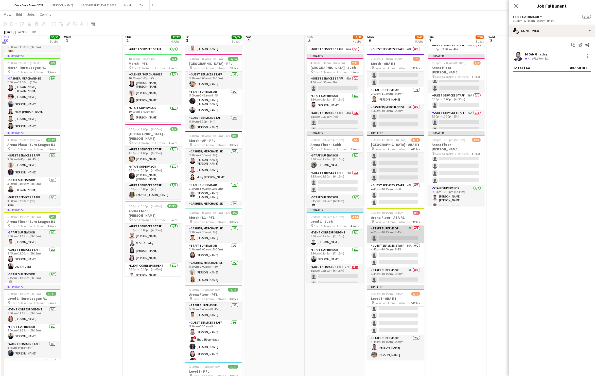
scroll to position [82, 0]
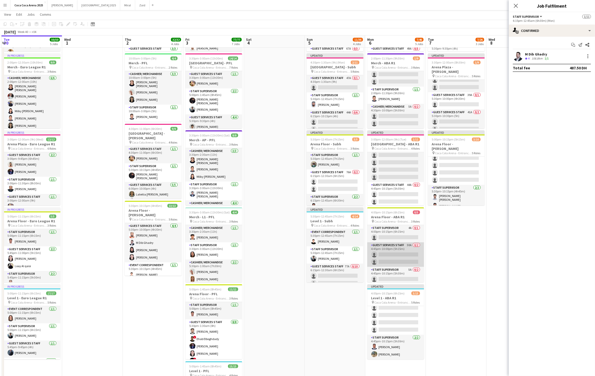
click at [395, 256] on app-card-role "Guest Services Staff 50A 0/2 4:45pm-10:00pm (5h15m) single-neutral-actions sing…" at bounding box center [395, 255] width 57 height 25
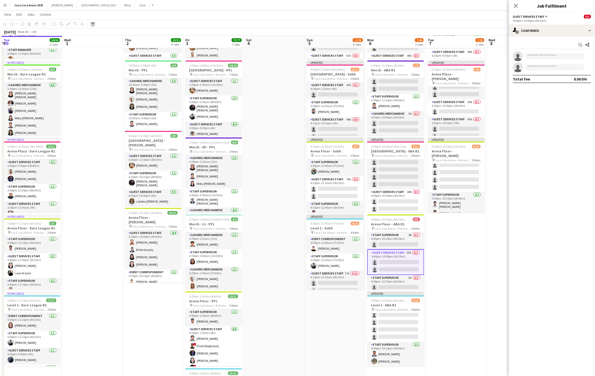
scroll to position [76, 0]
click at [397, 229] on span "Coca Cola Arena - Entrance F" at bounding box center [392, 229] width 37 height 4
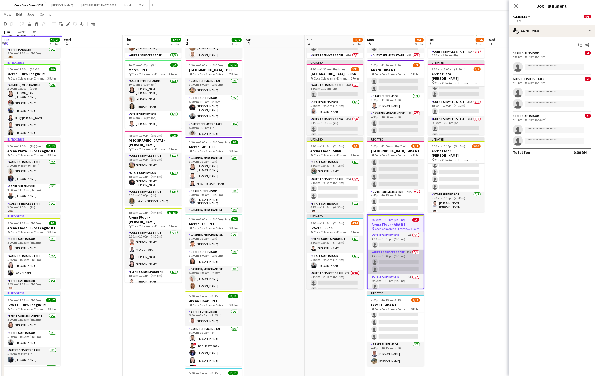
click at [398, 263] on app-card-role "Guest Services Staff 50A 0/2 4:45pm-10:00pm (5h15m) single-neutral-actions sing…" at bounding box center [395, 262] width 56 height 25
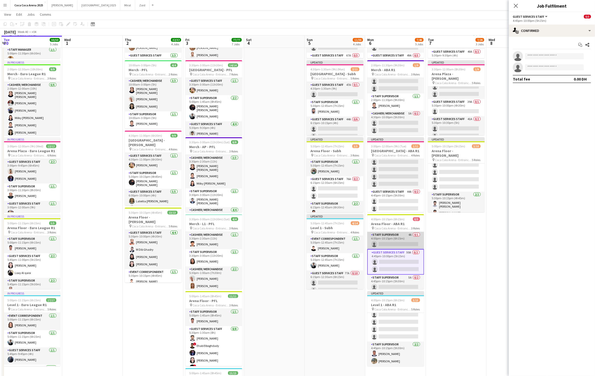
click at [394, 240] on app-card-role "Staff Supervisor 4A 0/1 4:00pm-10:15pm (6h15m) single-neutral-actions" at bounding box center [395, 240] width 57 height 17
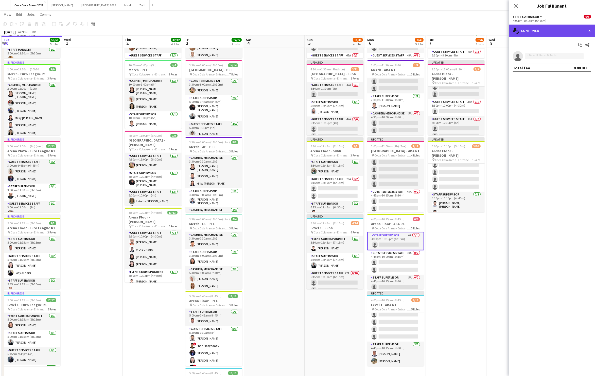
click at [534, 33] on div "single-neutral-actions-check-2 Confirmed" at bounding box center [551, 31] width 86 height 12
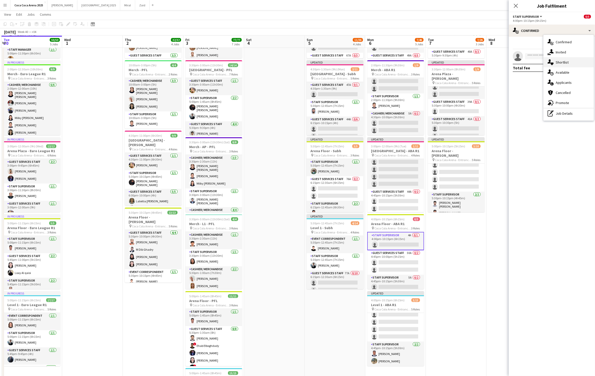
click at [557, 62] on span "Shortlist" at bounding box center [561, 62] width 13 height 5
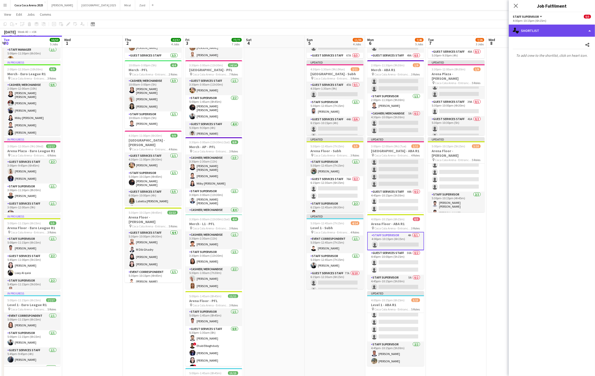
click at [545, 35] on div "single-neutral-actions-heart Shortlist" at bounding box center [551, 31] width 86 height 12
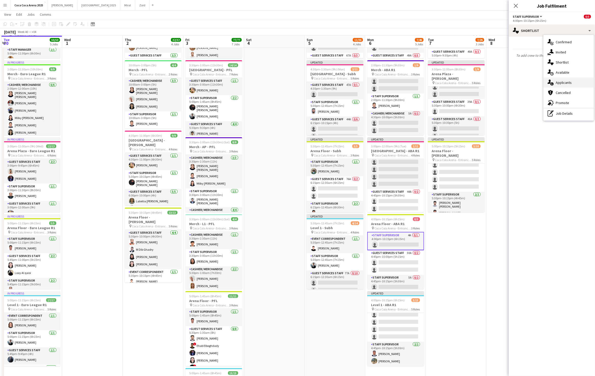
click at [559, 82] on span "Applicants" at bounding box center [563, 82] width 16 height 5
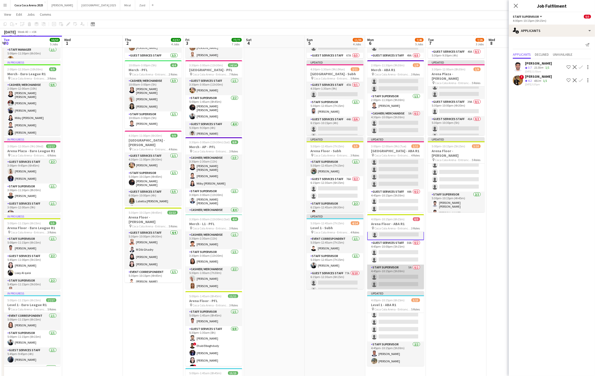
click at [400, 278] on app-card-role "Staff Supervisor 5A 0/2 4:45pm-10:15pm (5h30m) single-neutral-actions single-ne…" at bounding box center [395, 277] width 57 height 25
click at [579, 69] on app-icon "Confirm" at bounding box center [580, 67] width 4 height 4
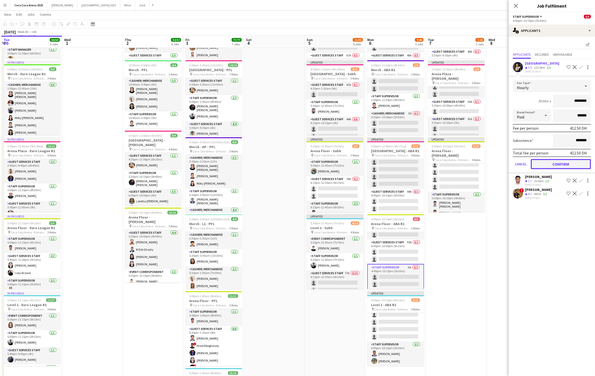
click at [574, 163] on button "Confirm" at bounding box center [560, 164] width 60 height 10
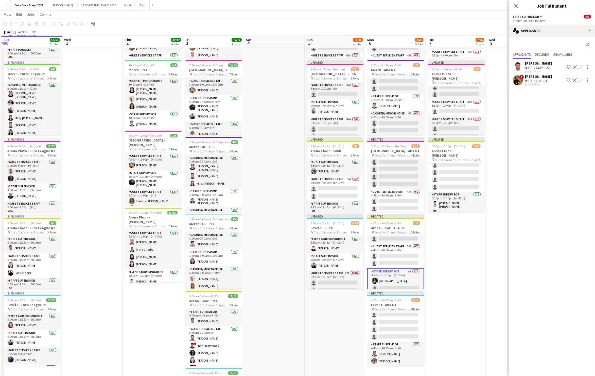
click at [402, 284] on app-card-role "Staff Supervisor 4A 1/2 4:45pm-10:15pm (5h30m) Hossam El nagar single-neutral-a…" at bounding box center [395, 281] width 57 height 26
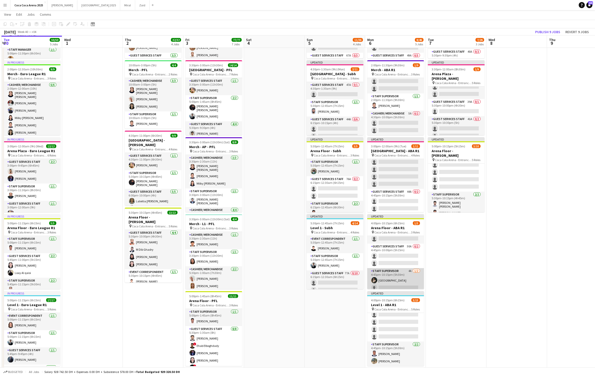
scroll to position [13, 0]
click at [408, 287] on app-card-role "Staff Supervisor 4A 1/2 4:45pm-10:15pm (5h30m) Hossam El nagar single-neutral-a…" at bounding box center [395, 277] width 57 height 25
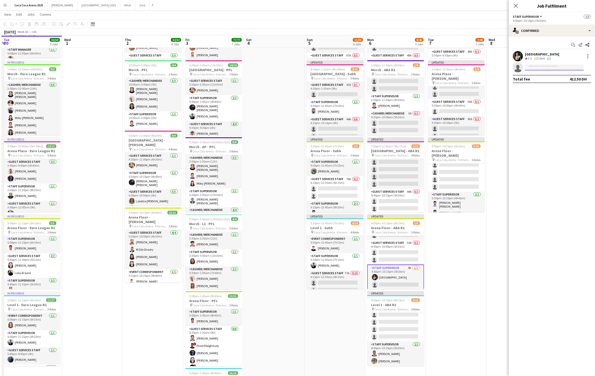
click at [560, 70] on input at bounding box center [554, 67] width 59 height 6
type input "*****"
click at [551, 79] on span "omranhamad13@gmail.com" at bounding box center [554, 79] width 51 height 4
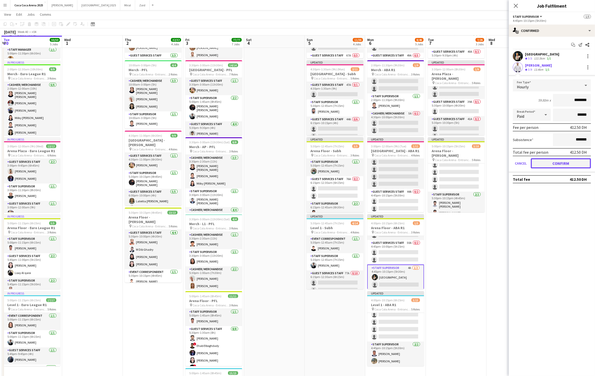
click at [555, 160] on button "Confirm" at bounding box center [560, 163] width 60 height 10
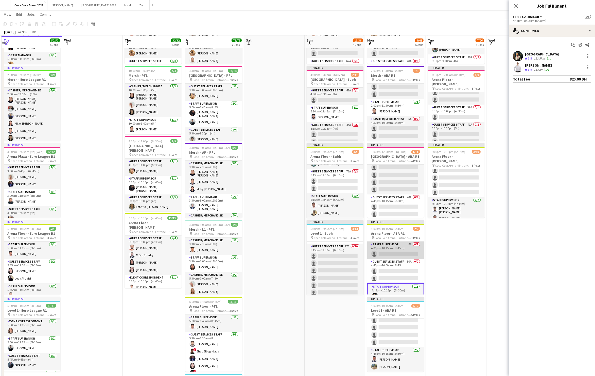
scroll to position [69, 0]
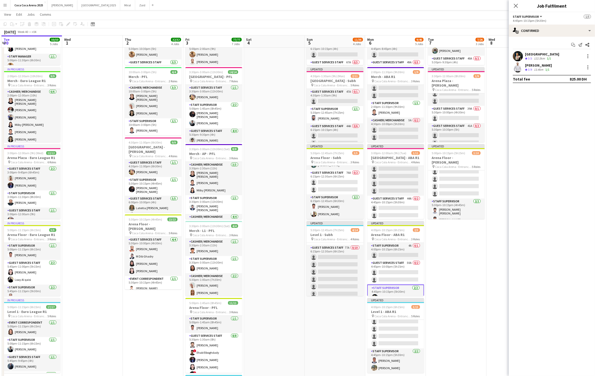
click at [285, 166] on app-date-cell at bounding box center [274, 262] width 61 height 549
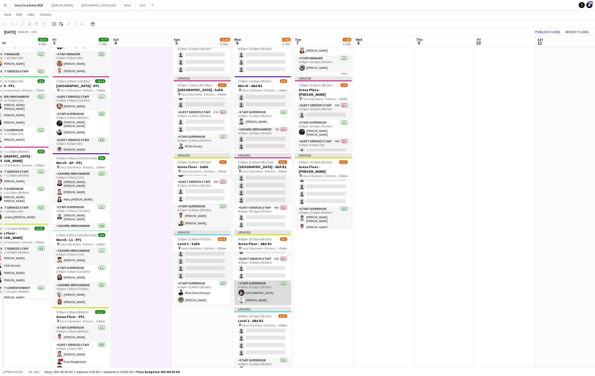
scroll to position [0, 0]
click at [255, 265] on app-card-role "Staff Supervisor 4A 0/1 4:00pm-10:15pm (6h15m) single-neutral-actions" at bounding box center [262, 260] width 57 height 17
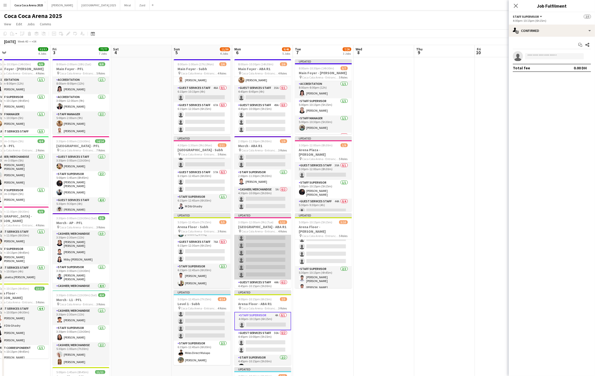
scroll to position [67, 0]
click at [259, 318] on app-card-role "Staff Supervisor 4A 0/1 4:00pm-10:15pm (6h15m) single-neutral-actions" at bounding box center [262, 321] width 57 height 18
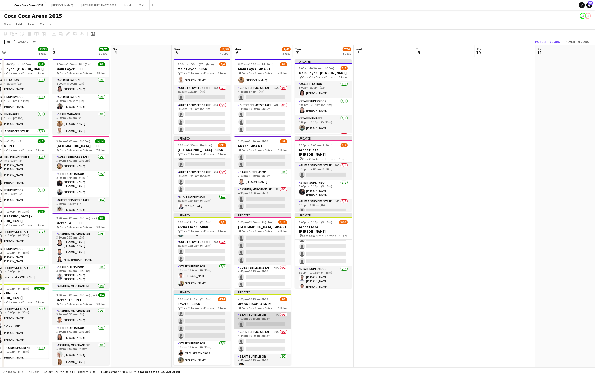
click at [268, 321] on app-card-role "Staff Supervisor 4A 0/1 4:00pm-10:15pm (6h15m) single-neutral-actions" at bounding box center [262, 320] width 57 height 17
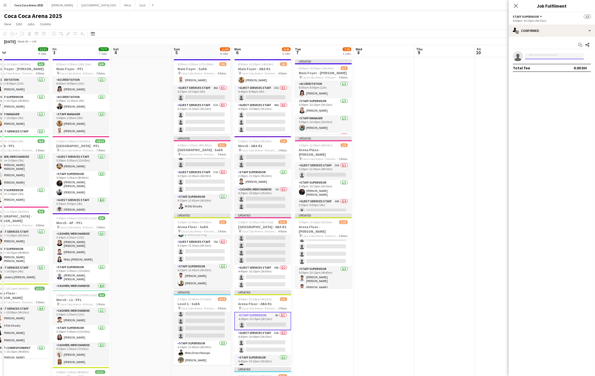
click at [565, 57] on input at bounding box center [554, 56] width 59 height 6
type input "**********"
click at [548, 67] on span "mohamed_mabrouk93@hotmail.com" at bounding box center [554, 68] width 51 height 4
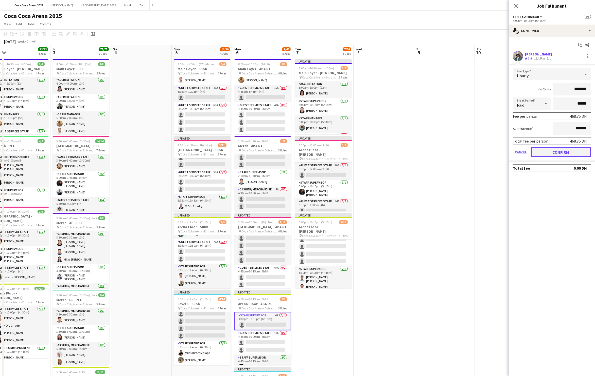
click at [545, 148] on button "Confirm" at bounding box center [560, 152] width 60 height 10
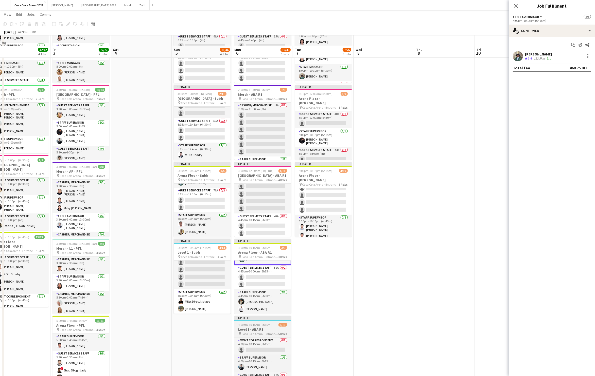
scroll to position [31, 0]
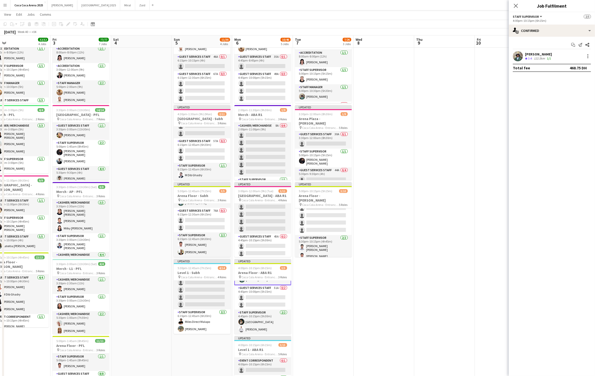
click at [412, 209] on app-date-cell at bounding box center [383, 300] width 61 height 549
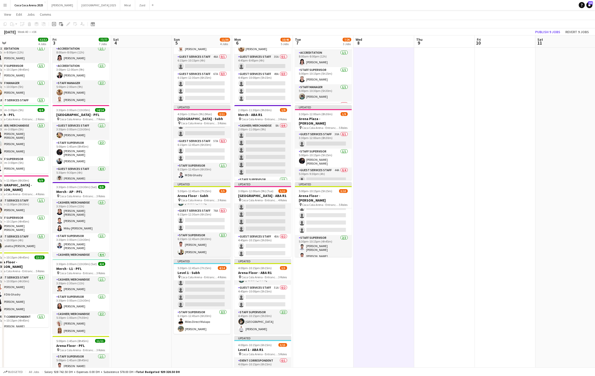
scroll to position [13, 0]
click at [552, 30] on button "Publish 9 jobs" at bounding box center [547, 32] width 29 height 7
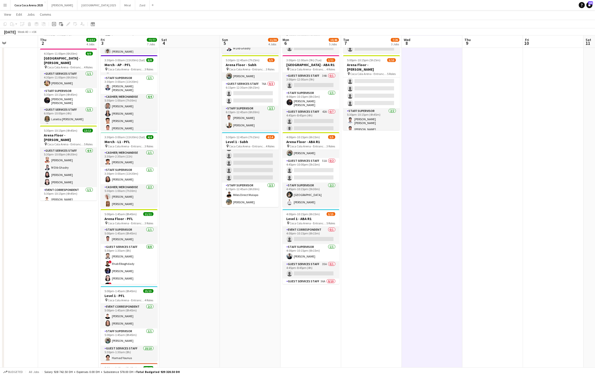
scroll to position [0, 155]
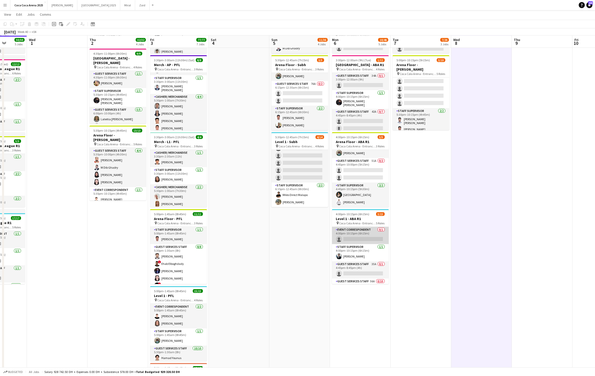
click at [364, 242] on app-card-role "Event Correspondent 0/1 4:00pm-10:15pm (6h15m) single-neutral-actions" at bounding box center [360, 235] width 57 height 17
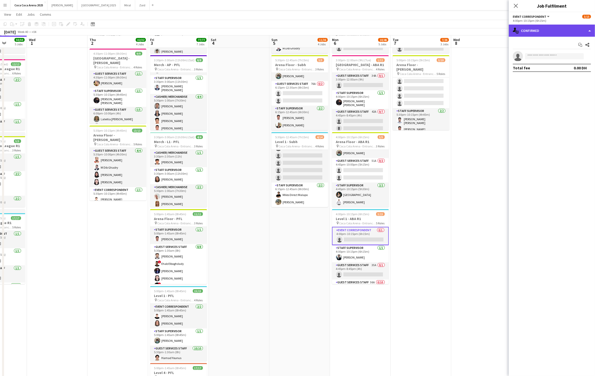
click at [530, 28] on div "single-neutral-actions-check-2 Confirmed" at bounding box center [551, 31] width 86 height 12
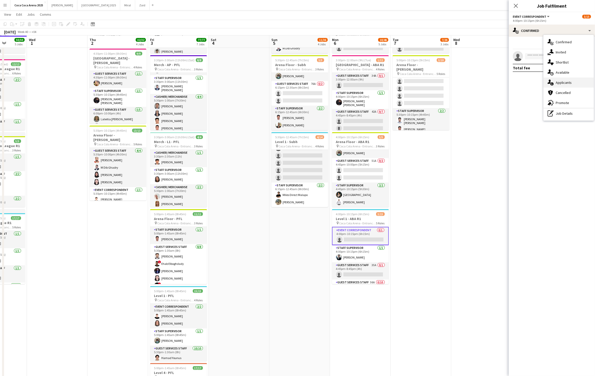
click at [574, 82] on div "single-neutral-actions-information Applicants" at bounding box center [568, 83] width 50 height 10
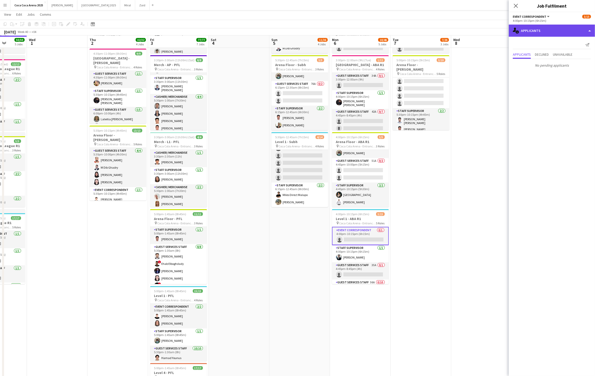
click at [589, 28] on div "single-neutral-actions-information Applicants" at bounding box center [551, 31] width 86 height 12
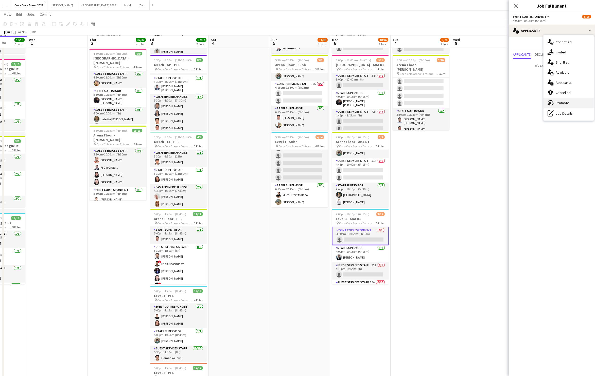
click at [561, 104] on span "Promote" at bounding box center [561, 103] width 13 height 5
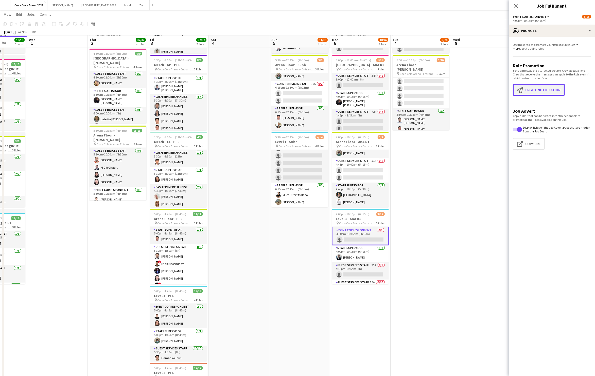
click at [546, 95] on button "Create notification Create notification" at bounding box center [538, 90] width 52 height 12
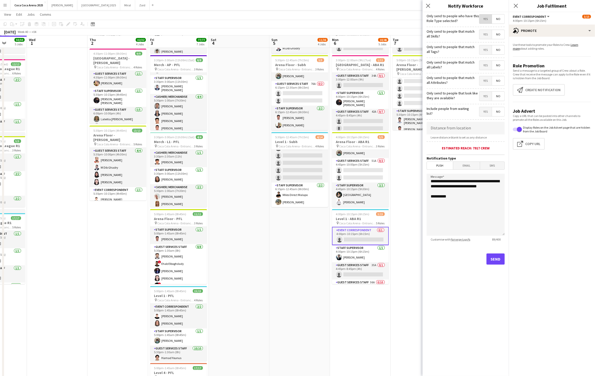
click at [487, 22] on span "Yes" at bounding box center [485, 18] width 12 height 9
click at [487, 34] on span "Yes" at bounding box center [485, 34] width 12 height 9
click at [487, 45] on div "Only send to people that match all Tags? Yes No" at bounding box center [465, 49] width 78 height 12
click at [484, 53] on span "Yes" at bounding box center [485, 49] width 12 height 9
click at [484, 64] on span "Yes" at bounding box center [485, 65] width 12 height 9
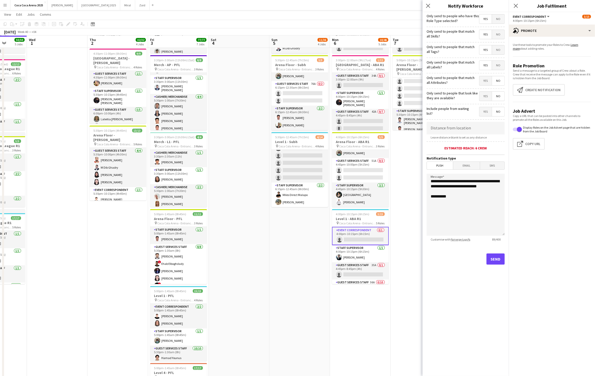
click at [484, 80] on span "Yes" at bounding box center [485, 80] width 12 height 9
click at [484, 95] on span "Yes" at bounding box center [485, 96] width 12 height 9
click at [484, 110] on span "Yes" at bounding box center [485, 111] width 12 height 9
click at [427, 5] on icon at bounding box center [427, 5] width 5 height 5
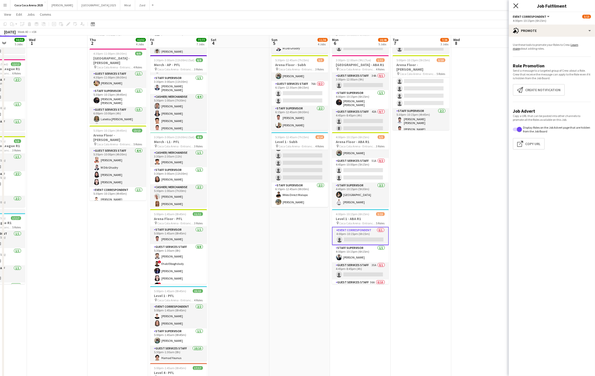
click at [515, 8] on icon "Close pop-in" at bounding box center [515, 5] width 5 height 5
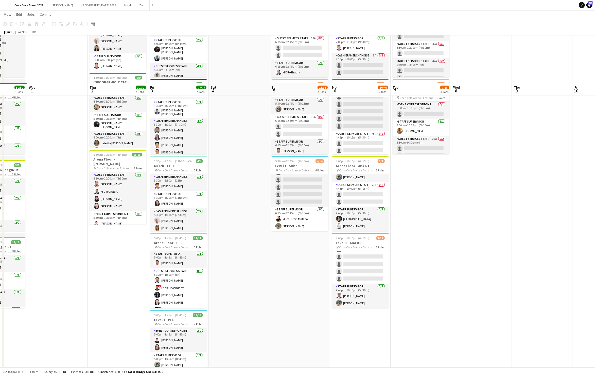
scroll to position [0, 0]
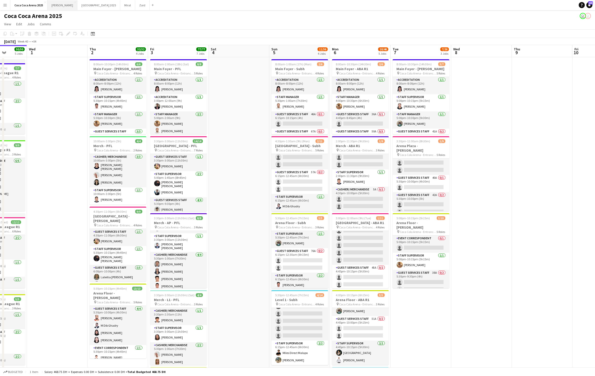
click at [53, 4] on button "Kate Close" at bounding box center [62, 5] width 30 height 10
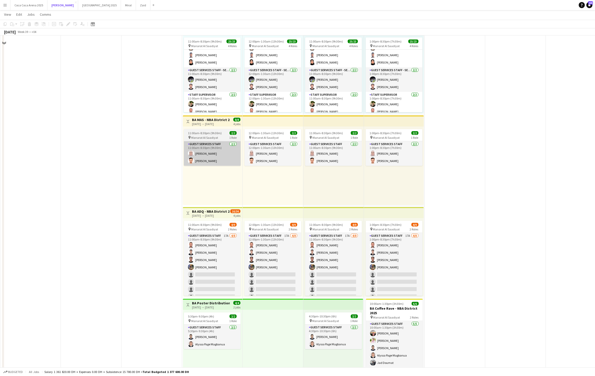
scroll to position [530, 0]
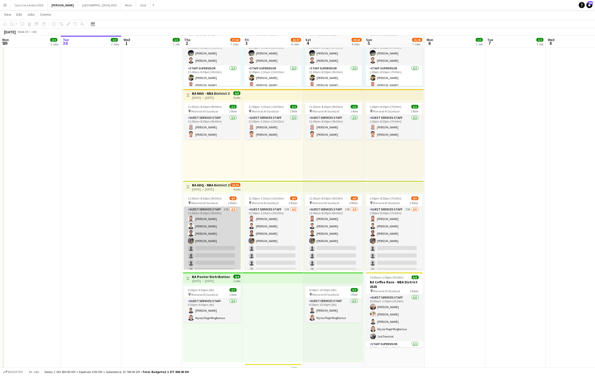
click at [208, 266] on app-card-role "Guest Services Staff 17A 4/8 11:00am-8:30pm (9h30m) mohammad salah Arafa Adel m…" at bounding box center [212, 241] width 57 height 69
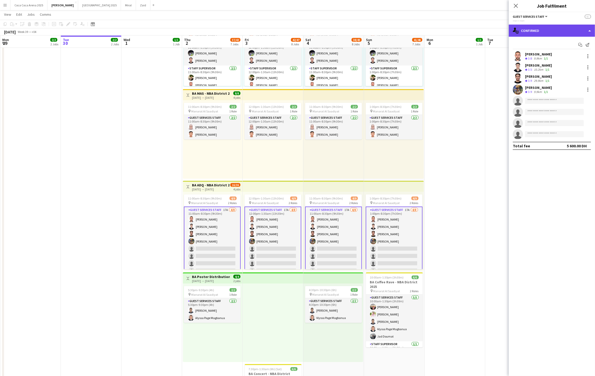
click at [542, 32] on div "single-neutral-actions-check-2 Confirmed" at bounding box center [551, 31] width 86 height 12
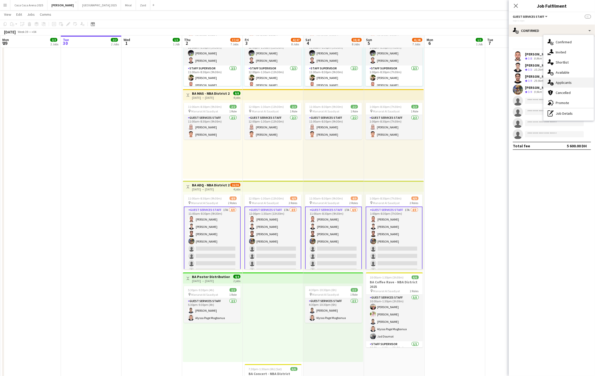
click at [562, 82] on span "Applicants" at bounding box center [563, 82] width 16 height 5
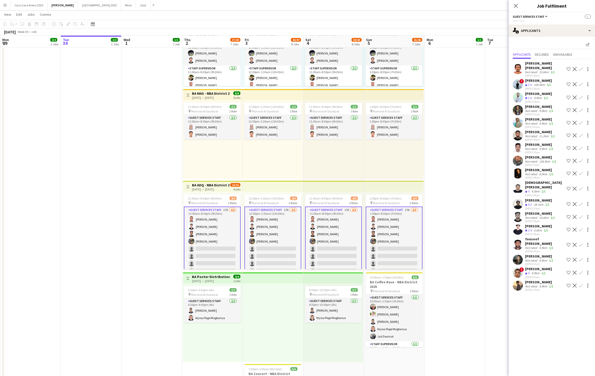
click at [476, 194] on app-date-cell at bounding box center [454, 131] width 61 height 638
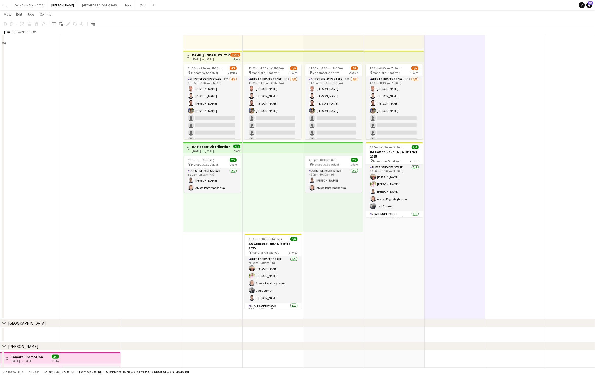
scroll to position [603, 0]
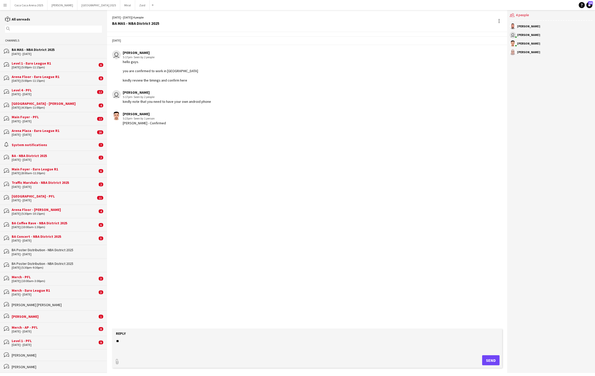
type textarea "*"
type textarea "**********"
click at [496, 362] on button "Send" at bounding box center [490, 361] width 17 height 10
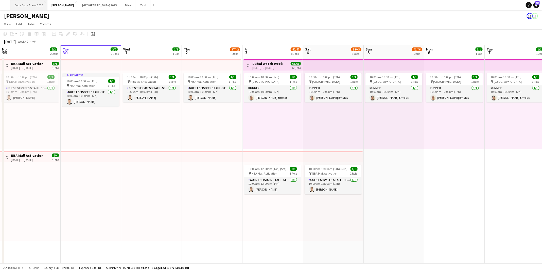
click at [31, 4] on button "[GEOGRAPHIC_DATA] 2025 Close" at bounding box center [28, 5] width 37 height 10
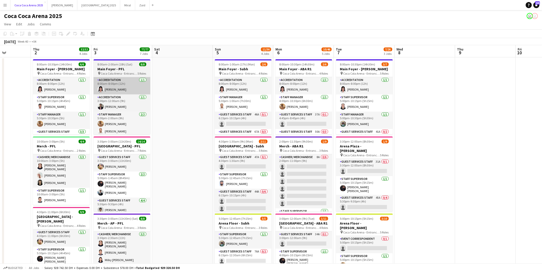
scroll to position [0, 201]
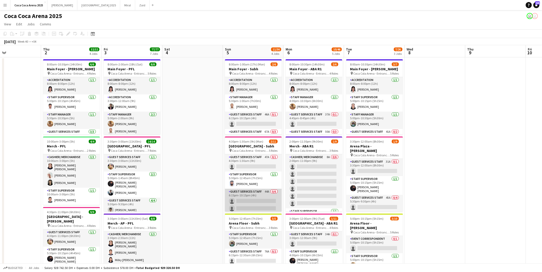
click at [241, 189] on app-card-role "Guest Services Staff 44A 0/6 6:15pm-10:15pm (4h) single-neutral-actions single-…" at bounding box center [253, 216] width 57 height 54
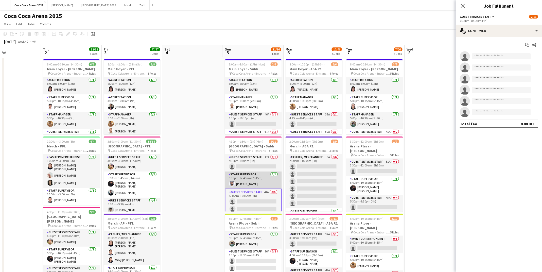
click at [242, 183] on app-card-role "Staff Supervisor 1/1 5:30pm-12:45am (7h15m) Ahmad Chabi" at bounding box center [253, 179] width 57 height 17
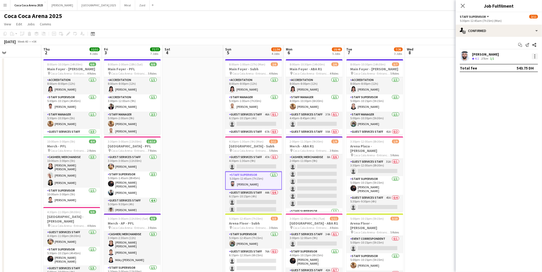
click at [536, 56] on div at bounding box center [534, 56] width 6 height 6
click at [519, 115] on span "Remove" at bounding box center [517, 114] width 31 height 5
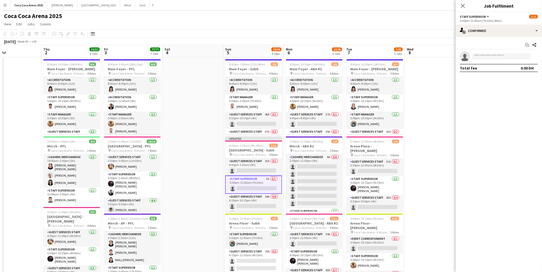
click at [249, 187] on app-card-role "Staff Supervisor 7A 0/1 5:30pm-12:45am (7h15m) single-neutral-actions" at bounding box center [253, 184] width 57 height 18
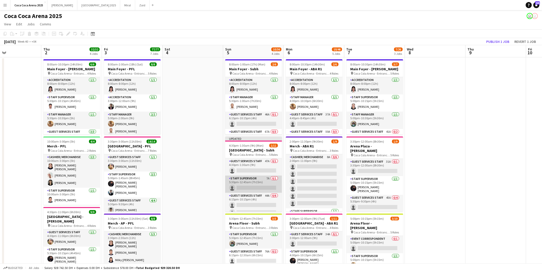
click at [249, 187] on app-card-role "Staff Supervisor 7A 0/1 5:30pm-12:45am (7h15m) single-neutral-actions" at bounding box center [253, 183] width 57 height 17
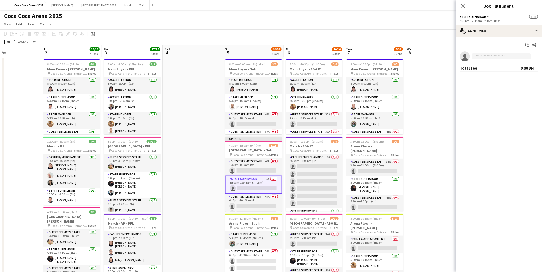
click at [503, 56] on input at bounding box center [501, 56] width 59 height 6
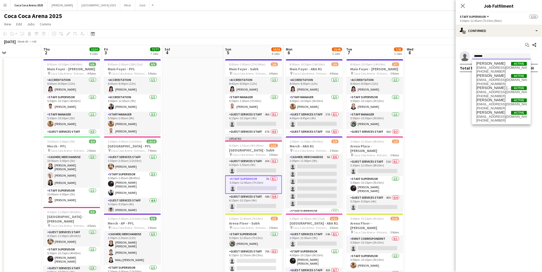
click at [488, 57] on input "*******" at bounding box center [501, 56] width 59 height 6
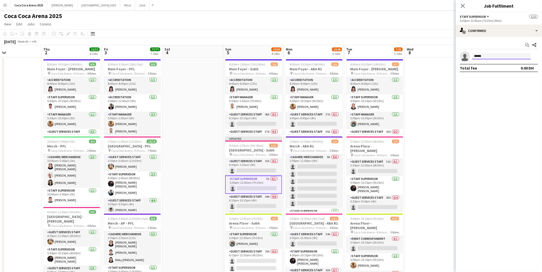
type input "*******"
click at [490, 55] on input "*******" at bounding box center [501, 56] width 59 height 6
click at [257, 166] on app-card-role "Guest Services Staff 47A 0/1 4:30pm-1:30am (9h) single-neutral-actions" at bounding box center [253, 166] width 57 height 17
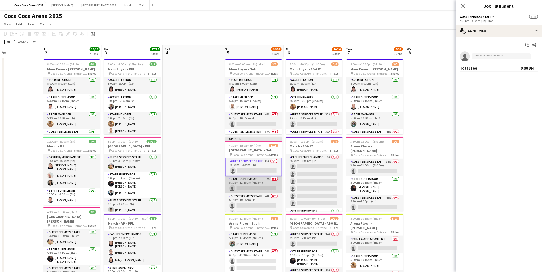
click at [254, 183] on app-card-role "Staff Supervisor 7A 0/1 5:30pm-12:45am (7h15m) single-neutral-actions" at bounding box center [253, 184] width 57 height 17
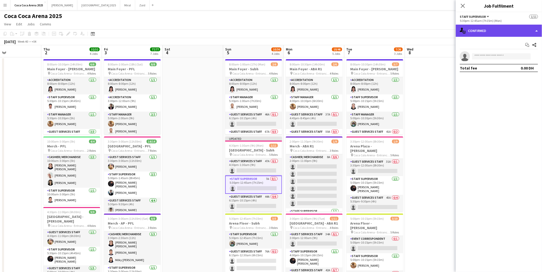
click at [536, 31] on div "single-neutral-actions-check-2 Confirmed" at bounding box center [498, 31] width 86 height 12
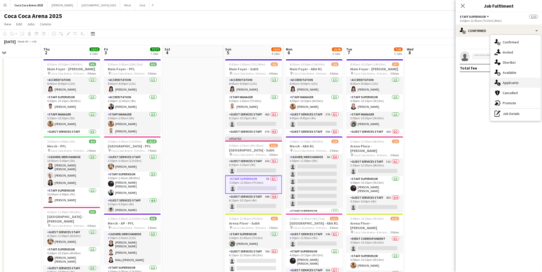
click at [520, 82] on div "single-neutral-actions-information Applicants" at bounding box center [515, 83] width 50 height 10
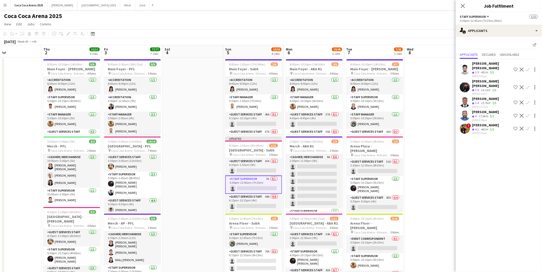
click at [527, 85] on app-icon "Confirm" at bounding box center [527, 87] width 4 height 4
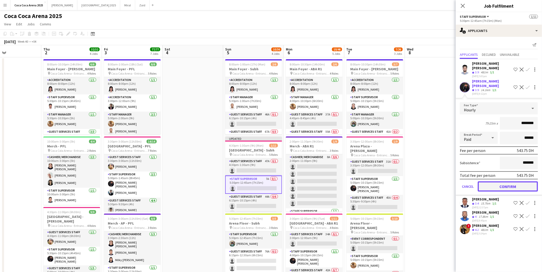
click at [507, 181] on button "Confirm" at bounding box center [507, 186] width 60 height 10
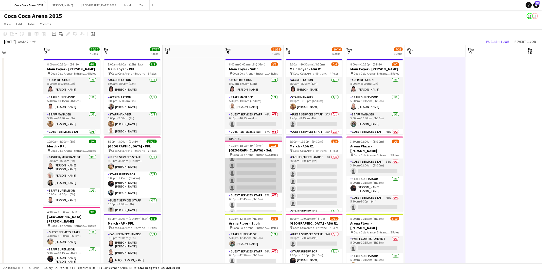
scroll to position [77, 0]
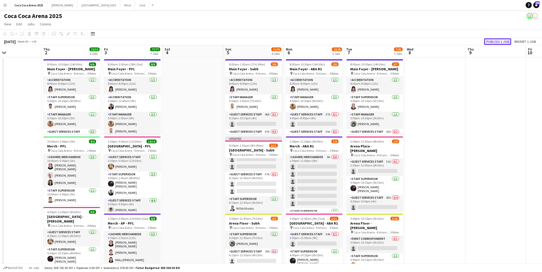
click at [501, 41] on button "Publish 1 job" at bounding box center [497, 41] width 27 height 7
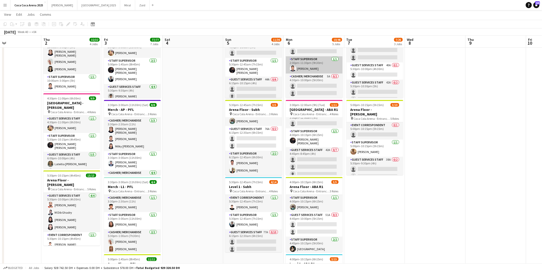
scroll to position [6, 0]
click at [56, 4] on button "Kate Close" at bounding box center [62, 5] width 30 height 10
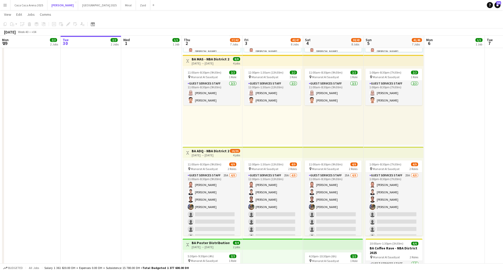
scroll to position [23, 0]
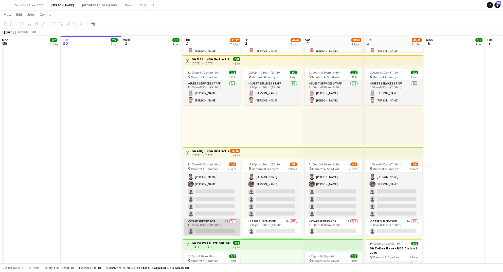
click at [207, 229] on app-card-role "Staff Supervisor 1A 0/1 11:00am-8:30pm (9h30m) single-neutral-actions" at bounding box center [211, 226] width 57 height 17
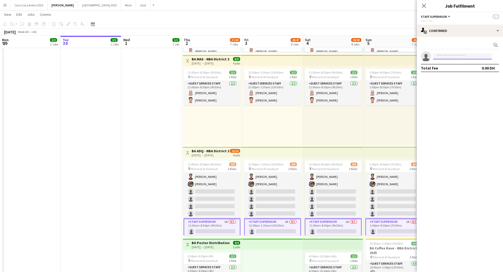
click at [466, 54] on input at bounding box center [462, 56] width 59 height 6
type input "*"
type input "*****"
click at [463, 69] on span "+971522985254" at bounding box center [462, 71] width 51 height 4
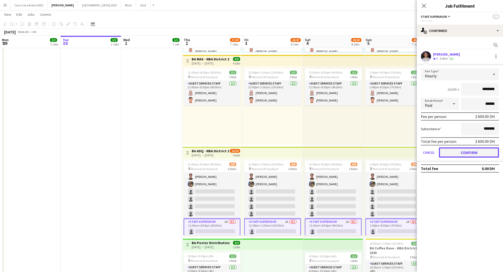
click at [457, 148] on button "Confirm" at bounding box center [469, 152] width 60 height 10
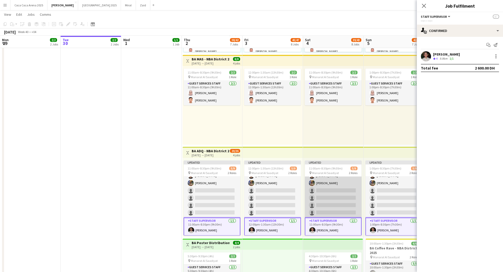
scroll to position [27, 0]
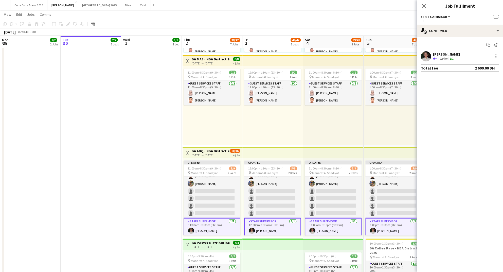
click at [165, 190] on app-date-cell at bounding box center [151, 96] width 61 height 638
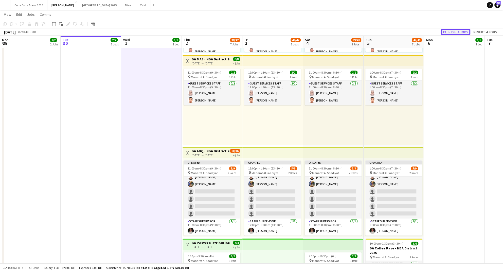
click at [452, 33] on button "Publish 4 jobs" at bounding box center [455, 32] width 29 height 7
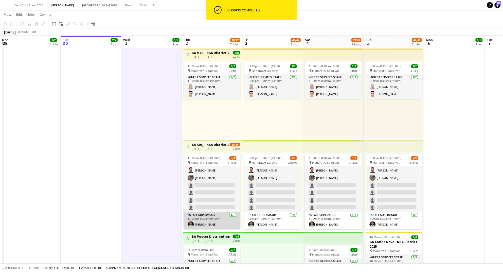
click at [214, 218] on app-card-role "Staff Supervisor 1/1 11:00am-8:30pm (9h30m) Mohamad Alirksusi" at bounding box center [211, 220] width 57 height 17
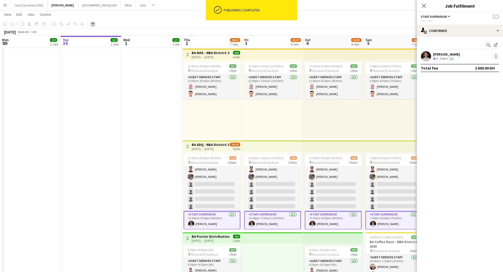
click at [498, 57] on div at bounding box center [496, 56] width 6 height 6
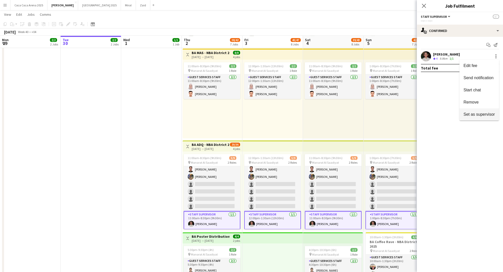
click at [477, 114] on span "Set as supervisor" at bounding box center [478, 114] width 31 height 4
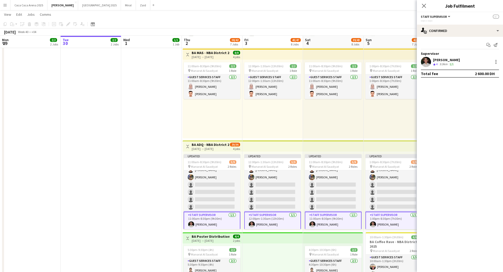
click at [138, 118] on app-date-cell at bounding box center [151, 90] width 61 height 638
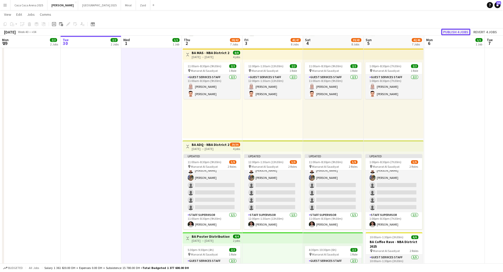
click at [464, 30] on button "Publish 4 jobs" at bounding box center [455, 32] width 29 height 7
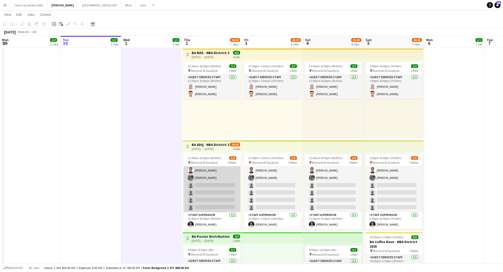
click at [224, 195] on app-card-role "Guest Services Staff 25A 4/8 11:00am-8:30pm (9h30m) mohammad salah Arafa Adel m…" at bounding box center [211, 177] width 57 height 69
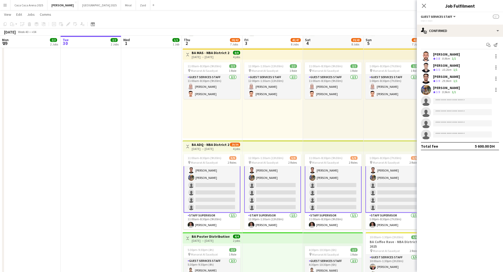
click at [219, 182] on app-card-role "Guest Services Staff 27A 4/8 11:00am-8:30pm (9h30m) mohammad salah Arafa Adel m…" at bounding box center [211, 178] width 57 height 70
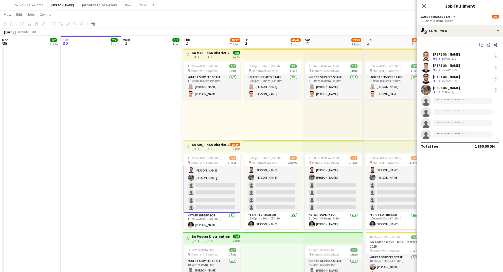
scroll to position [23, 0]
click at [222, 185] on app-card-role "Guest Services Staff 27A 4/8 11:00am-8:30pm (9h30m) mohammad salah Arafa Adel m…" at bounding box center [211, 178] width 57 height 70
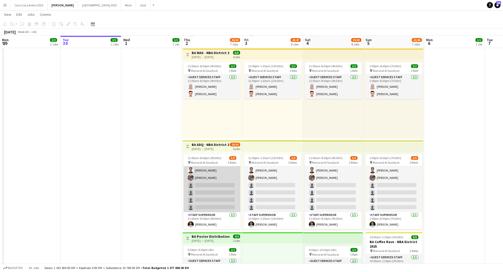
scroll to position [22, 0]
click at [211, 198] on app-card-role "Guest Services Staff 31A 4/8 11:00am-8:30pm (9h30m) mohammad salah Arafa Adel m…" at bounding box center [211, 178] width 57 height 69
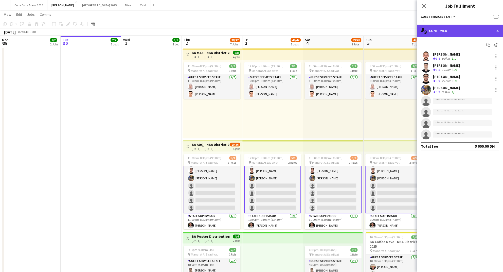
click at [450, 31] on div "single-neutral-actions-check-2 Confirmed" at bounding box center [460, 31] width 86 height 12
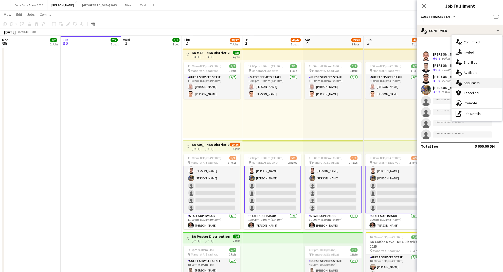
click at [466, 83] on span "Applicants" at bounding box center [472, 82] width 16 height 5
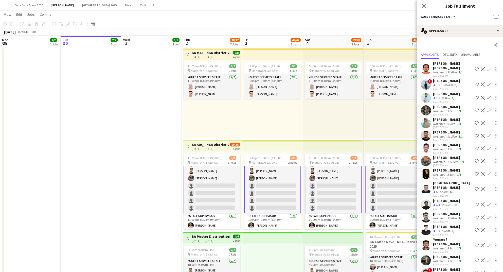
scroll to position [207, 0]
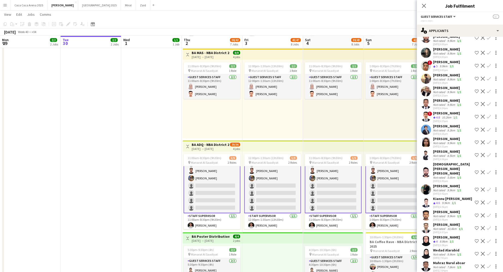
click at [445, 243] on div "30-09-2025 6:58pm" at bounding box center [446, 244] width 27 height 3
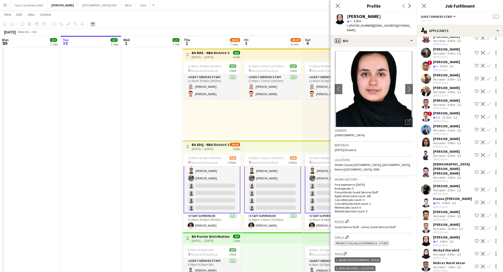
click at [444, 252] on div "Not rated" at bounding box center [439, 254] width 13 height 4
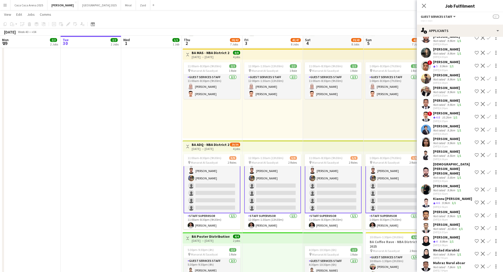
click at [442, 201] on div "9.9km" at bounding box center [446, 203] width 10 height 4
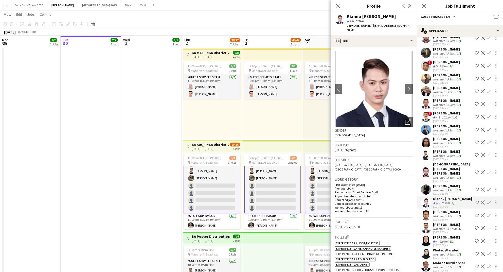
click at [439, 90] on div "Not rated" at bounding box center [439, 92] width 13 height 4
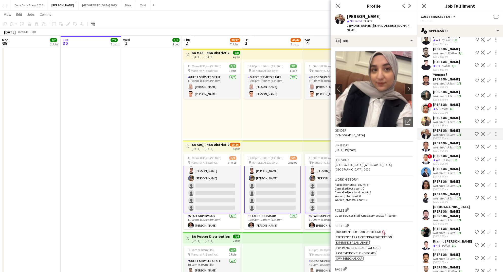
scroll to position [163, 0]
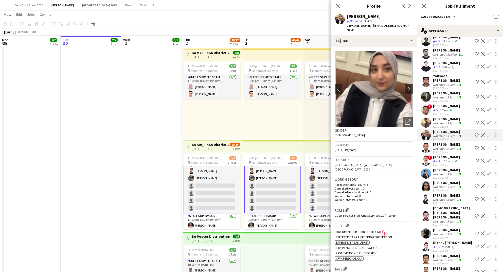
click at [444, 99] on div "30-09-2025 6:03pm" at bounding box center [447, 100] width 29 height 3
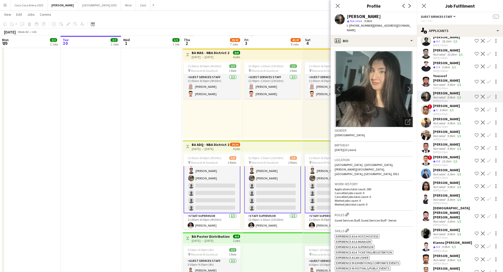
click at [409, 121] on icon "Open photos pop-in" at bounding box center [407, 121] width 5 height 5
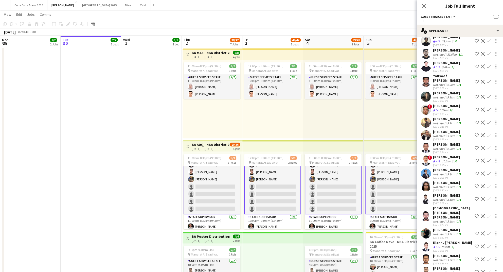
scroll to position [17, 0]
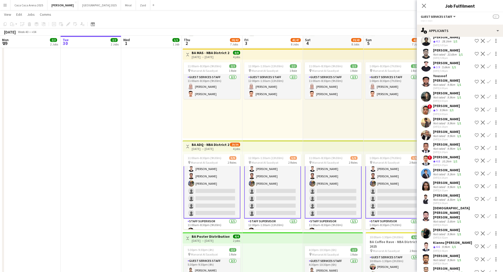
click at [226, 193] on app-card-role "Guest Services Staff 32A 4/8 11:00am-8:30pm (9h30m) mohammad salah Arafa Adel m…" at bounding box center [211, 184] width 57 height 70
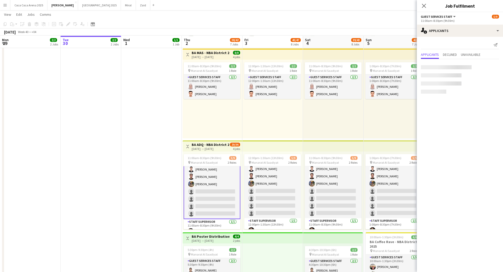
click at [221, 149] on div "[DATE] → [DATE]" at bounding box center [211, 149] width 38 height 4
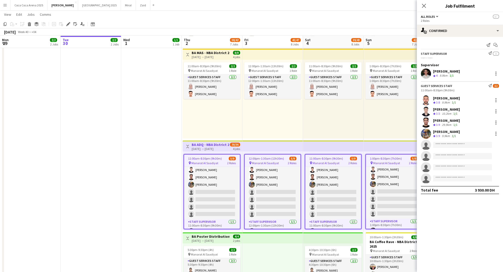
scroll to position [16, 0]
click at [494, 45] on icon "Start chat" at bounding box center [495, 45] width 4 height 4
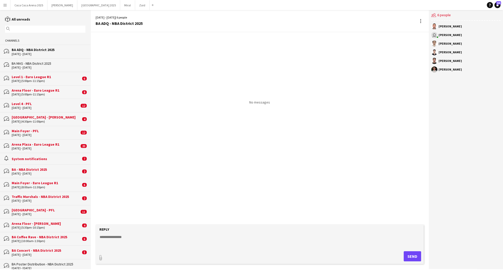
click at [143, 241] on textarea at bounding box center [260, 240] width 323 height 13
paste textarea "**********"
click at [167, 239] on textarea "**********" at bounding box center [260, 240] width 323 height 13
type textarea "**********"
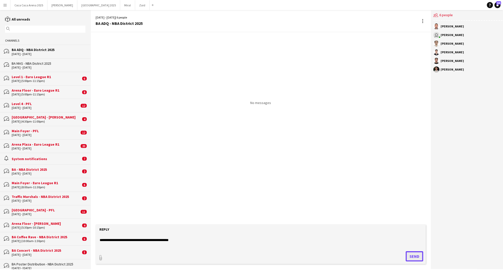
click at [410, 254] on button "Send" at bounding box center [413, 256] width 17 height 10
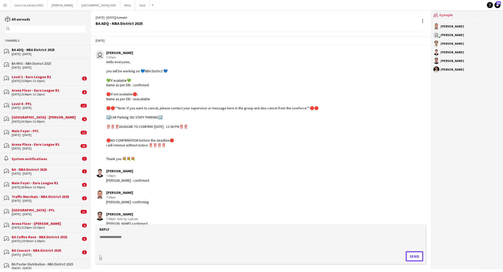
scroll to position [7, 0]
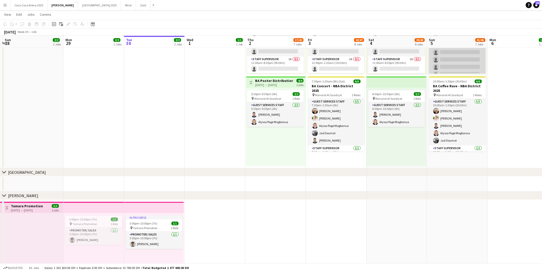
scroll to position [23, 0]
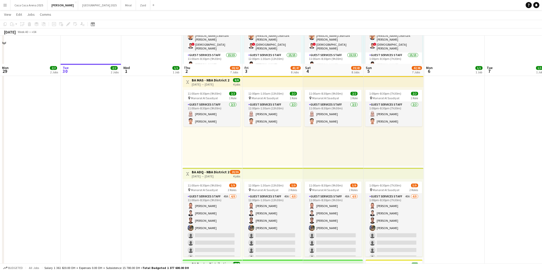
scroll to position [576, 0]
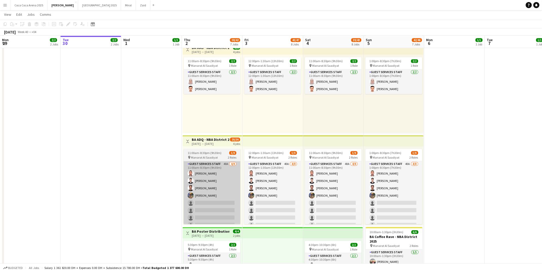
click at [193, 202] on app-card-role "Guest Services Staff 40A [DATE] 11:00am-8:30pm (9h30m) [PERSON_NAME] Arafa [PER…" at bounding box center [211, 195] width 57 height 69
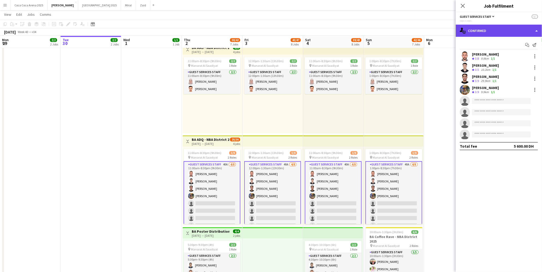
click at [486, 27] on div "single-neutral-actions-check-2 Confirmed" at bounding box center [498, 31] width 86 height 12
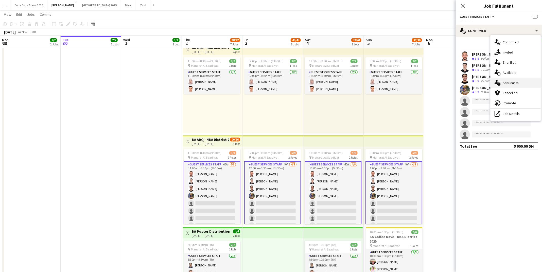
click at [506, 82] on span "Applicants" at bounding box center [510, 82] width 16 height 5
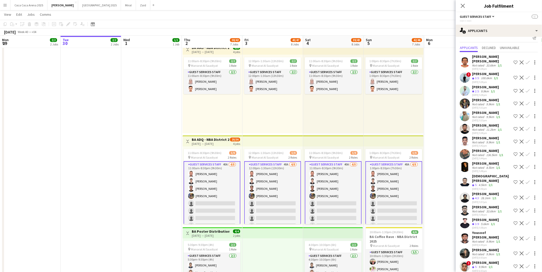
scroll to position [6, 0]
click at [119, 184] on app-date-cell at bounding box center [91, 85] width 61 height 638
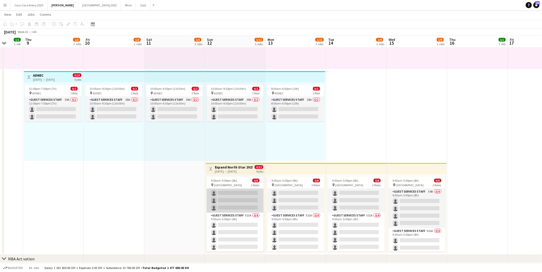
scroll to position [15, 0]
click at [239, 205] on app-card-role "Guest Services Staff 54A 0/4 9:00am-5:00pm (8h) single-neutral-actions single-n…" at bounding box center [235, 192] width 57 height 39
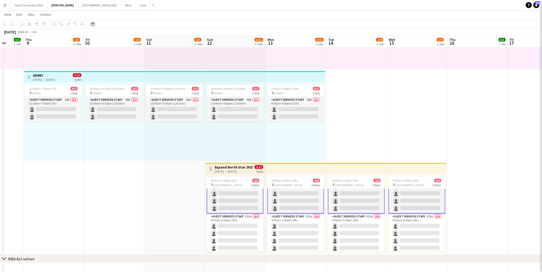
scroll to position [16, 0]
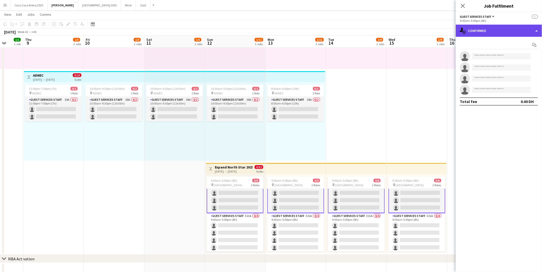
click at [488, 31] on div "single-neutral-actions-check-2 Confirmed" at bounding box center [498, 31] width 86 height 12
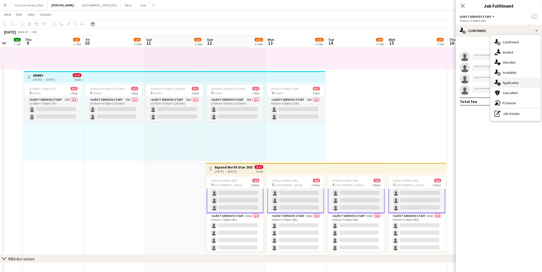
click at [506, 83] on span "Applicants" at bounding box center [510, 82] width 16 height 5
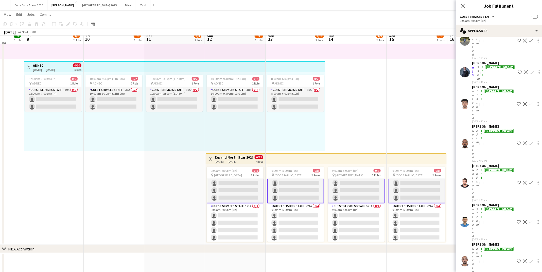
scroll to position [85, 0]
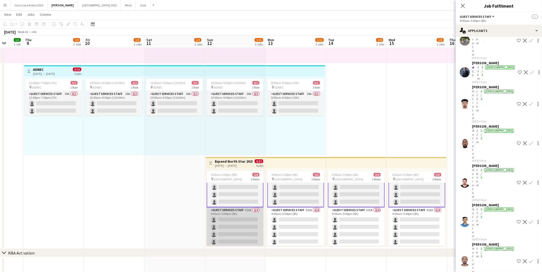
click at [225, 227] on app-card-role "Guest Services Staff 521A 0/4 9:00am-5:00pm (8h) single-neutral-actions single-…" at bounding box center [235, 226] width 57 height 39
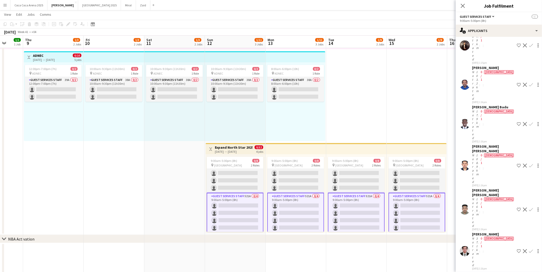
scroll to position [7746, 0]
